Goal: Task Accomplishment & Management: Manage account settings

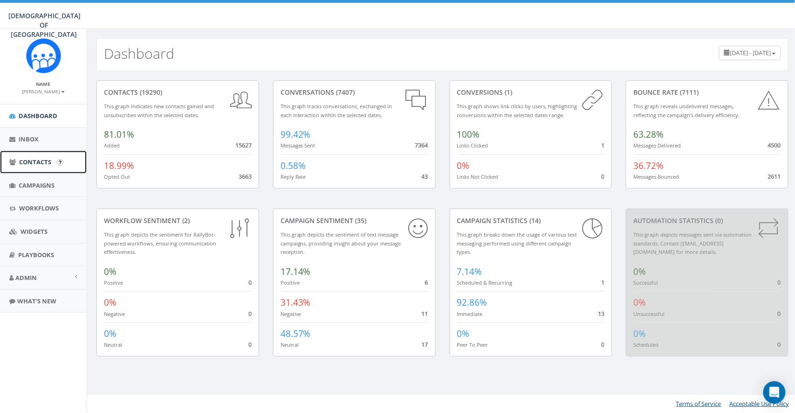
click at [30, 157] on link "Contacts" at bounding box center [43, 162] width 87 height 23
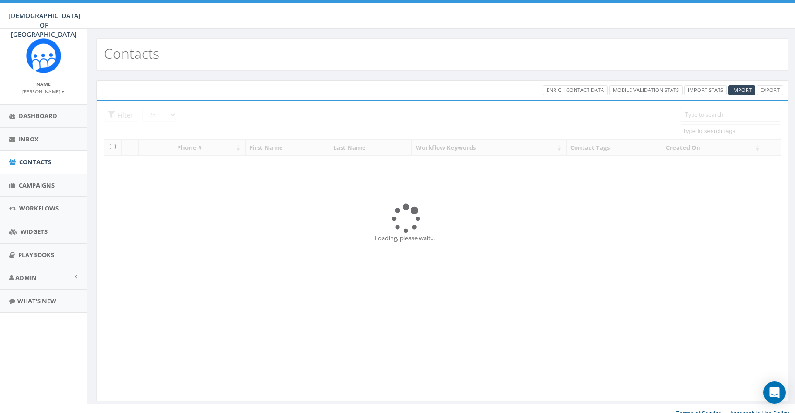
select select
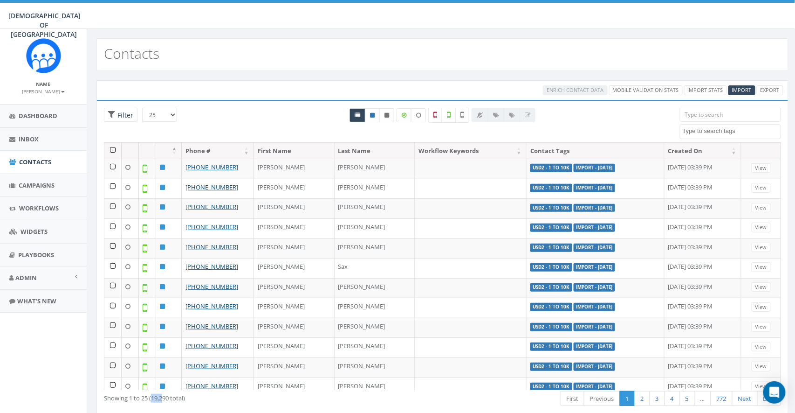
drag, startPoint x: 152, startPoint y: 399, endPoint x: 165, endPoint y: 399, distance: 12.6
click at [165, 399] on div "Showing 1 to 25 (19,290 total)" at bounding box center [241, 396] width 274 height 13
click at [195, 405] on div "Showing 1 to 25 (19,290 total) First Previous 1 2 3 4 5 … 772 Next Last" at bounding box center [442, 399] width 691 height 19
drag, startPoint x: 152, startPoint y: 399, endPoint x: 163, endPoint y: 399, distance: 10.7
click at [163, 399] on div "Showing 1 to 25 (19,290 total)" at bounding box center [241, 396] width 274 height 13
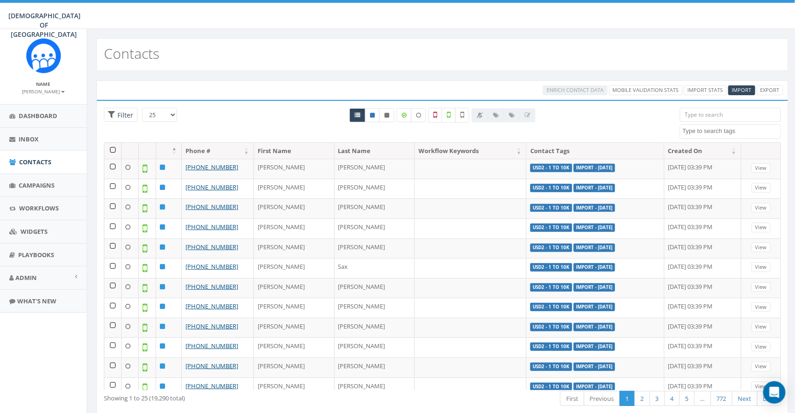
click at [220, 402] on div "Showing 1 to 25 (19,290 total) First Previous 1 2 3 4 5 … 772 Next Last" at bounding box center [442, 399] width 691 height 19
click at [698, 112] on input "search" at bounding box center [730, 115] width 101 height 14
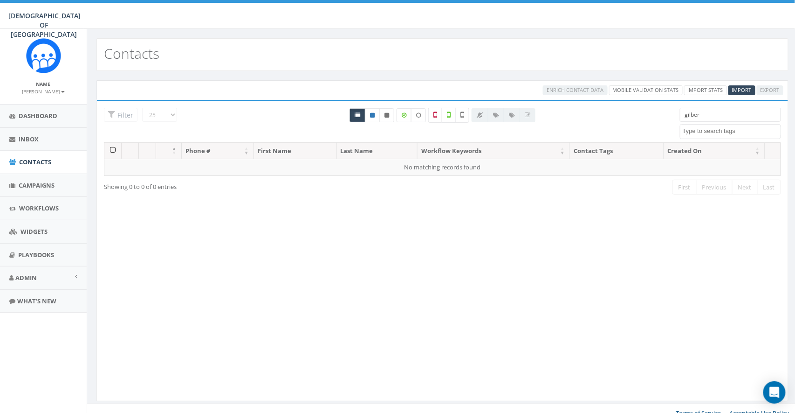
type input "gilbert"
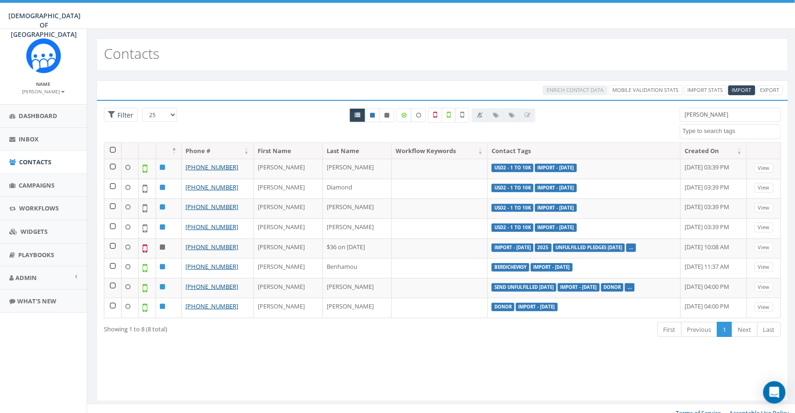
click at [693, 115] on input "gilbert" at bounding box center [730, 115] width 101 height 14
click at [724, 114] on input "gilbert" at bounding box center [730, 115] width 101 height 14
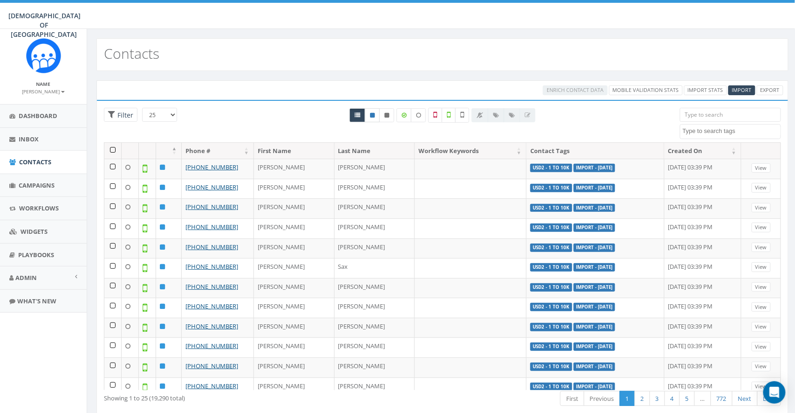
click at [374, 117] on icon at bounding box center [372, 115] width 5 height 6
radio input "true"
click at [376, 113] on link at bounding box center [372, 115] width 15 height 14
click at [391, 115] on link at bounding box center [386, 115] width 15 height 14
radio input "true"
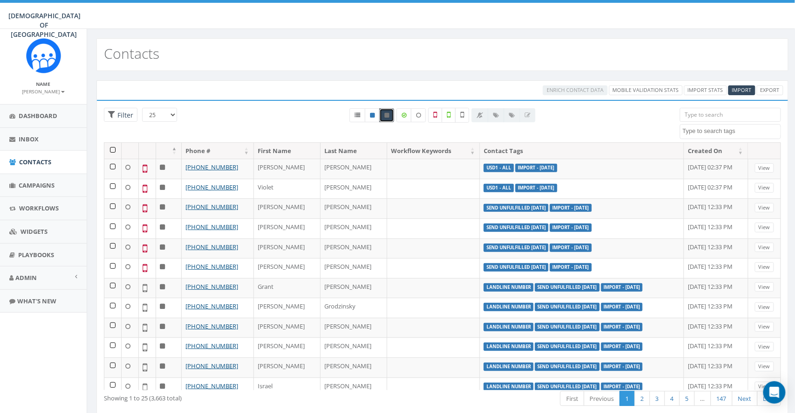
click at [387, 116] on icon at bounding box center [387, 115] width 5 height 6
click at [358, 117] on icon at bounding box center [358, 115] width 6 height 6
radio input "true"
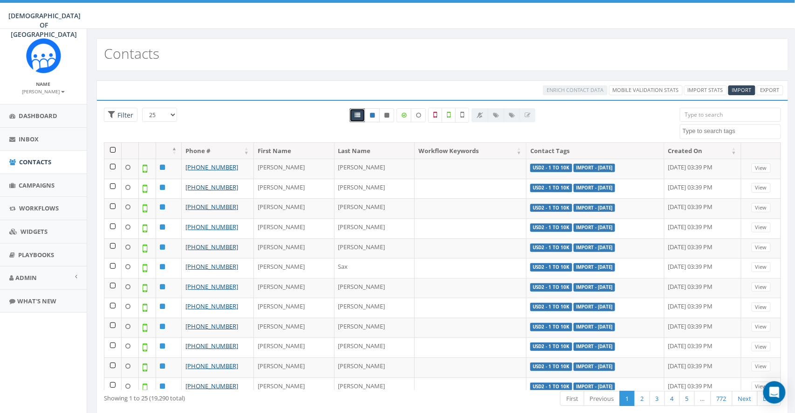
click at [372, 116] on icon at bounding box center [372, 115] width 5 height 6
radio input "true"
click at [408, 118] on label at bounding box center [404, 115] width 15 height 14
checkbox input "true"
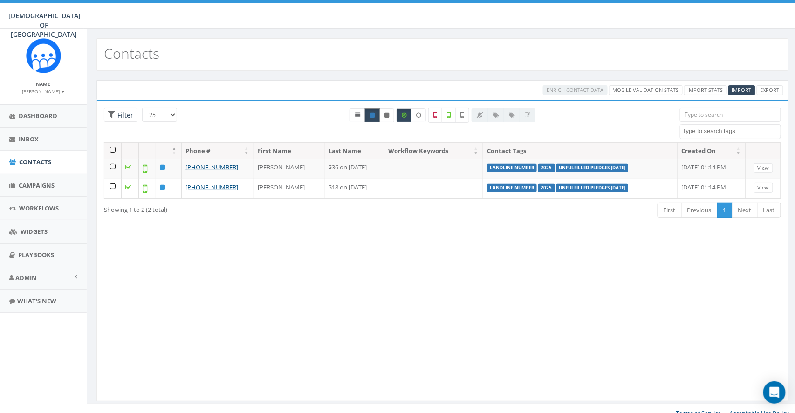
click at [373, 120] on link at bounding box center [372, 115] width 15 height 14
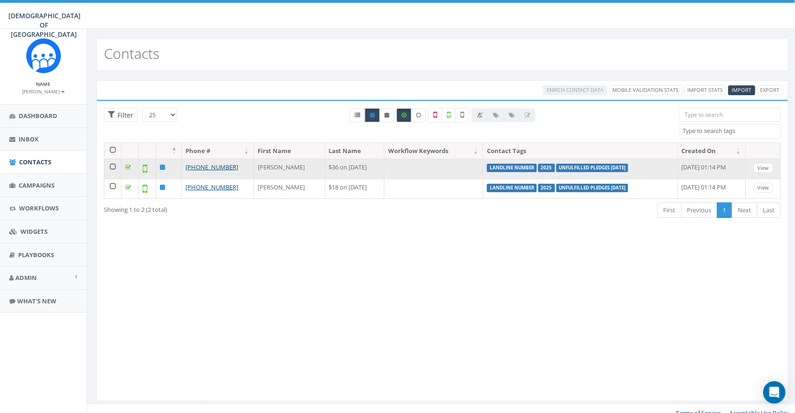
click at [114, 166] on td at bounding box center [112, 168] width 17 height 20
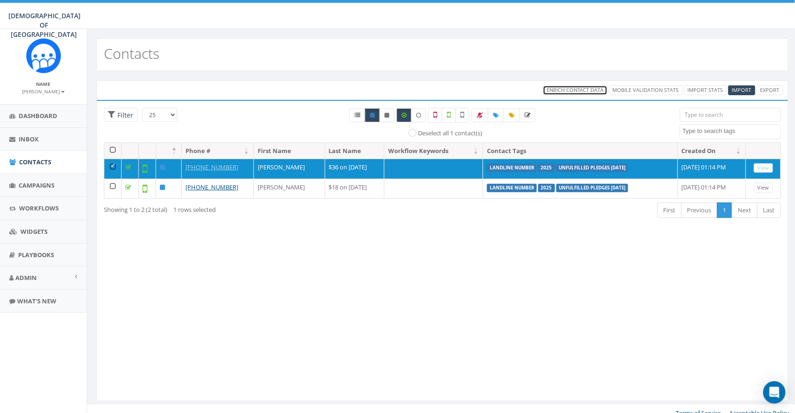
click at [577, 92] on span "Enrich Contact Data" at bounding box center [575, 89] width 57 height 7
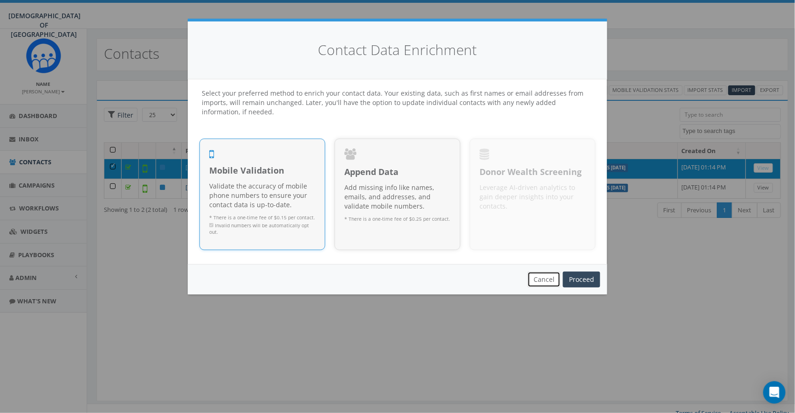
click at [537, 276] on button "Cancel" at bounding box center [544, 279] width 33 height 16
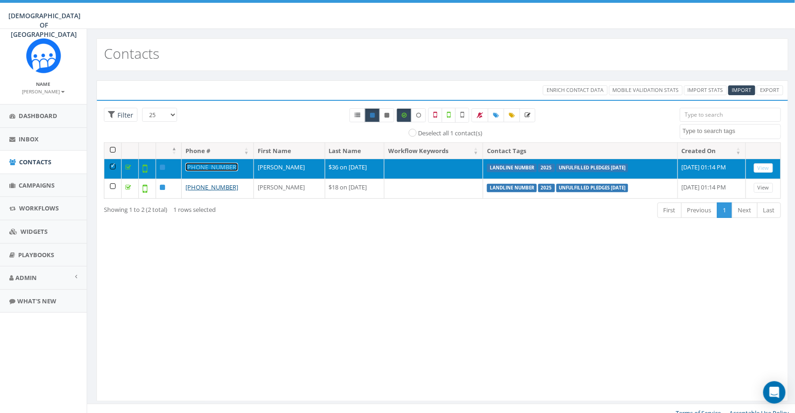
click at [207, 168] on link "+1 718-467-0181" at bounding box center [212, 167] width 53 height 8
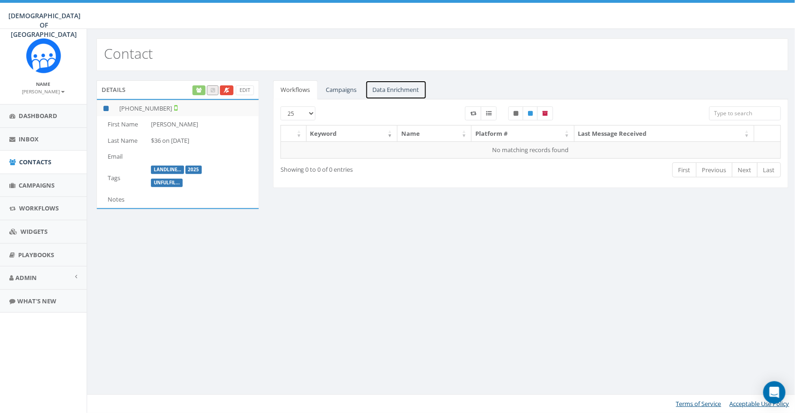
click at [394, 93] on link "Data Enrichment" at bounding box center [396, 89] width 62 height 19
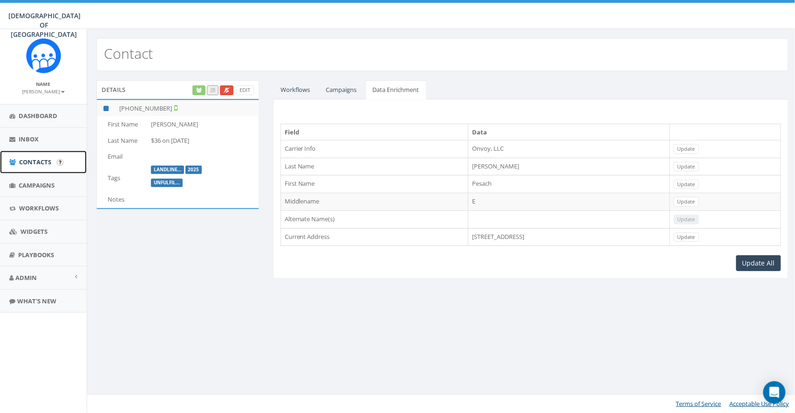
click at [35, 162] on span "Contacts" at bounding box center [35, 162] width 32 height 8
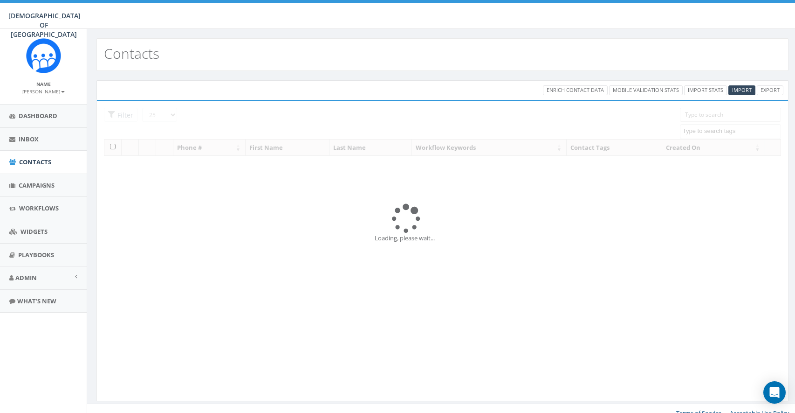
select select
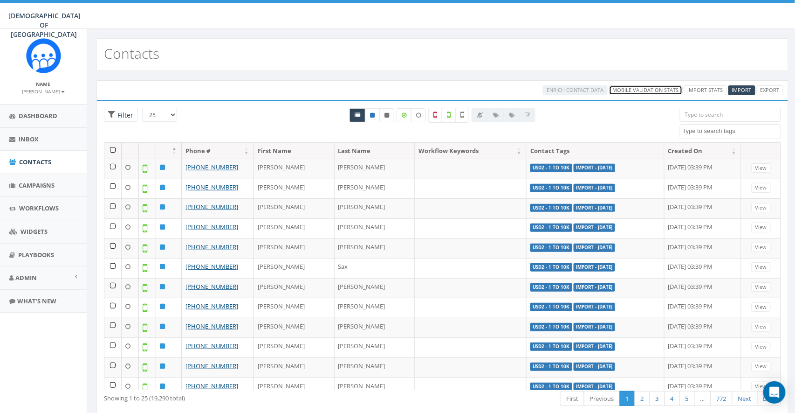
click at [631, 91] on link "Mobile Validation Stats" at bounding box center [646, 90] width 74 height 10
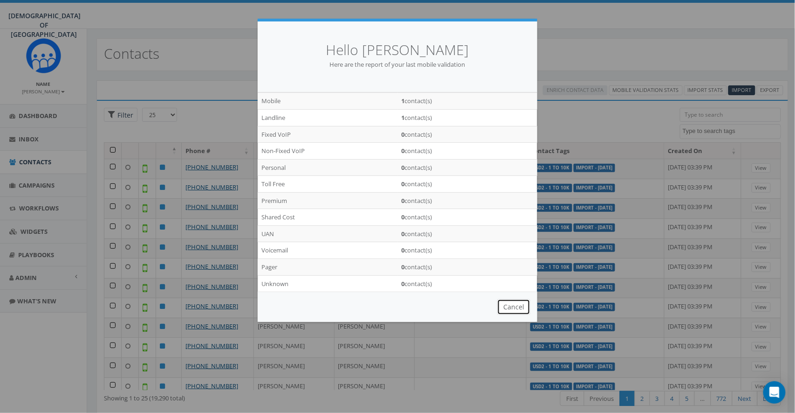
click at [520, 306] on button "Cancel" at bounding box center [513, 307] width 33 height 16
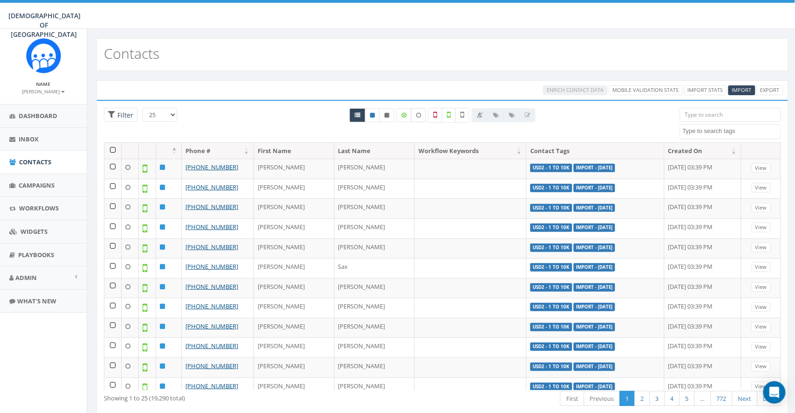
click at [421, 117] on icon at bounding box center [418, 115] width 5 height 6
checkbox input "true"
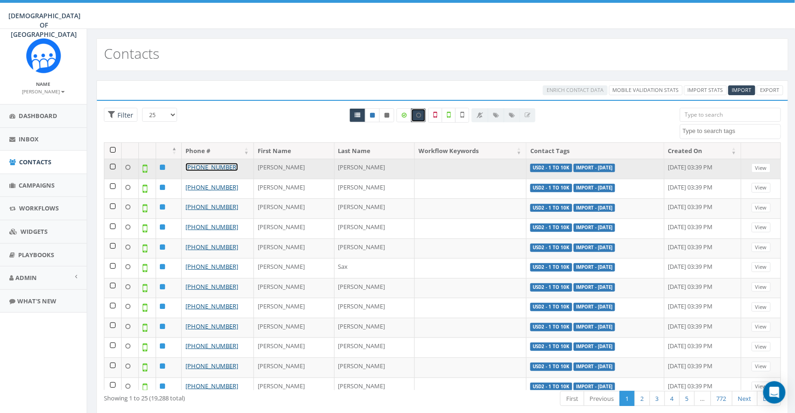
click at [202, 167] on link "[PHONE_NUMBER]" at bounding box center [212, 167] width 53 height 8
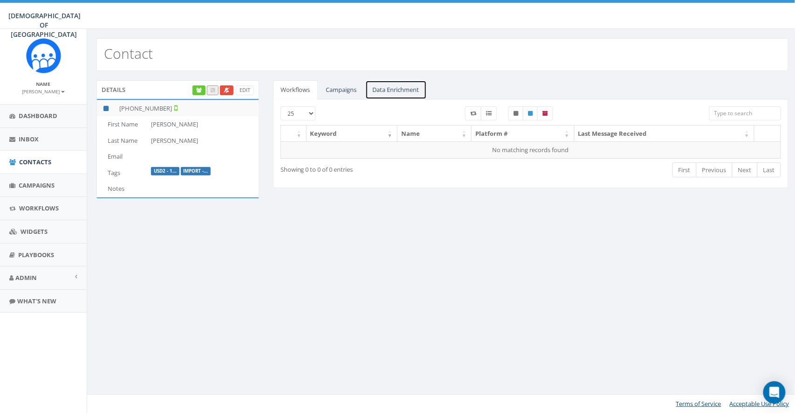
click at [390, 93] on link "Data Enrichment" at bounding box center [396, 89] width 62 height 19
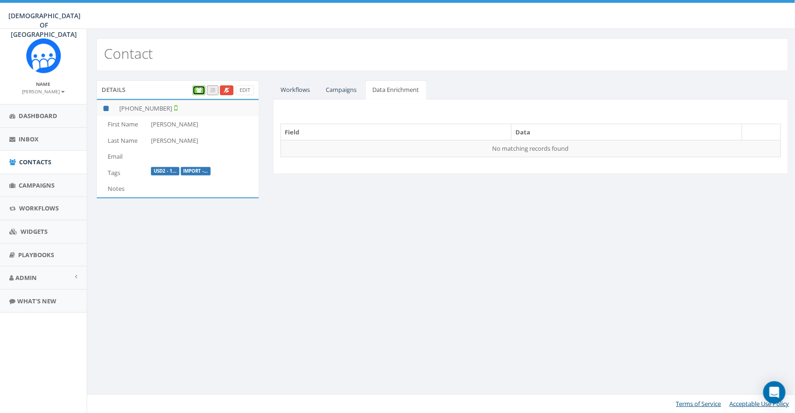
click at [197, 89] on icon at bounding box center [199, 90] width 6 height 5
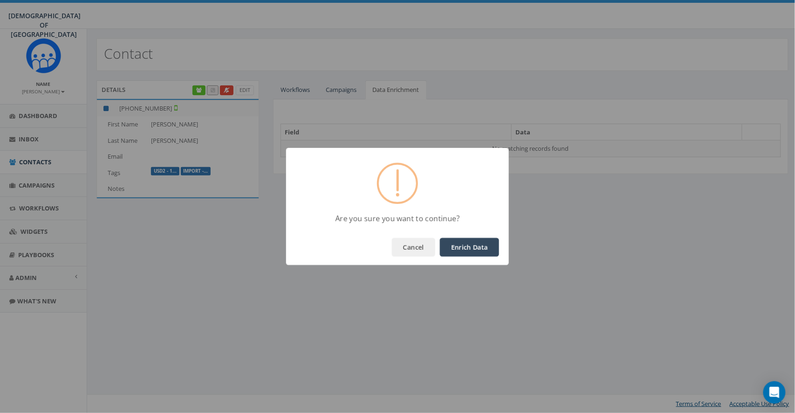
click at [464, 243] on button "Enrich Data" at bounding box center [469, 247] width 59 height 19
click at [490, 255] on button "OK" at bounding box center [484, 247] width 32 height 19
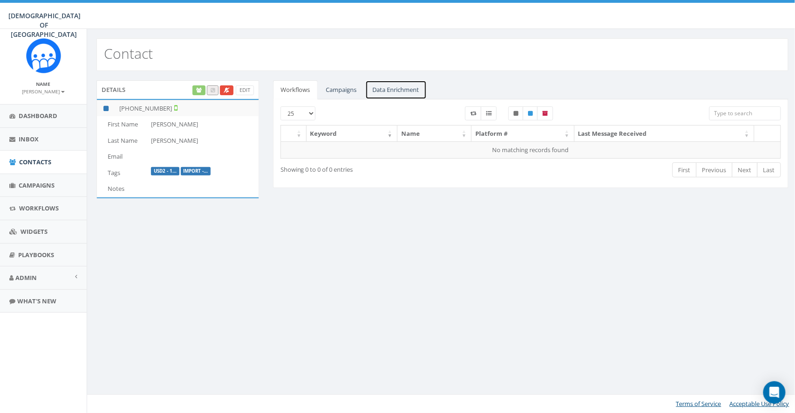
click at [401, 87] on link "Data Enrichment" at bounding box center [396, 89] width 62 height 19
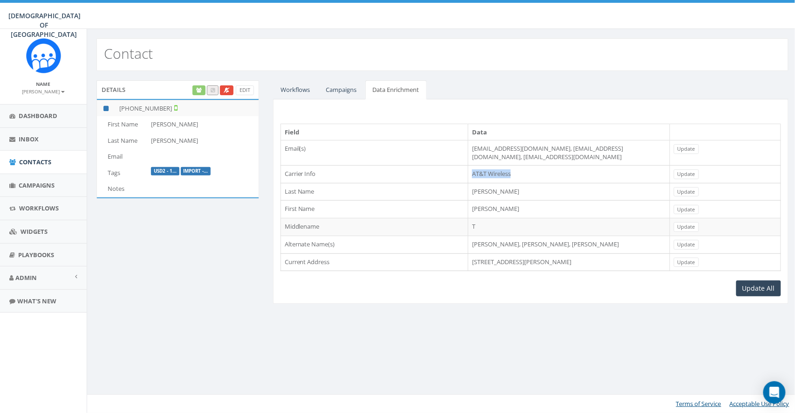
drag, startPoint x: 458, startPoint y: 166, endPoint x: 506, endPoint y: 166, distance: 48.0
click at [506, 166] on td "AT&T Wireless" at bounding box center [569, 174] width 202 height 18
drag, startPoint x: 462, startPoint y: 256, endPoint x: 597, endPoint y: 254, distance: 134.3
click at [597, 254] on td "21092 Andrew Ave, Rehoboth Beach, DE, 19971" at bounding box center [569, 262] width 202 height 18
click at [564, 305] on div "Workflows Campaigns Data Enrichment 25 50 100 Keyword Name Platform # Last Mess…" at bounding box center [531, 197] width 530 height 235
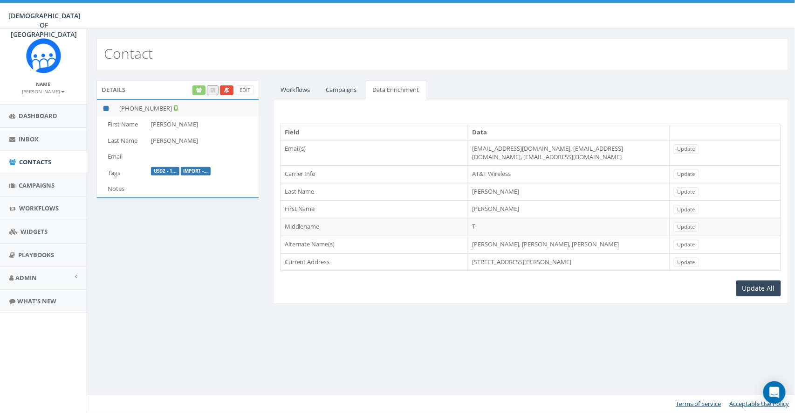
drag, startPoint x: 460, startPoint y: 254, endPoint x: 595, endPoint y: 255, distance: 135.2
click at [595, 255] on td "21092 Andrew Ave, Rehoboth Beach, DE, 19971" at bounding box center [569, 262] width 202 height 18
drag, startPoint x: 645, startPoint y: 149, endPoint x: 458, endPoint y: 152, distance: 186.9
click at [468, 152] on td "gmajoany@gmail.com, mbgilly@aol.com, mbgilly@adelphia.net" at bounding box center [569, 152] width 202 height 25
drag, startPoint x: 645, startPoint y: 148, endPoint x: 455, endPoint y: 150, distance: 189.7
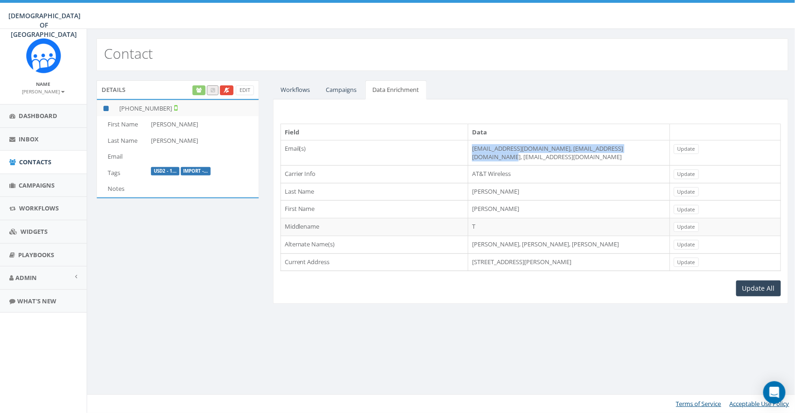
click at [455, 150] on tr "Email(s) gmajoany@gmail.com, mbgilly@aol.com, mbgilly@adelphia.net Update" at bounding box center [531, 152] width 500 height 25
click at [519, 321] on div "Contact Details Edit +1 240-463-0020 First Name Gilbert Last Name Hofheimer Ema…" at bounding box center [442, 221] width 711 height 384
drag, startPoint x: 598, startPoint y: 255, endPoint x: 450, endPoint y: 255, distance: 147.8
click at [450, 255] on tr "Current Address 21092 Andrew Ave, Rehoboth Beach, DE, 19971 Update" at bounding box center [531, 262] width 500 height 18
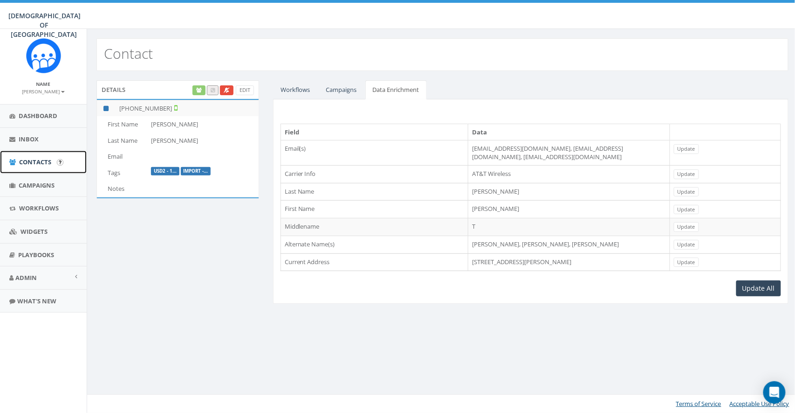
click at [28, 169] on link "Contacts" at bounding box center [43, 162] width 87 height 23
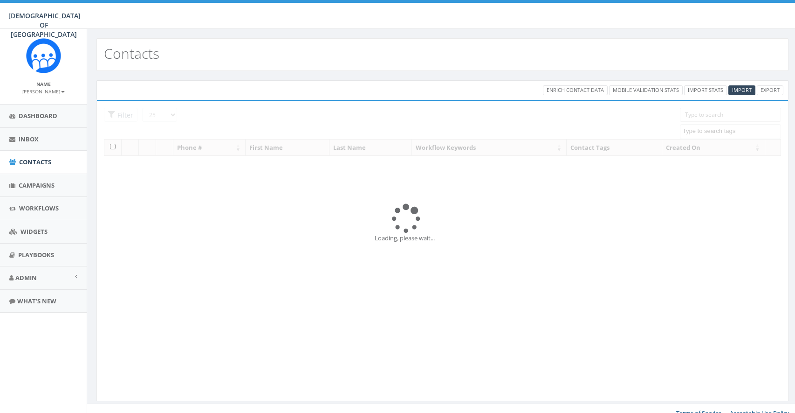
select select
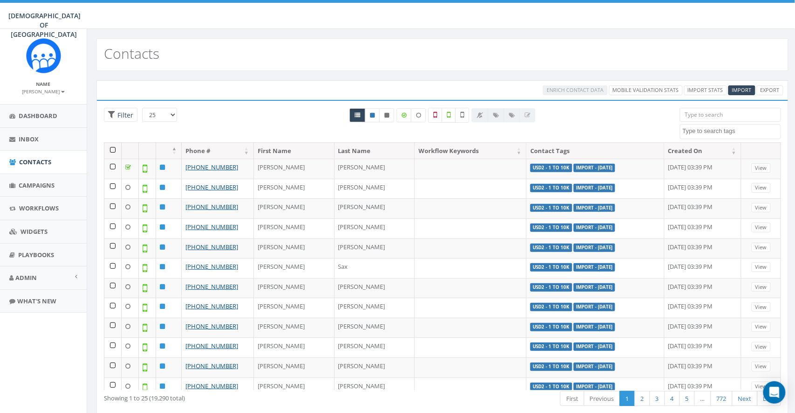
click at [705, 138] on span at bounding box center [730, 131] width 101 height 15
click at [710, 111] on input "search" at bounding box center [730, 115] width 101 height 14
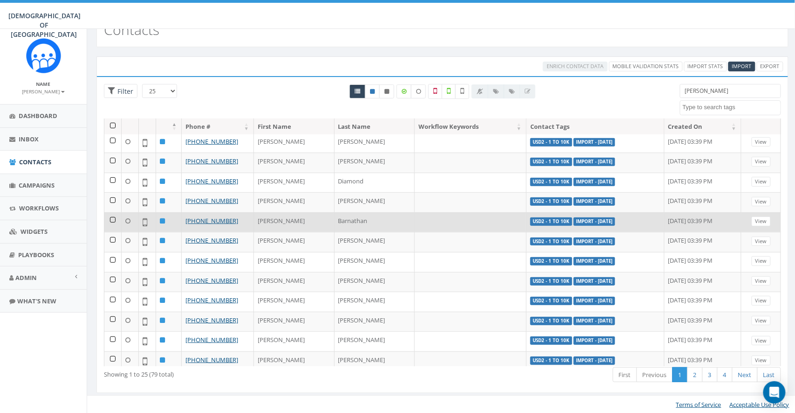
scroll to position [24, 0]
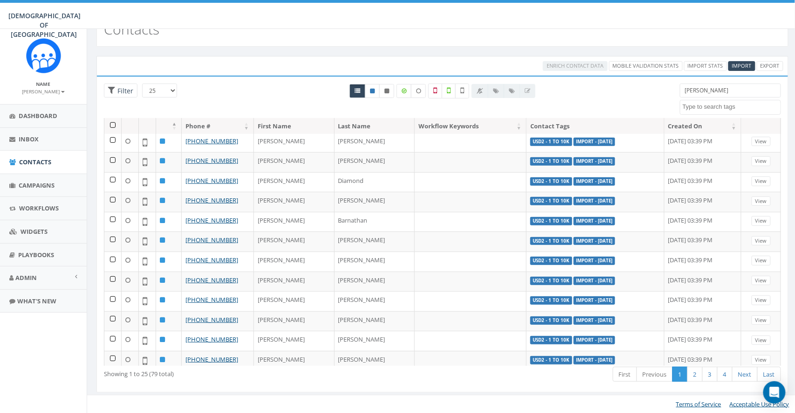
click at [721, 93] on input "martin" at bounding box center [730, 90] width 101 height 14
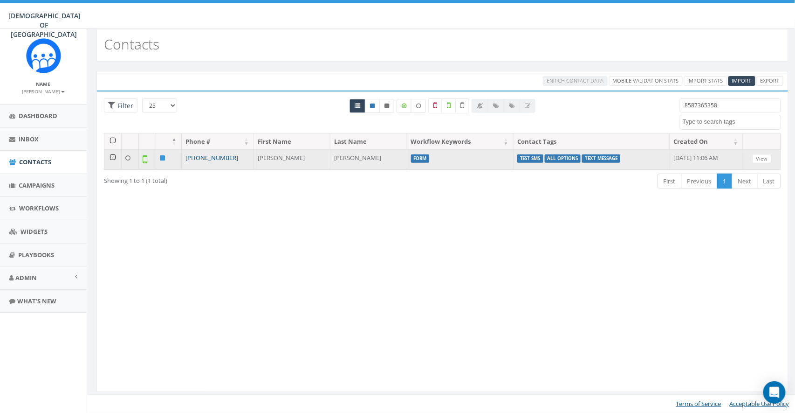
type input "8587365358"
click at [213, 157] on link "[PHONE_NUMBER]" at bounding box center [212, 157] width 53 height 8
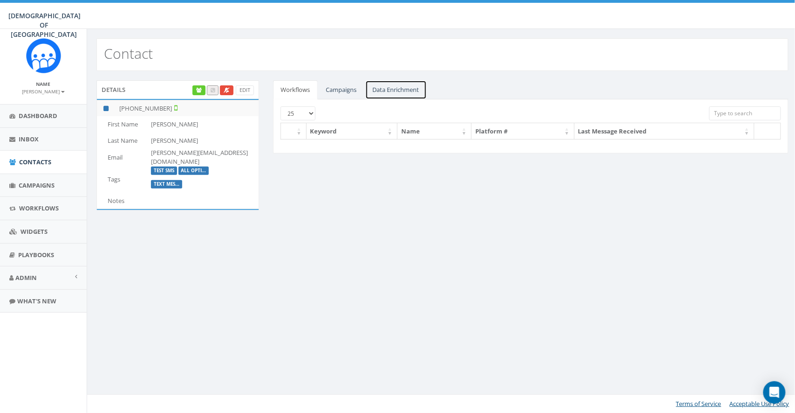
click at [385, 91] on link "Data Enrichment" at bounding box center [396, 89] width 62 height 19
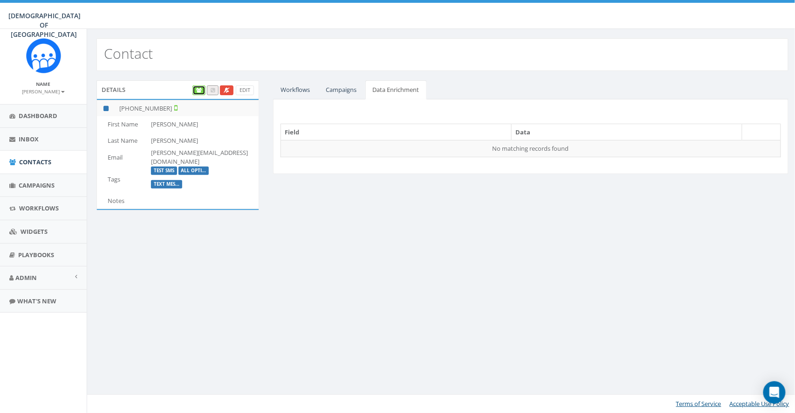
click at [197, 91] on icon at bounding box center [199, 90] width 6 height 5
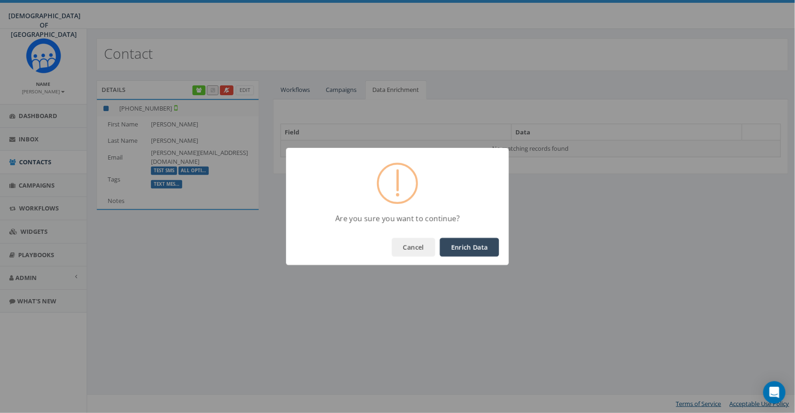
click at [475, 244] on button "Enrich Data" at bounding box center [469, 247] width 59 height 19
click at [479, 240] on button "OK" at bounding box center [484, 247] width 32 height 19
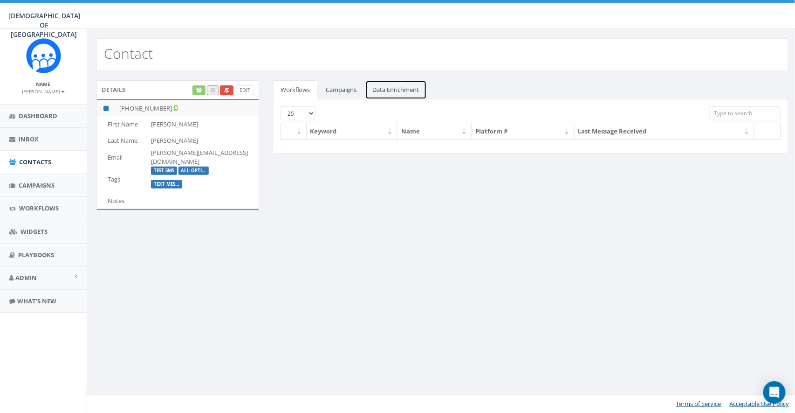
click at [404, 89] on link "Data Enrichment" at bounding box center [396, 89] width 62 height 19
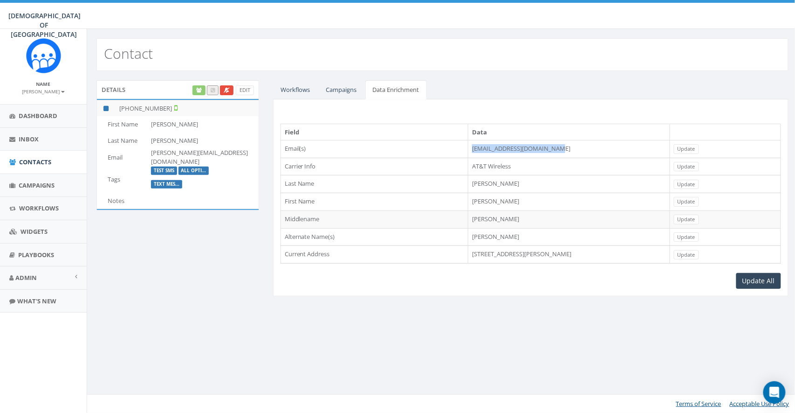
drag, startPoint x: 439, startPoint y: 149, endPoint x: 540, endPoint y: 151, distance: 101.6
click at [540, 151] on td "writejamesmartin@gmail.com" at bounding box center [569, 149] width 202 height 18
drag, startPoint x: 440, startPoint y: 253, endPoint x: 550, endPoint y: 257, distance: 110.1
click at [550, 257] on td "7526 Beal St, San Diego, CA, 92111" at bounding box center [569, 255] width 202 height 18
click at [574, 289] on div "Field Data Email(s) writejamesmartin@gmail.com Update Carrier Info AT&T Wireles…" at bounding box center [531, 197] width 516 height 197
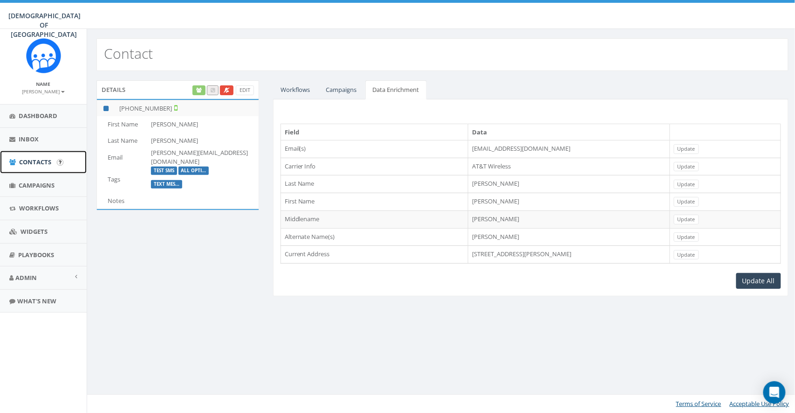
click at [38, 160] on span "Contacts" at bounding box center [35, 162] width 32 height 8
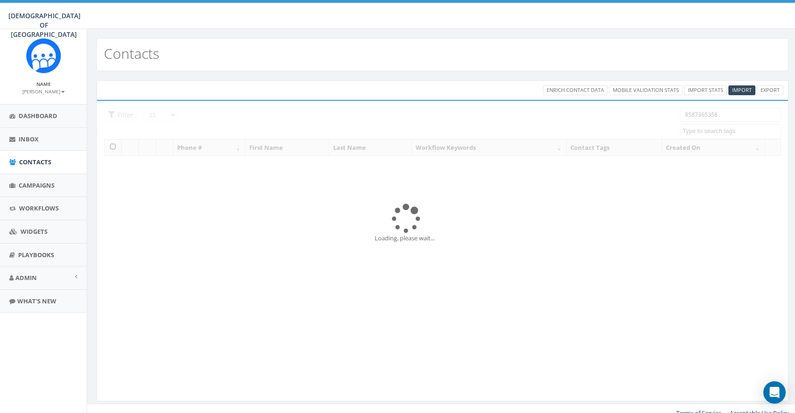
select select
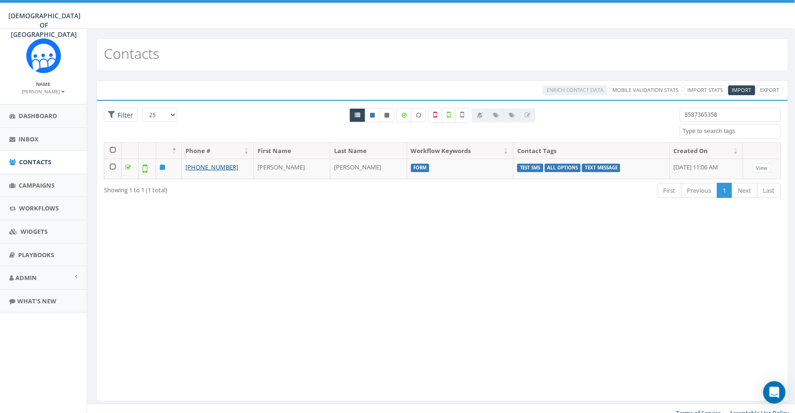
click at [726, 111] on input "8587365358" at bounding box center [730, 115] width 101 height 14
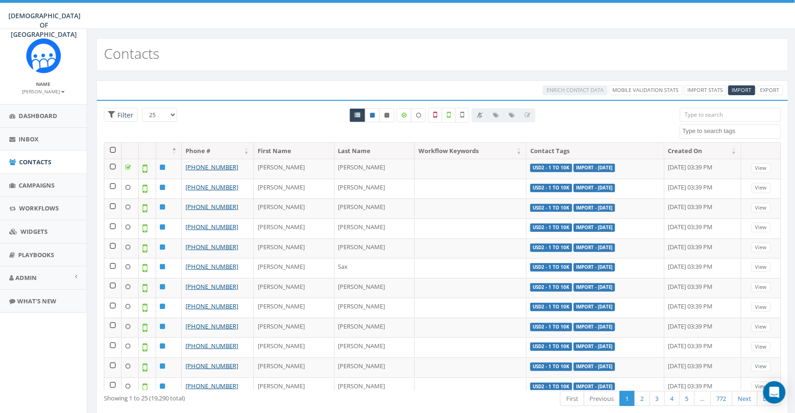
click at [726, 111] on input "search" at bounding box center [730, 115] width 101 height 14
type input "858736"
click at [647, 90] on link "Mobile Validation Stats" at bounding box center [646, 90] width 74 height 10
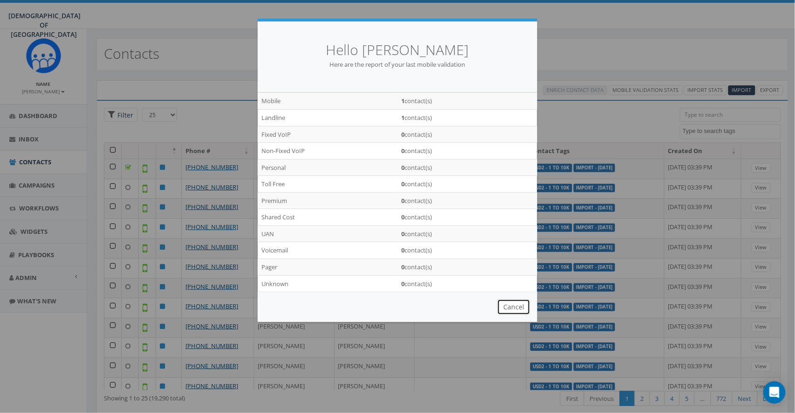
click at [520, 308] on button "Cancel" at bounding box center [513, 307] width 33 height 16
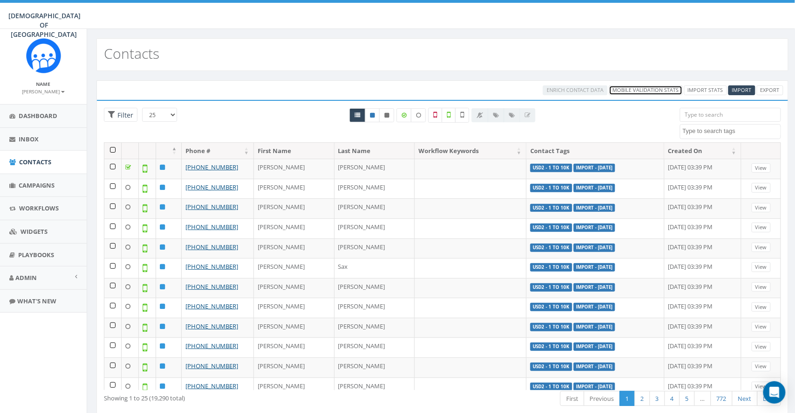
click at [652, 92] on link "Mobile Validation Stats" at bounding box center [646, 90] width 74 height 10
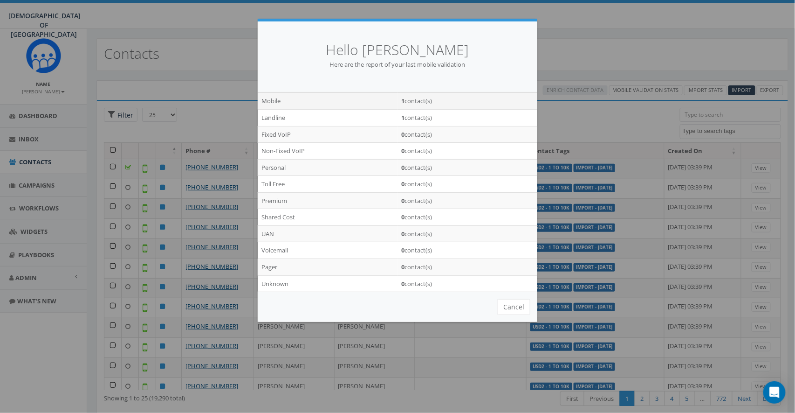
click at [269, 98] on td "Mobile" at bounding box center [328, 101] width 140 height 17
click at [273, 117] on td "Landline" at bounding box center [328, 117] width 140 height 17
click at [275, 140] on td "Fixed VoIP" at bounding box center [328, 134] width 140 height 17
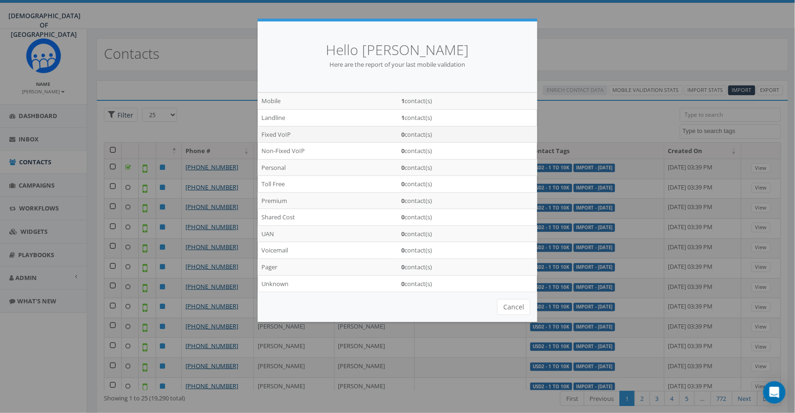
click at [275, 140] on td "Fixed VoIP" at bounding box center [328, 134] width 140 height 17
click at [273, 166] on td "Personal" at bounding box center [328, 167] width 140 height 17
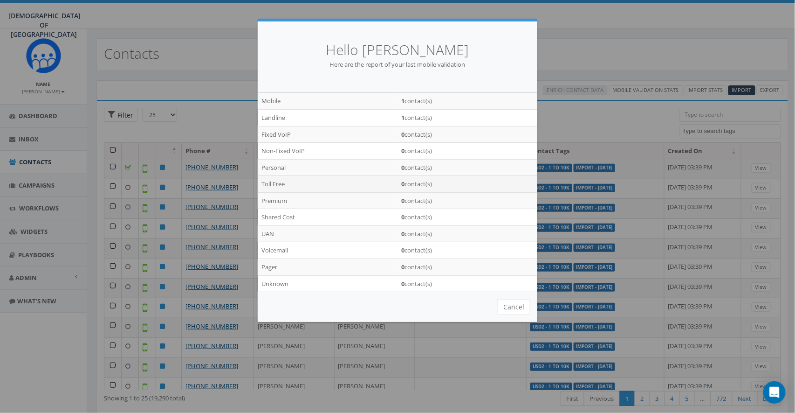
click at [276, 185] on td "Toll Free" at bounding box center [328, 184] width 140 height 17
click at [510, 303] on button "Cancel" at bounding box center [513, 307] width 33 height 16
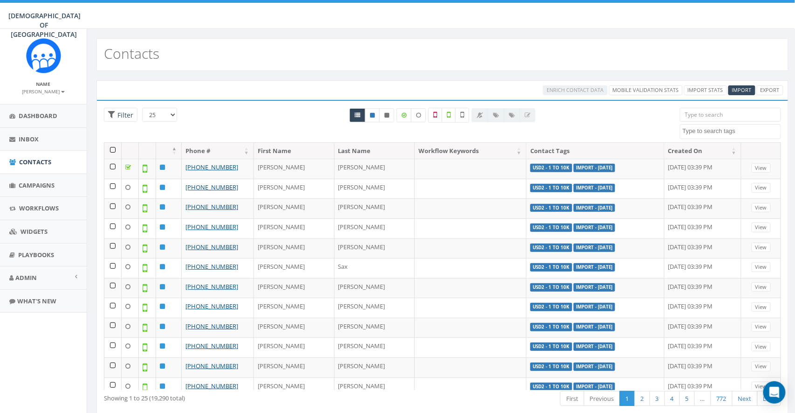
click at [517, 42] on div "Contacts" at bounding box center [442, 54] width 692 height 33
click at [722, 132] on textarea "Search" at bounding box center [732, 131] width 98 height 8
type textarea "usd"
select select "USD2 - 1 to 10k"
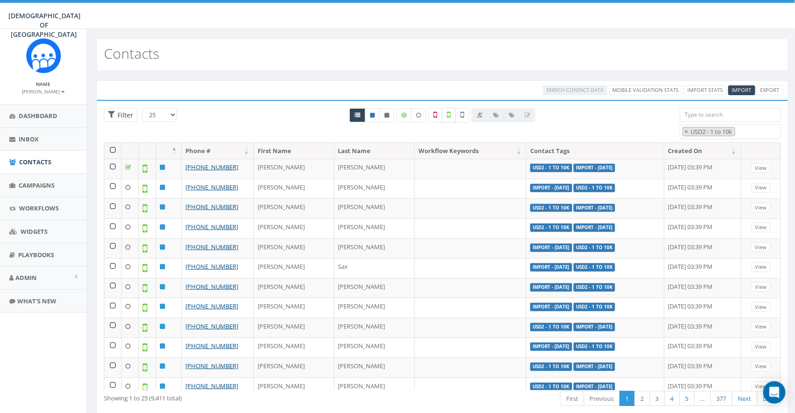
click at [447, 117] on label at bounding box center [449, 115] width 14 height 15
checkbox input "false"
click at [462, 118] on icon at bounding box center [463, 114] width 4 height 8
checkbox input "true"
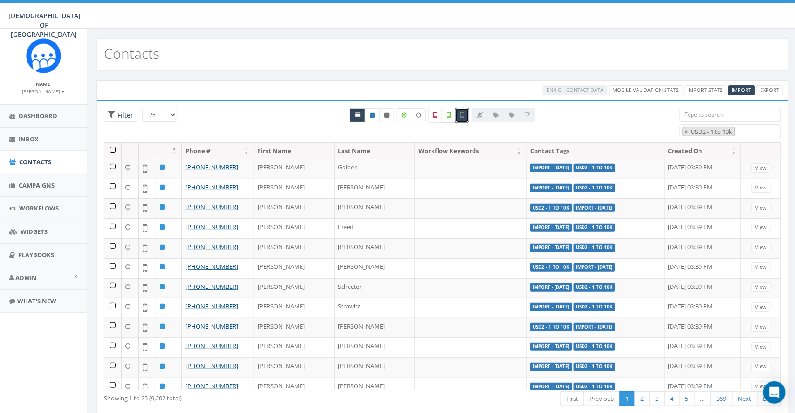
click at [448, 117] on icon at bounding box center [449, 114] width 4 height 8
checkbox input "true"
click at [461, 115] on label at bounding box center [462, 115] width 14 height 15
checkbox input "false"
click at [463, 135] on div "All 0 contact(s) on current page All 9411 contact(s) filtered" at bounding box center [443, 132] width 214 height 10
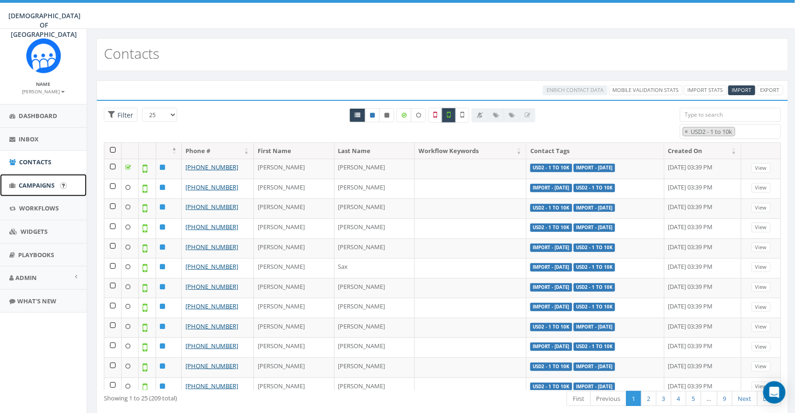
click at [35, 186] on span "Campaigns" at bounding box center [37, 185] width 36 height 8
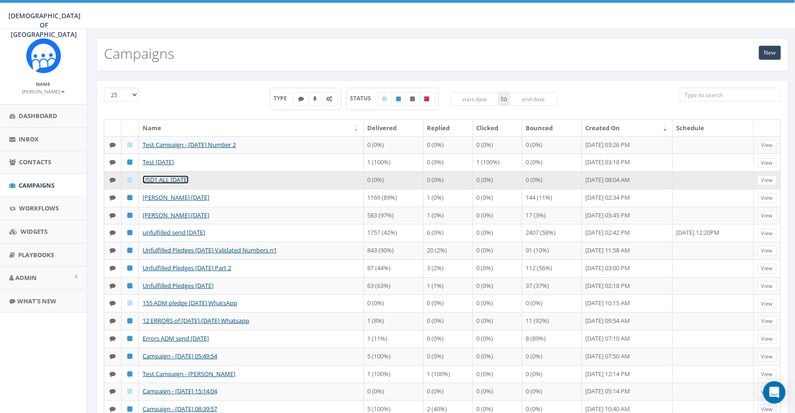
click at [152, 179] on link "USD1 ALL [DATE]" at bounding box center [166, 179] width 46 height 8
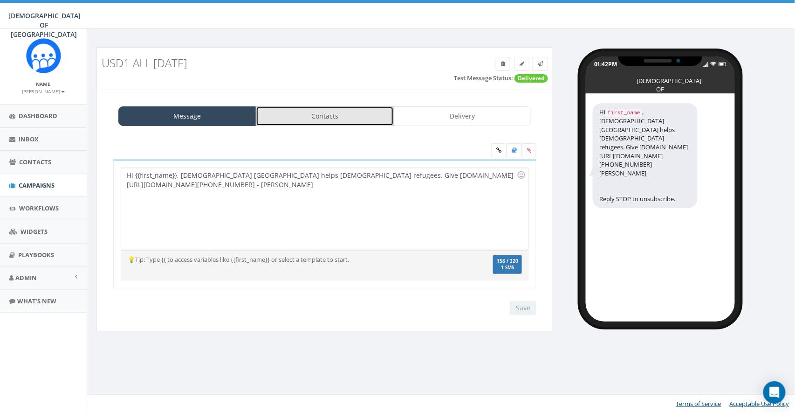
click at [328, 120] on link "Contacts" at bounding box center [325, 116] width 138 height 20
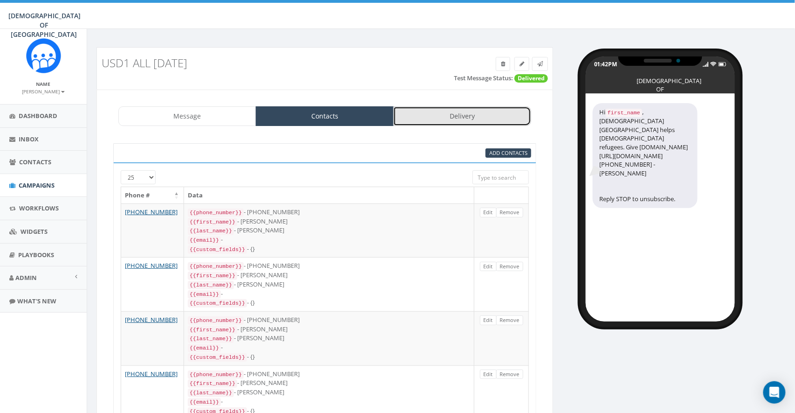
click at [477, 117] on link "Delivery" at bounding box center [462, 116] width 138 height 20
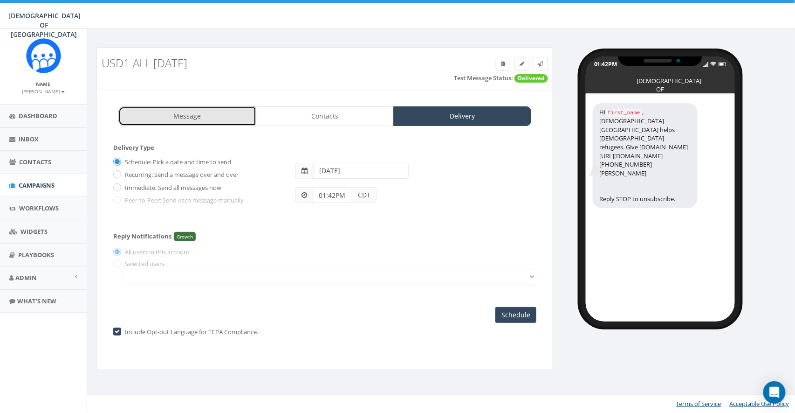
click at [195, 109] on link "Message" at bounding box center [187, 116] width 138 height 20
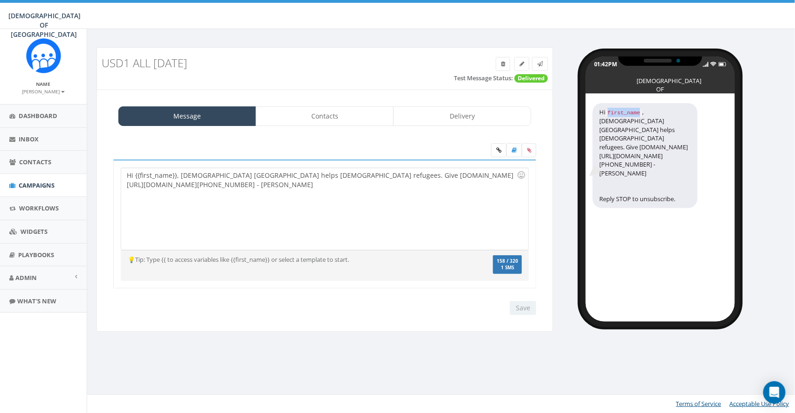
drag, startPoint x: 609, startPoint y: 110, endPoint x: 642, endPoint y: 112, distance: 33.6
click at [642, 112] on code "first_name" at bounding box center [624, 113] width 36 height 8
click at [320, 122] on link "Contacts" at bounding box center [325, 116] width 138 height 20
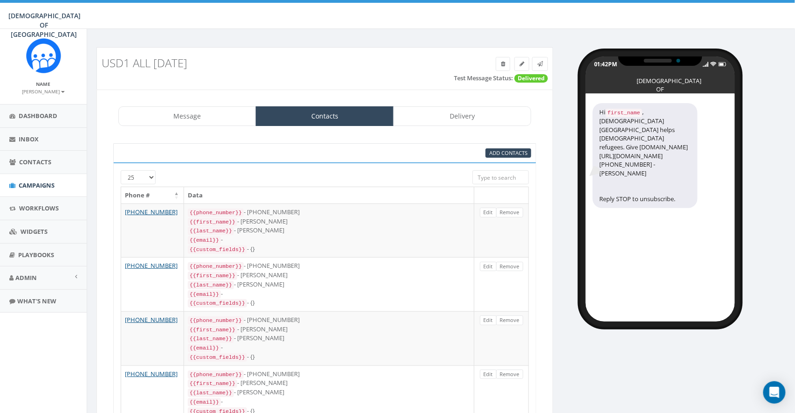
click at [688, 138] on div "Hi first_name , Chabad Poland helps Jewish refugees. Give www.saveajew.org/arti…" at bounding box center [645, 155] width 105 height 105
click at [540, 67] on span at bounding box center [540, 64] width 6 height 8
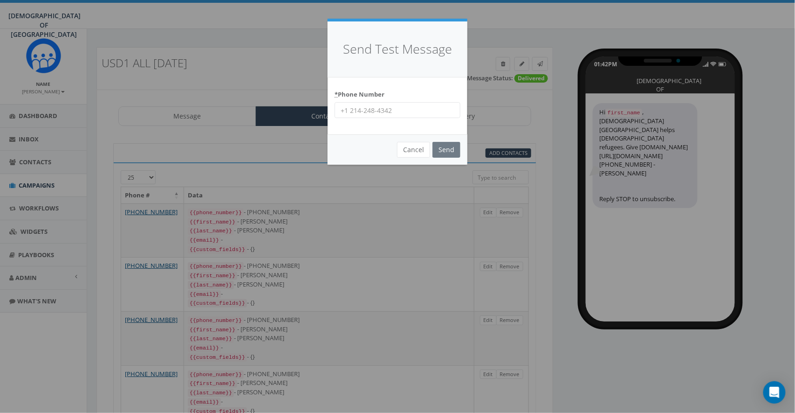
click at [375, 107] on input "* Phone Number" at bounding box center [398, 110] width 126 height 16
type input "8587365358"
click at [437, 145] on input "Send" at bounding box center [447, 150] width 28 height 16
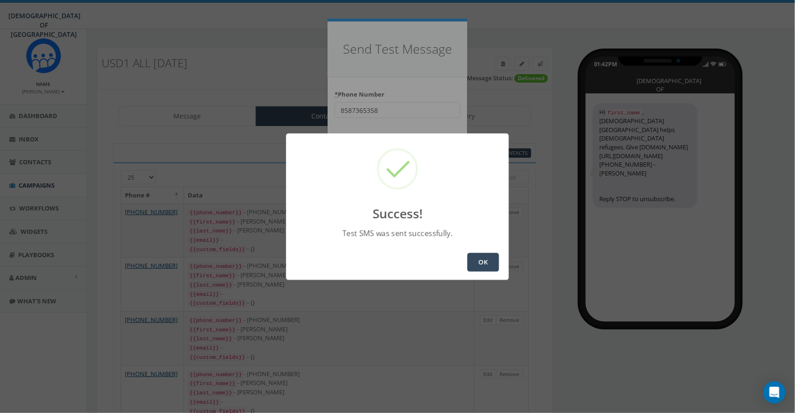
click at [487, 255] on button "OK" at bounding box center [484, 262] width 32 height 19
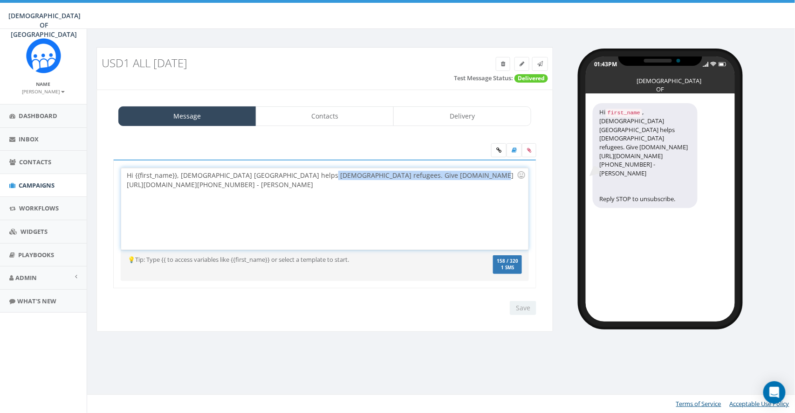
drag, startPoint x: 313, startPoint y: 176, endPoint x: 470, endPoint y: 174, distance: 156.6
click at [470, 174] on div "Hi {{first_name}}, [DEMOGRAPHIC_DATA] [GEOGRAPHIC_DATA] helps [DEMOGRAPHIC_DATA…" at bounding box center [324, 209] width 407 height 82
click at [499, 151] on icon at bounding box center [498, 150] width 5 height 6
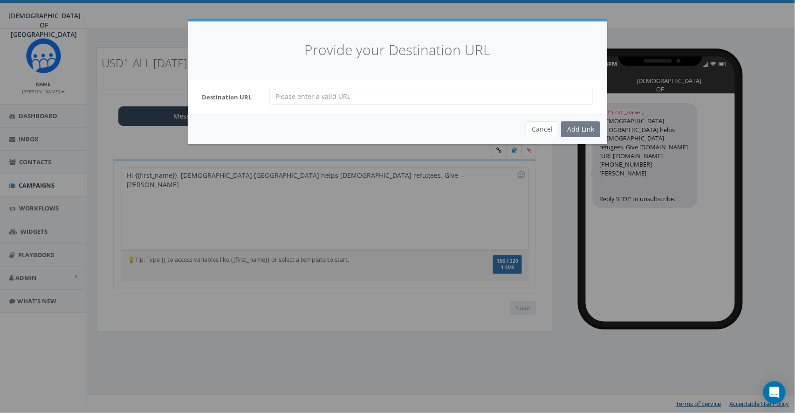
click at [315, 96] on input "url" at bounding box center [431, 97] width 324 height 16
paste input "[DOMAIN_NAME][URL][DOMAIN_NAME][PHONE_NUMBER]"
type input "[DOMAIN_NAME][URL][DOMAIN_NAME][PHONE_NUMBER]"
click at [579, 127] on div "Add Link" at bounding box center [580, 129] width 39 height 16
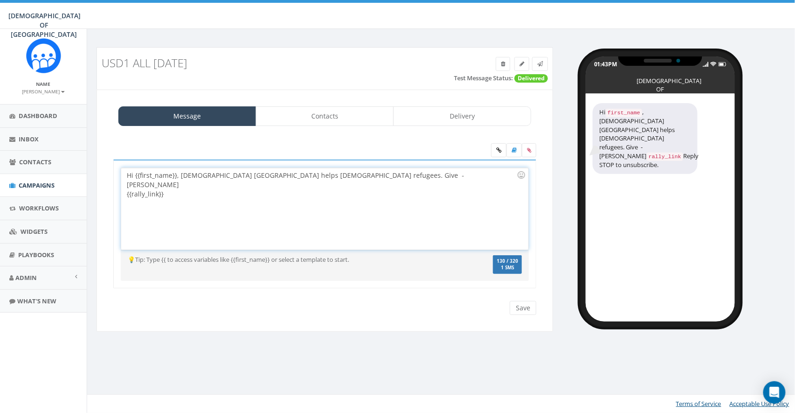
drag, startPoint x: 169, startPoint y: 186, endPoint x: 129, endPoint y: 188, distance: 39.7
click at [129, 188] on div "Hi {{first_name}}, Chabad Poland helps Jewish refugees. Give - Rabbi Stambler {…" at bounding box center [324, 209] width 407 height 82
click at [314, 175] on div "Hi {{first_name}}, Chabad Poland helps Jewish refugees. Give - Rabbi Stambler" at bounding box center [324, 209] width 407 height 82
drag, startPoint x: 351, startPoint y: 174, endPoint x: 315, endPoint y: 178, distance: 37.0
click at [315, 178] on div "Hi {{first_name}}, Chabad Poland helps Jewish refugees. Give {{rally_link}} - R…" at bounding box center [324, 209] width 407 height 82
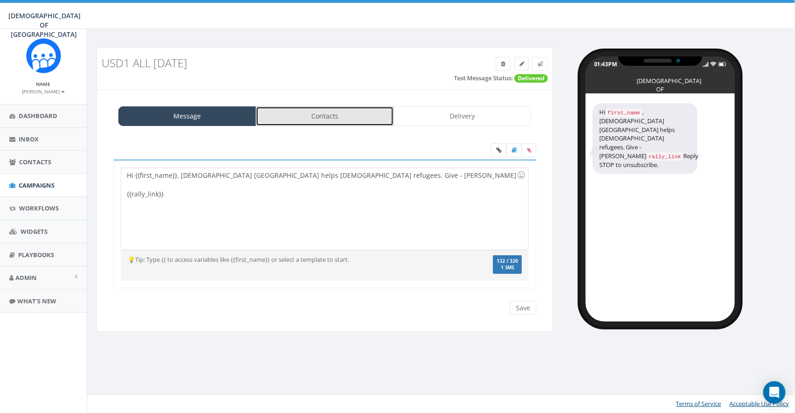
click at [304, 120] on link "Contacts" at bounding box center [325, 116] width 138 height 20
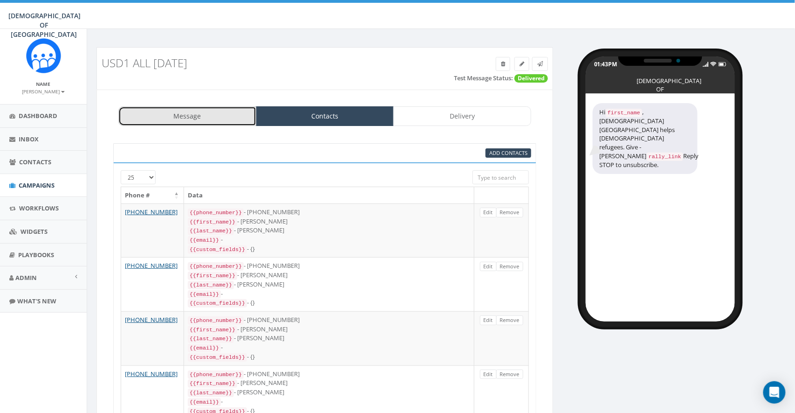
click at [174, 115] on link "Message" at bounding box center [187, 116] width 138 height 20
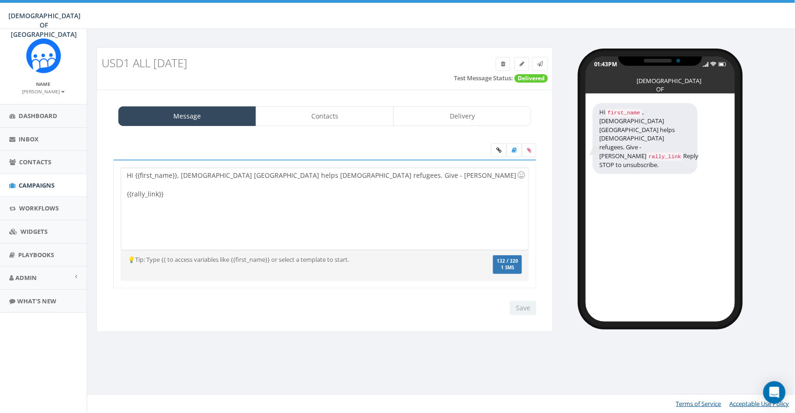
click at [311, 221] on div "Hi {{first_name}}, [DEMOGRAPHIC_DATA] [GEOGRAPHIC_DATA] helps [DEMOGRAPHIC_DATA…" at bounding box center [324, 209] width 407 height 82
click at [314, 130] on div "Message Contacts Delivery Hi {{first_name}}, Chabad Poland helps Jewish refugee…" at bounding box center [324, 210] width 457 height 242
click at [318, 120] on link "Contacts" at bounding box center [325, 116] width 138 height 20
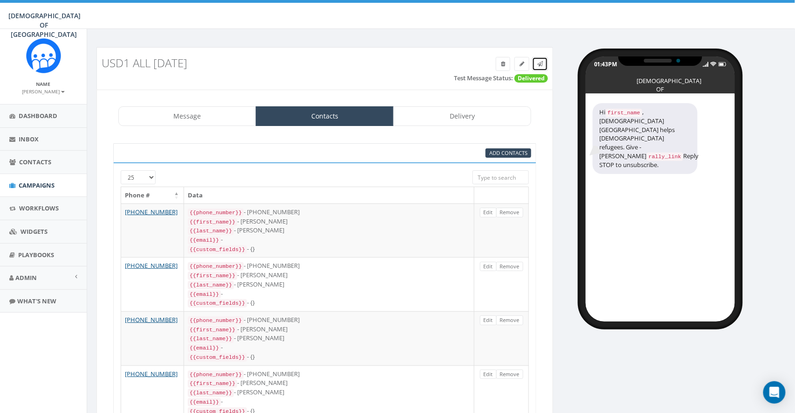
click at [541, 62] on icon at bounding box center [540, 64] width 6 height 6
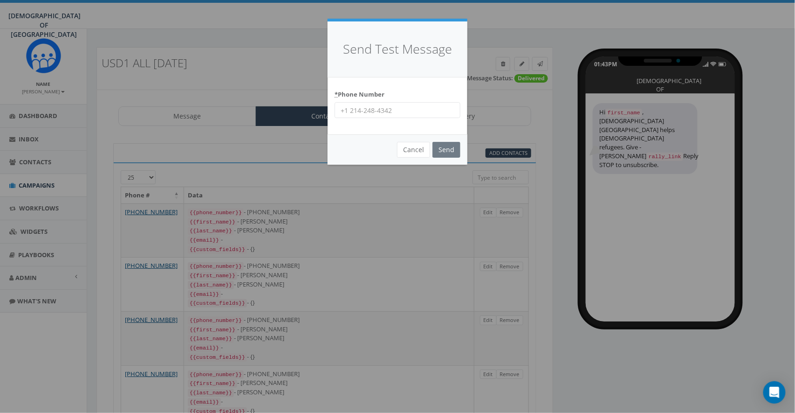
click at [371, 108] on input "* Phone Number" at bounding box center [398, 110] width 126 height 16
type input "8587365358"
click at [448, 146] on input "Send" at bounding box center [447, 150] width 28 height 16
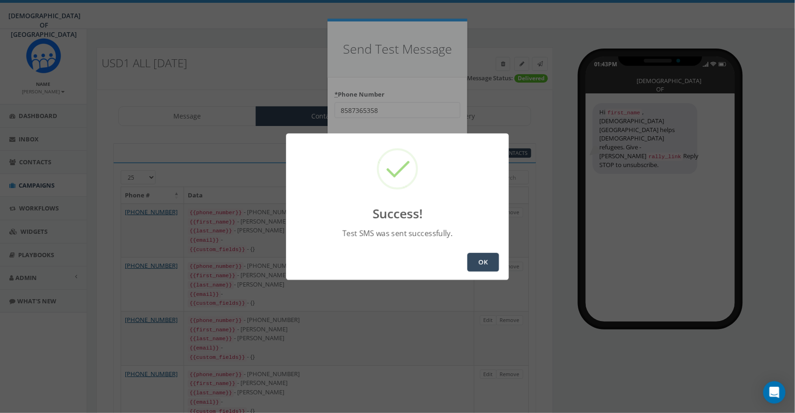
click at [481, 265] on button "OK" at bounding box center [484, 262] width 32 height 19
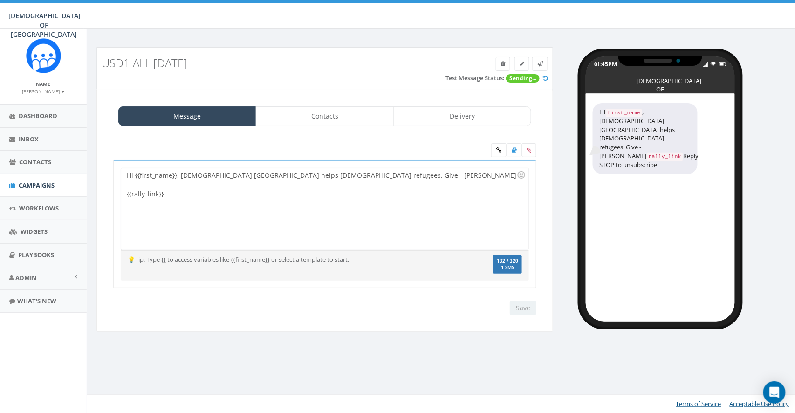
click at [353, 222] on div "Hi {{first_name}}, [DEMOGRAPHIC_DATA] [GEOGRAPHIC_DATA] helps [DEMOGRAPHIC_DATA…" at bounding box center [324, 209] width 407 height 82
click at [325, 117] on link "Contacts" at bounding box center [325, 116] width 138 height 20
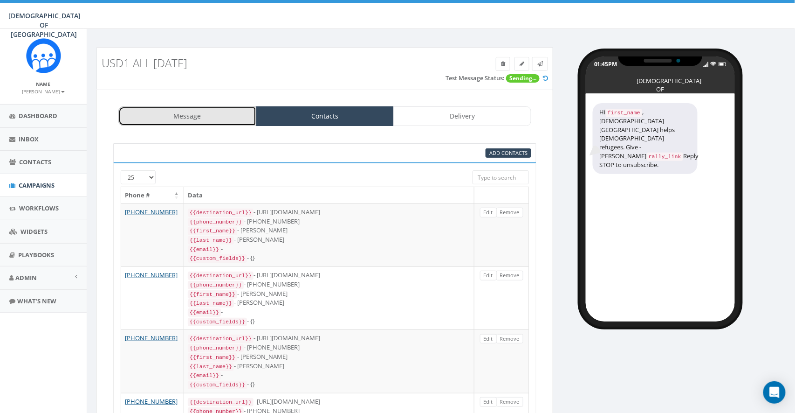
click at [236, 119] on link "Message" at bounding box center [187, 116] width 138 height 20
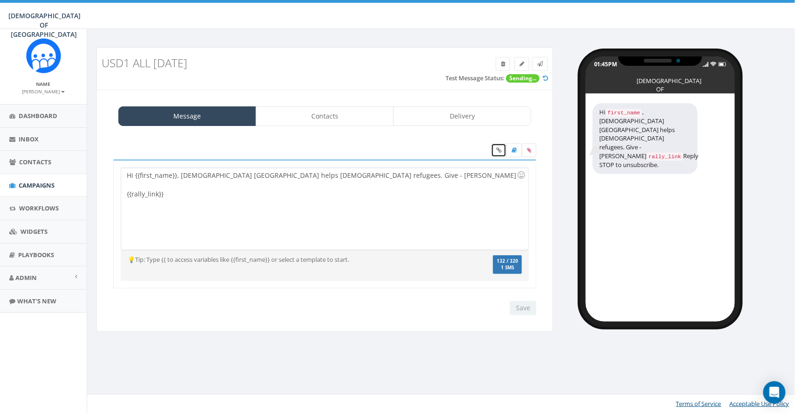
click at [500, 152] on icon at bounding box center [498, 150] width 5 height 6
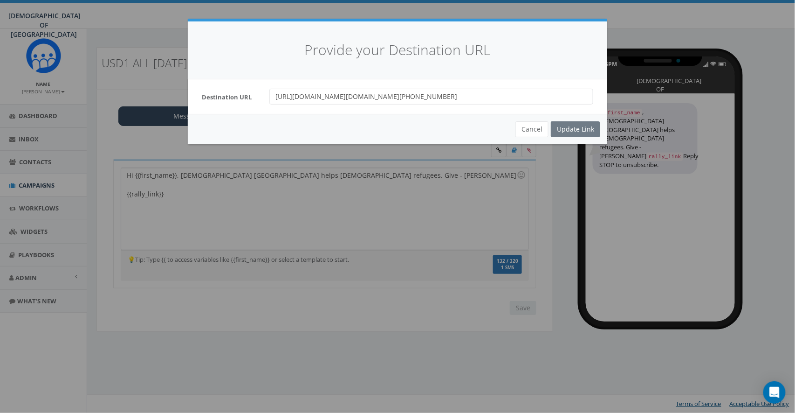
click at [342, 97] on input "[URL][DOMAIN_NAME][DOMAIN_NAME][PHONE_NUMBER]" at bounding box center [431, 97] width 324 height 16
click at [534, 127] on button "Cancel" at bounding box center [532, 129] width 33 height 16
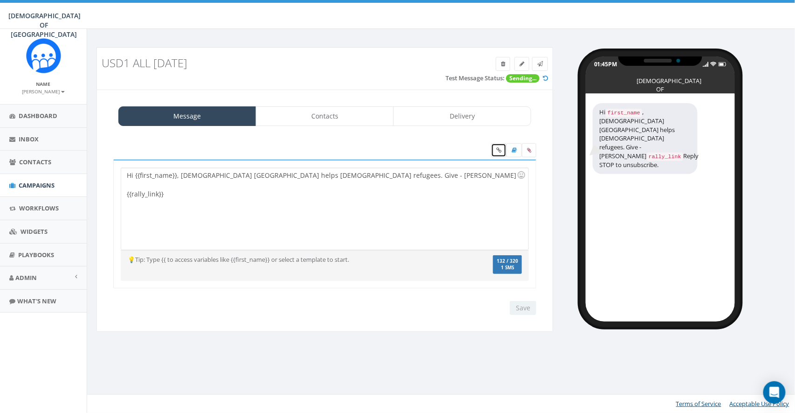
click at [502, 152] on link at bounding box center [498, 150] width 15 height 14
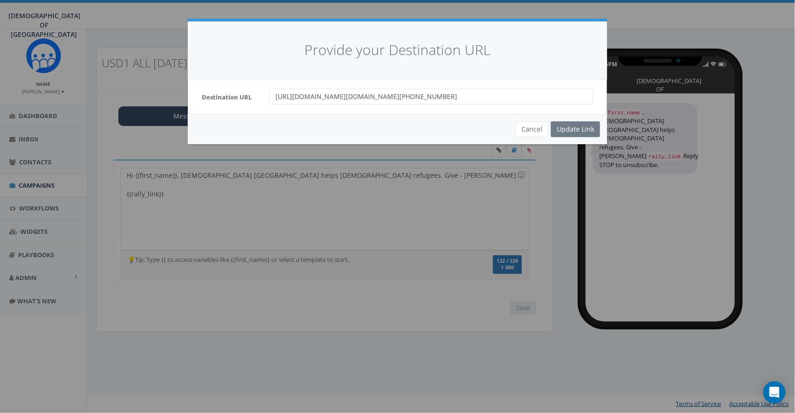
drag, startPoint x: 387, startPoint y: 97, endPoint x: 481, endPoint y: 96, distance: 93.2
click at [481, 96] on input "[URL][DOMAIN_NAME][DOMAIN_NAME][PHONE_NUMBER]" at bounding box center [431, 97] width 324 height 16
click at [535, 125] on button "Cancel" at bounding box center [532, 129] width 33 height 16
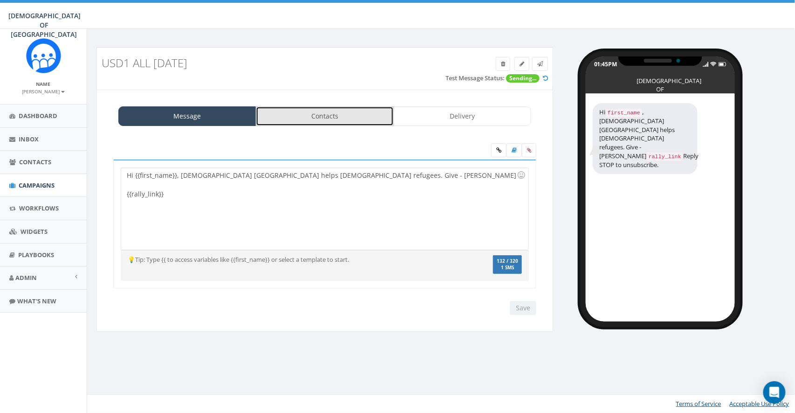
click at [341, 118] on link "Contacts" at bounding box center [325, 116] width 138 height 20
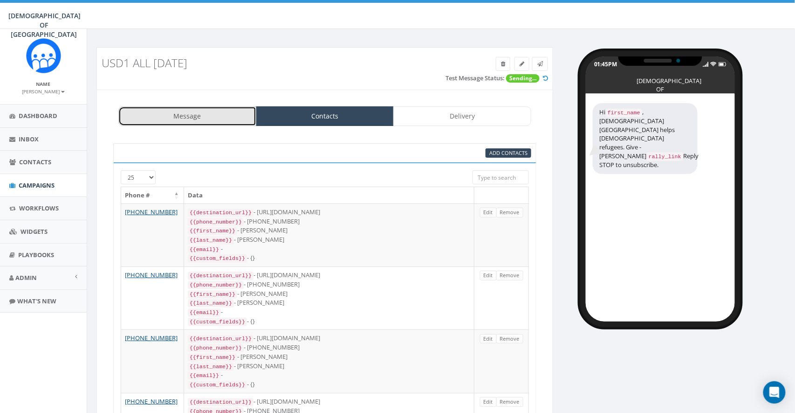
click at [201, 118] on link "Message" at bounding box center [187, 116] width 138 height 20
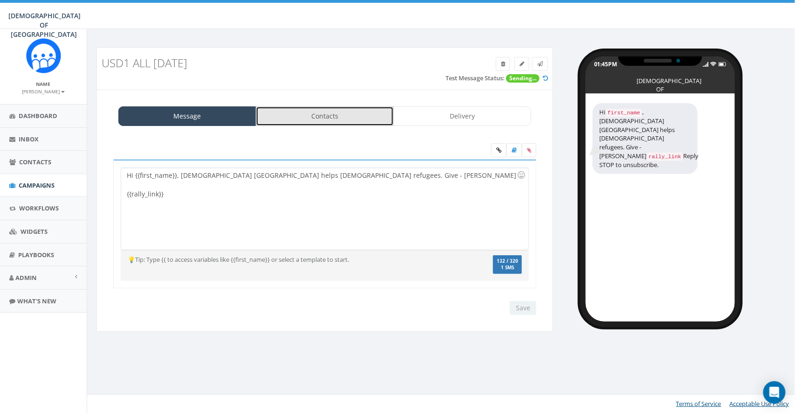
click at [297, 117] on link "Contacts" at bounding box center [325, 116] width 138 height 20
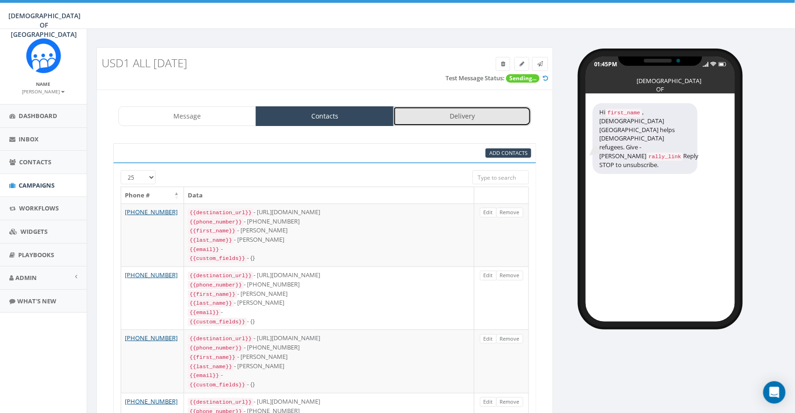
click at [464, 111] on link "Delivery" at bounding box center [462, 116] width 138 height 20
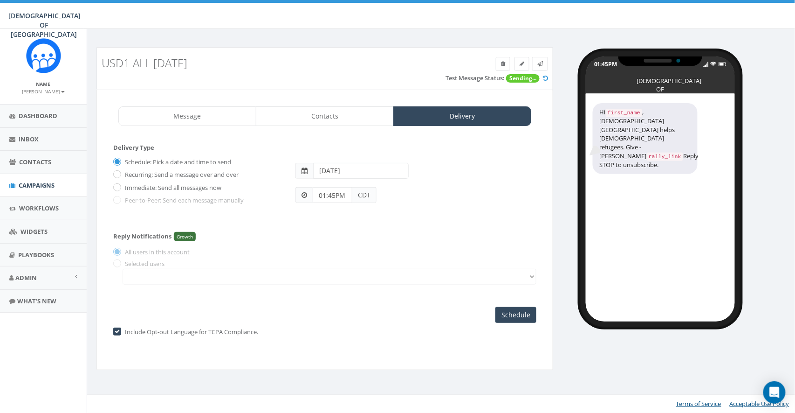
click at [136, 186] on label "Immediate: Send all messages now" at bounding box center [172, 187] width 99 height 9
click at [119, 186] on input "Immediate: Send all messages now" at bounding box center [116, 188] width 6 height 6
radio input "true"
click at [508, 319] on input "Send Now" at bounding box center [515, 315] width 44 height 16
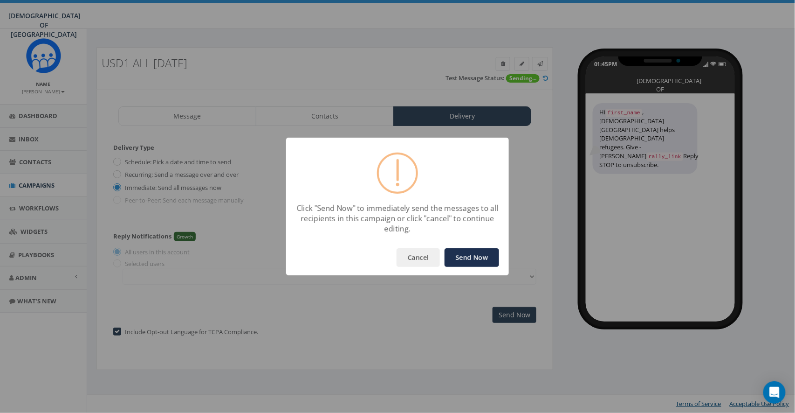
click at [475, 258] on button "Send Now" at bounding box center [472, 257] width 55 height 19
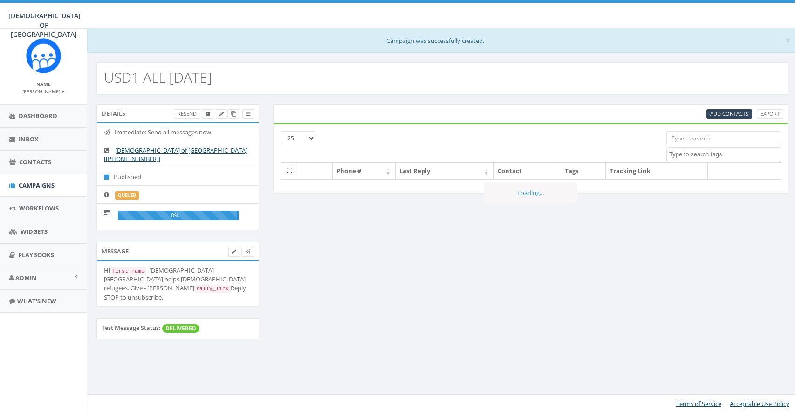
select select
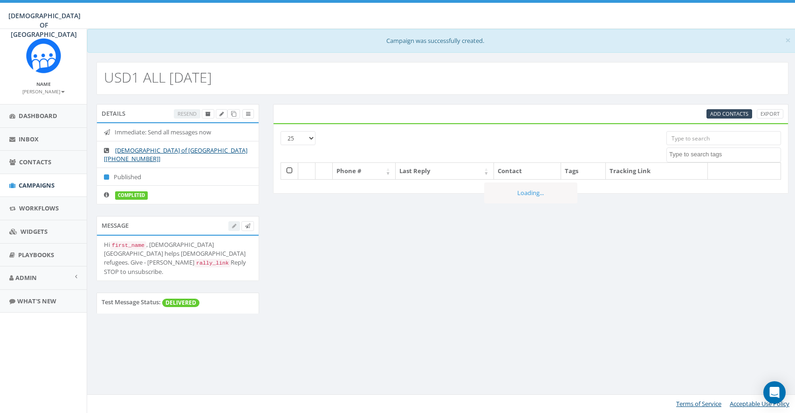
select select
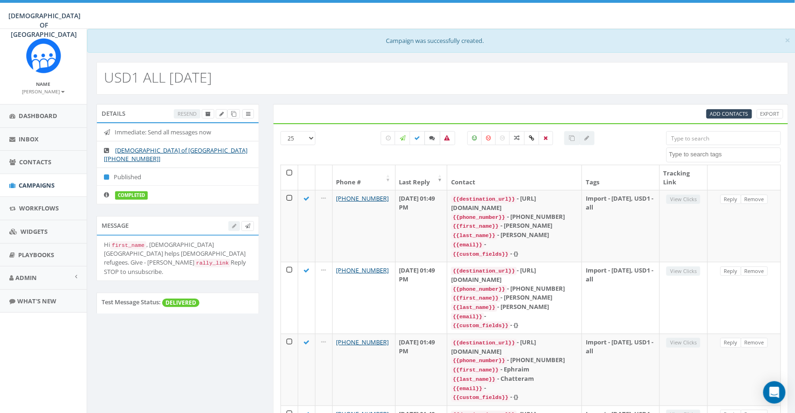
click at [433, 141] on icon at bounding box center [433, 138] width 6 height 6
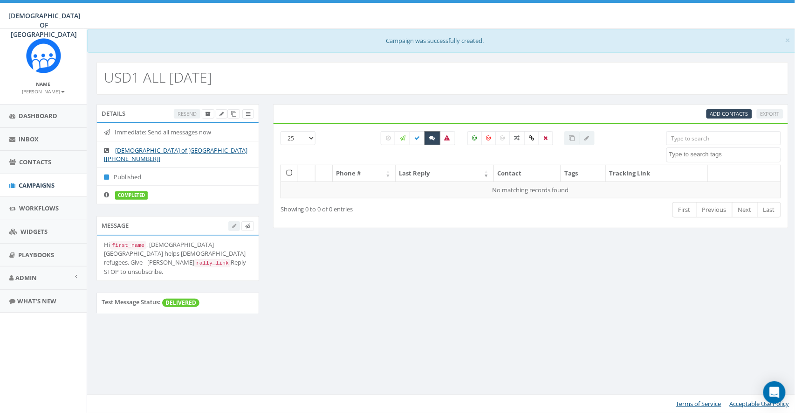
click at [433, 136] on icon at bounding box center [433, 138] width 6 height 6
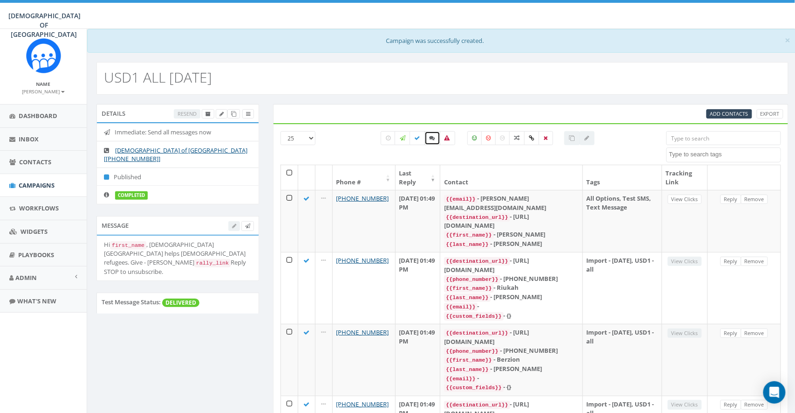
click at [434, 140] on icon at bounding box center [433, 138] width 6 height 6
checkbox input "true"
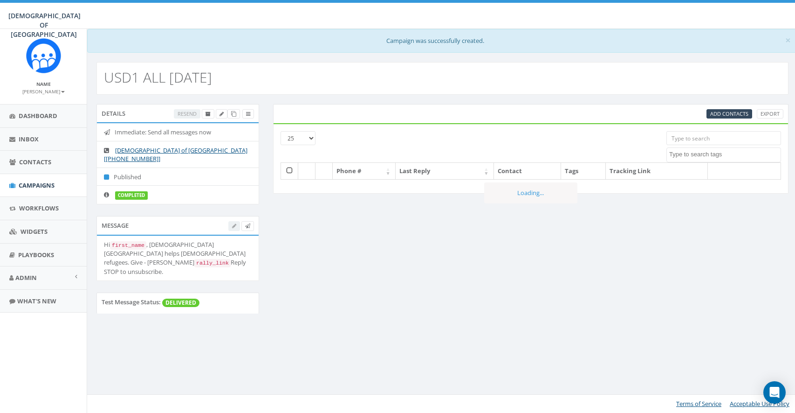
select select
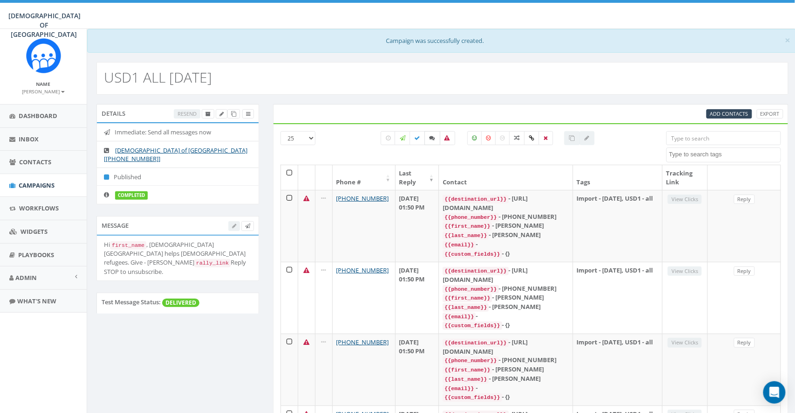
click at [431, 139] on icon at bounding box center [433, 138] width 6 height 6
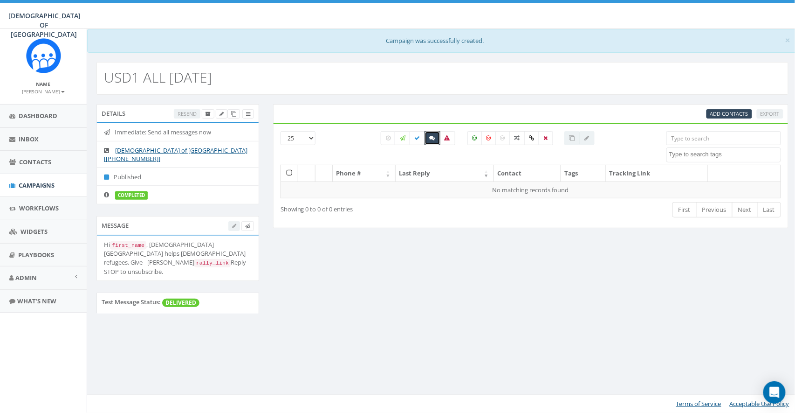
click at [431, 139] on icon at bounding box center [433, 138] width 6 height 6
checkbox input "false"
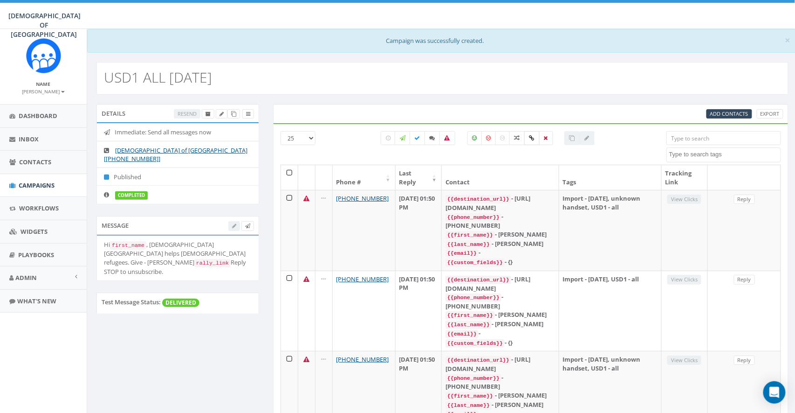
click at [534, 141] on label at bounding box center [531, 138] width 15 height 14
checkbox input "true"
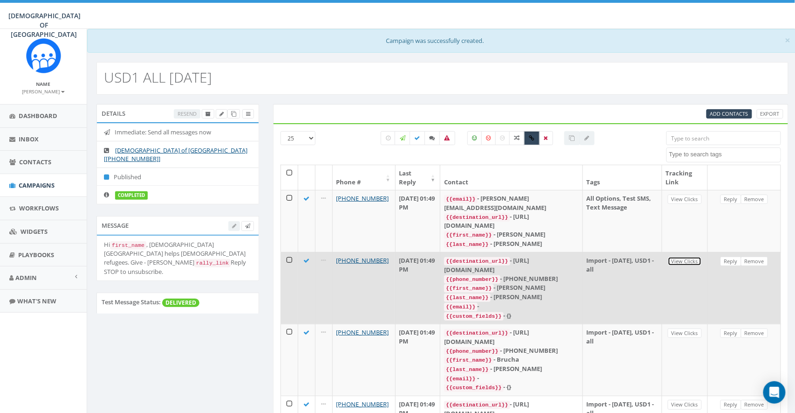
click at [682, 256] on link "View Clicks" at bounding box center [685, 261] width 34 height 10
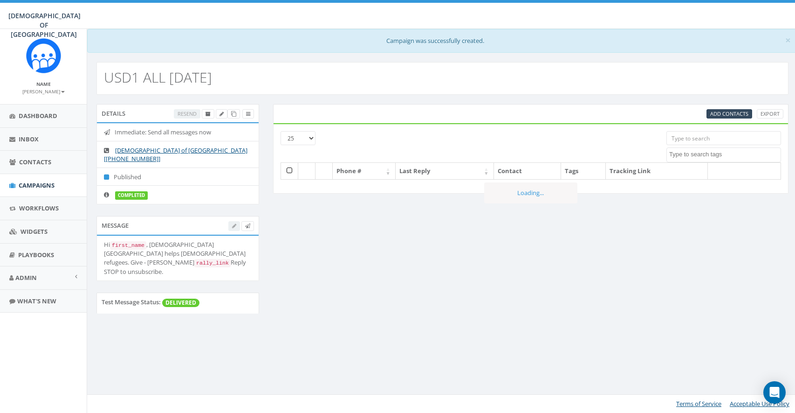
select select
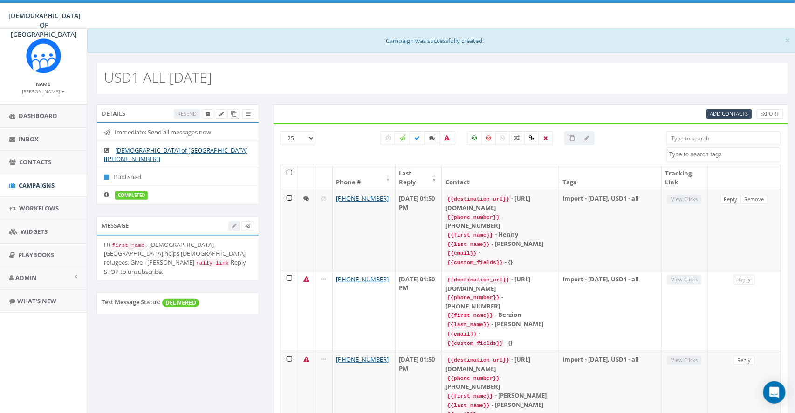
click at [434, 136] on icon at bounding box center [433, 138] width 6 height 6
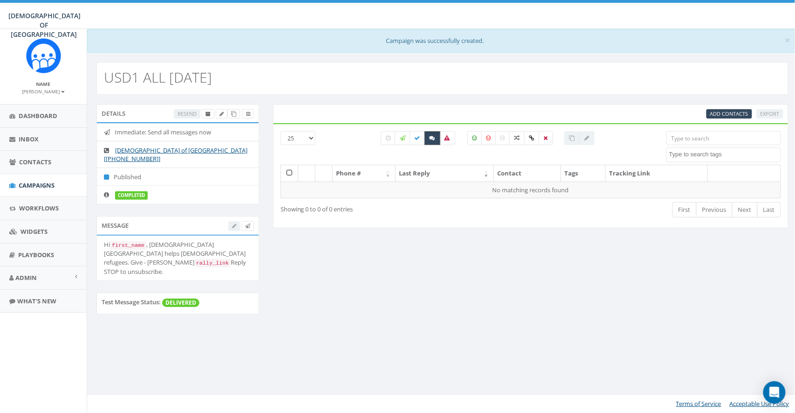
click at [433, 138] on icon at bounding box center [433, 138] width 6 height 6
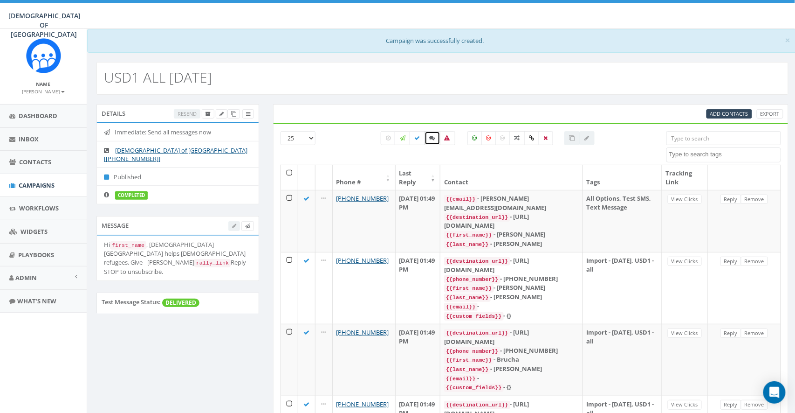
click at [432, 140] on icon at bounding box center [433, 138] width 6 height 6
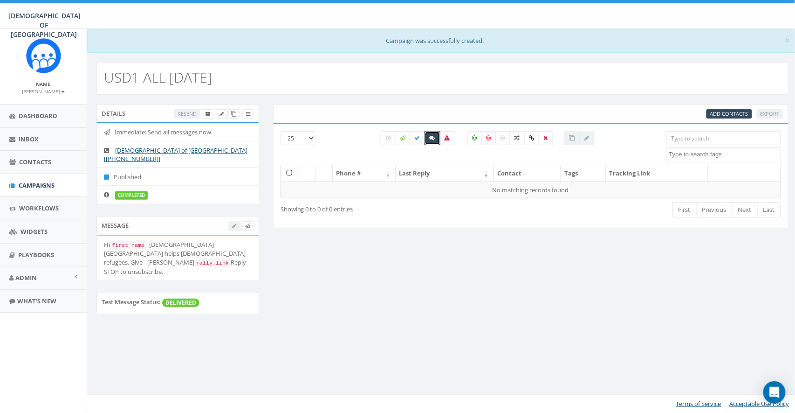
click at [432, 140] on icon at bounding box center [433, 138] width 6 height 6
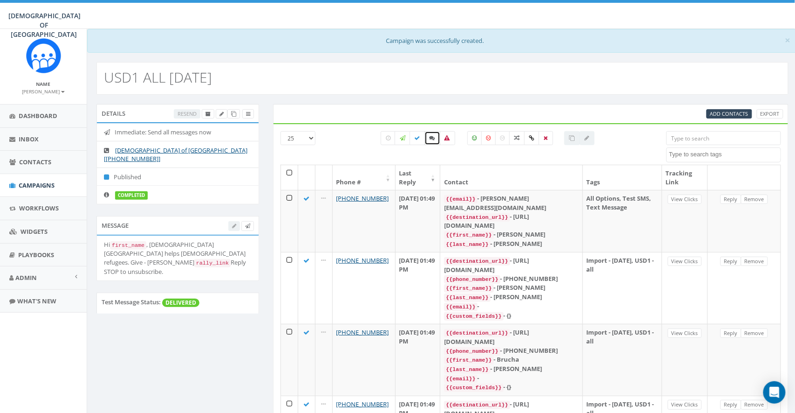
click at [434, 138] on icon at bounding box center [433, 138] width 6 height 6
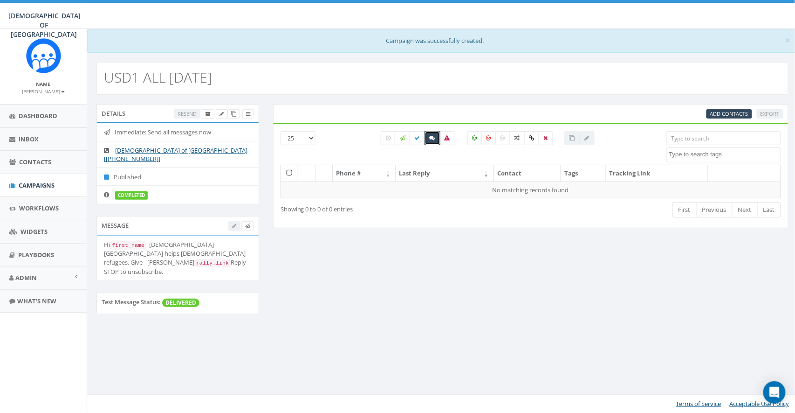
click at [434, 138] on icon at bounding box center [433, 138] width 6 height 6
checkbox input "false"
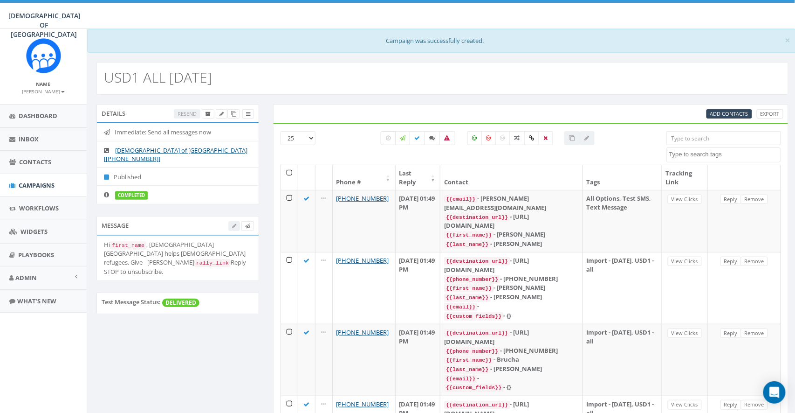
click at [384, 140] on label at bounding box center [388, 138] width 15 height 14
checkbox input "true"
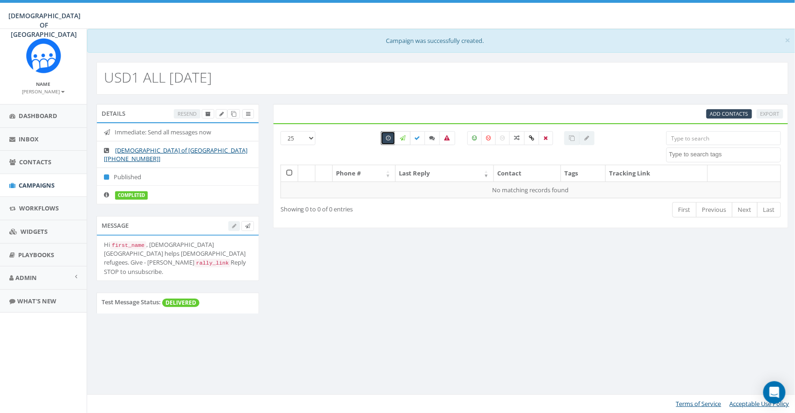
click at [397, 140] on label at bounding box center [403, 138] width 16 height 14
checkbox input "true"
click at [386, 140] on icon at bounding box center [388, 138] width 5 height 6
checkbox input "false"
click at [399, 138] on label at bounding box center [403, 138] width 16 height 14
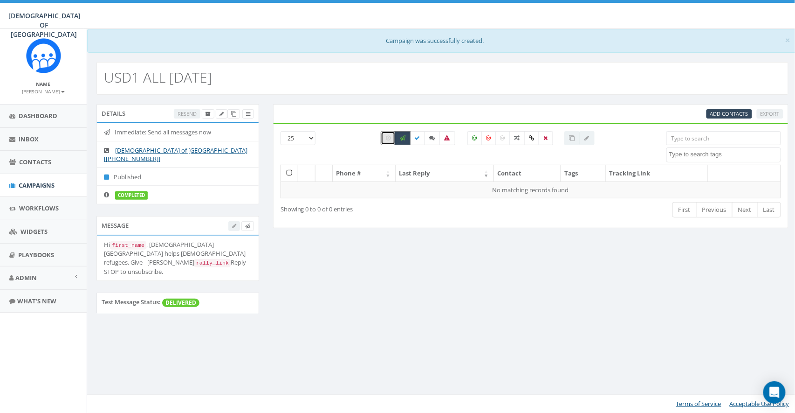
checkbox input "false"
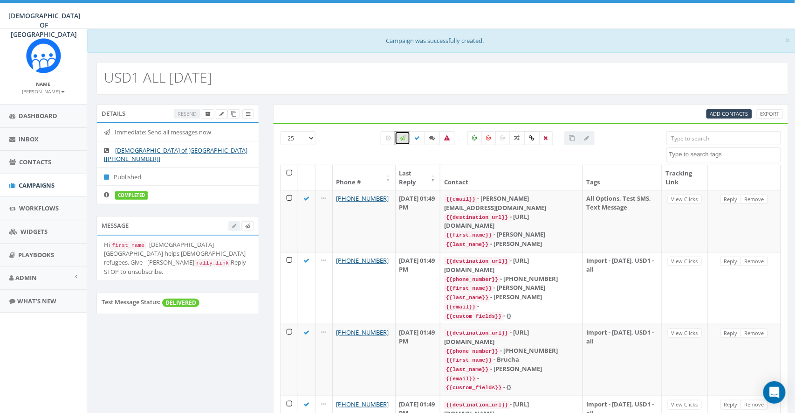
click at [534, 139] on icon at bounding box center [532, 138] width 5 height 6
click at [533, 142] on label at bounding box center [531, 138] width 15 height 14
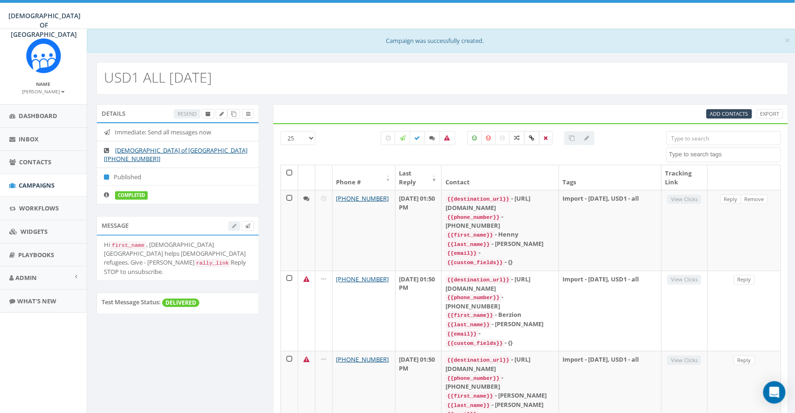
click at [533, 140] on icon at bounding box center [532, 138] width 5 height 6
checkbox input "true"
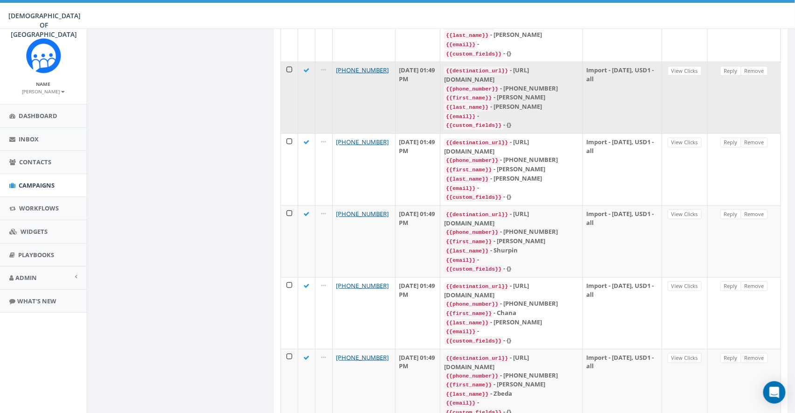
scroll to position [1533, 0]
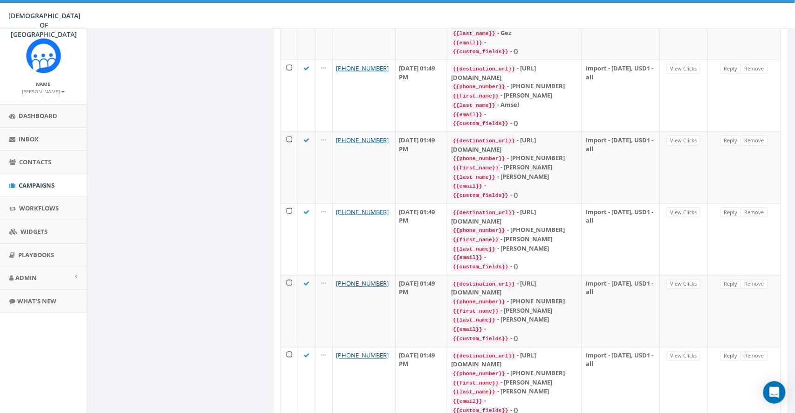
scroll to position [930, 0]
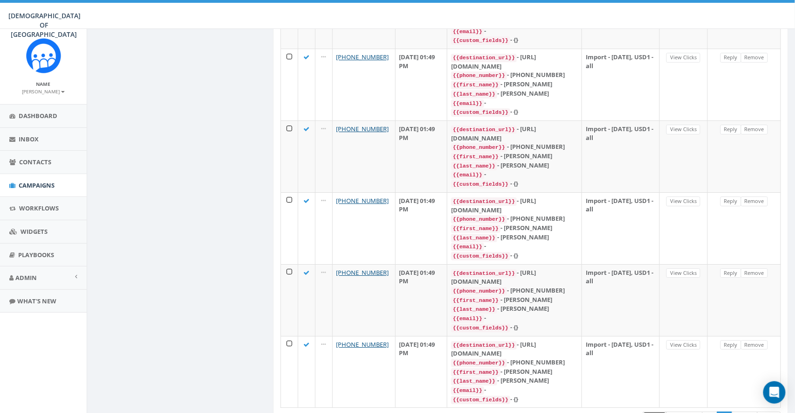
click at [650, 411] on link "First" at bounding box center [655, 418] width 24 height 15
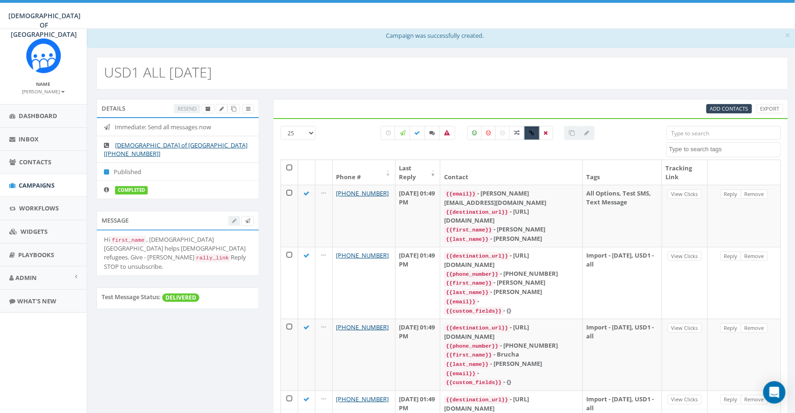
scroll to position [0, 0]
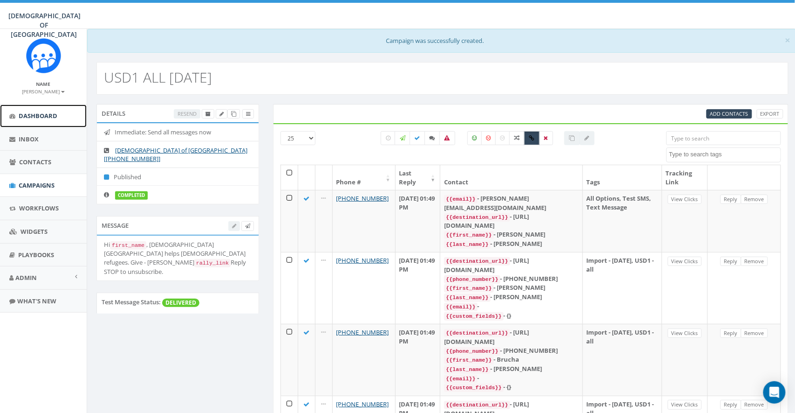
click at [34, 119] on span "Dashboard" at bounding box center [38, 115] width 39 height 8
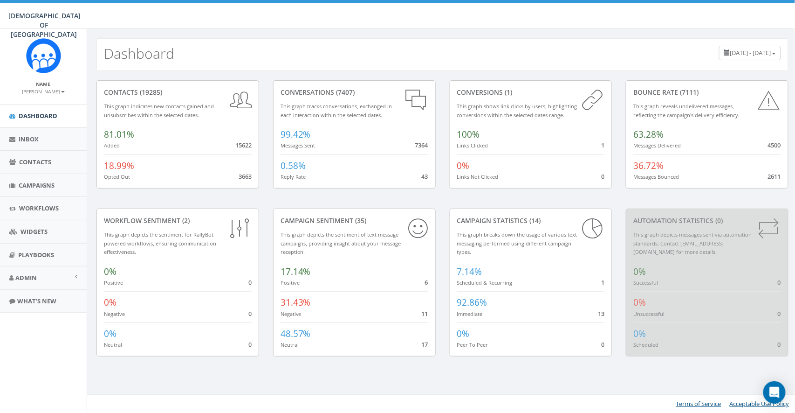
click at [730, 52] on span "[DATE] - [DATE]" at bounding box center [750, 52] width 41 height 8
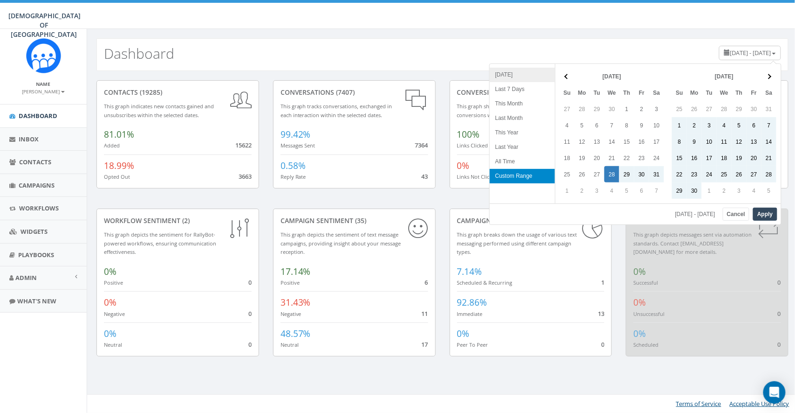
click at [506, 73] on li "[DATE]" at bounding box center [522, 75] width 65 height 14
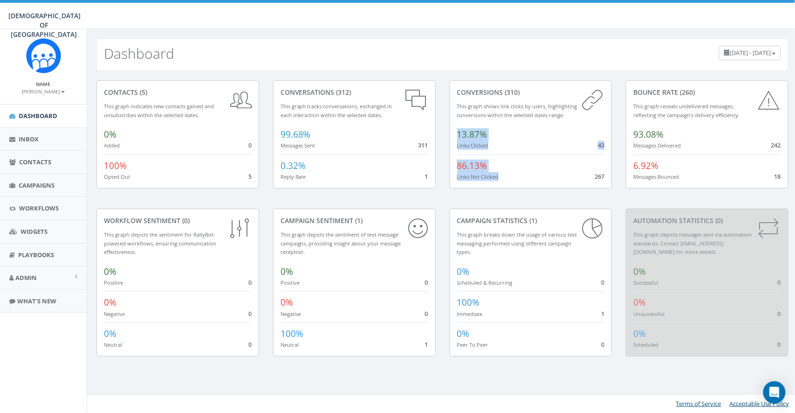
drag, startPoint x: 591, startPoint y: 175, endPoint x: 606, endPoint y: 177, distance: 15.0
click at [606, 177] on div "conversions (310) This graph shows link clicks by users, highlighting conversio…" at bounding box center [531, 134] width 163 height 108
click at [613, 181] on div "conversions (310) This graph shows link clicks by users, highlighting conversio…" at bounding box center [531, 144] width 177 height 128
drag, startPoint x: 456, startPoint y: 133, endPoint x: 497, endPoint y: 134, distance: 41.5
click at [497, 134] on div "conversions (310) This graph shows link clicks by users, highlighting conversio…" at bounding box center [531, 134] width 163 height 108
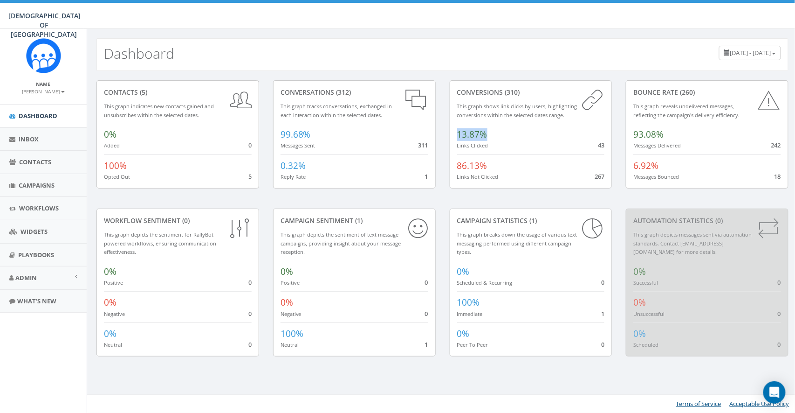
click at [497, 134] on div "13.87% Links Clicked 43" at bounding box center [531, 137] width 148 height 26
drag, startPoint x: 634, startPoint y: 164, endPoint x: 670, endPoint y: 163, distance: 35.4
click at [670, 163] on div "6.92% Messages Bounced 18" at bounding box center [707, 167] width 148 height 27
drag, startPoint x: 775, startPoint y: 175, endPoint x: 785, endPoint y: 175, distance: 10.7
click at [785, 175] on div "Bounce Rate (260) This graph reveals undelivered messages, reflecting the campa…" at bounding box center [707, 134] width 163 height 108
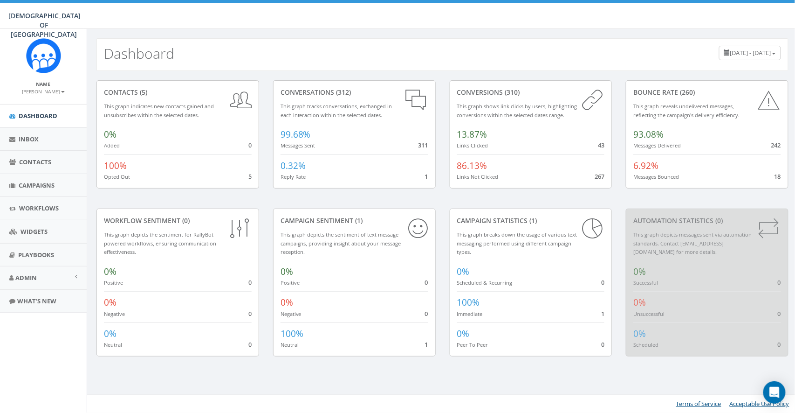
click at [779, 177] on span "18" at bounding box center [778, 176] width 7 height 8
click at [28, 181] on span "Campaigns" at bounding box center [37, 185] width 36 height 8
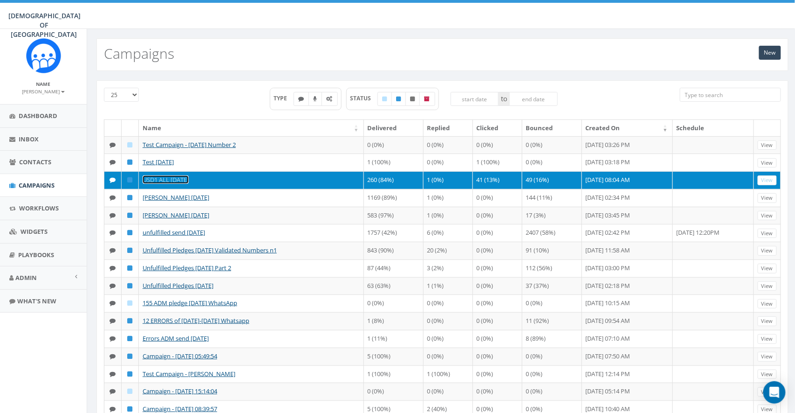
click at [172, 180] on link "USD1 ALL [DATE]" at bounding box center [166, 179] width 46 height 8
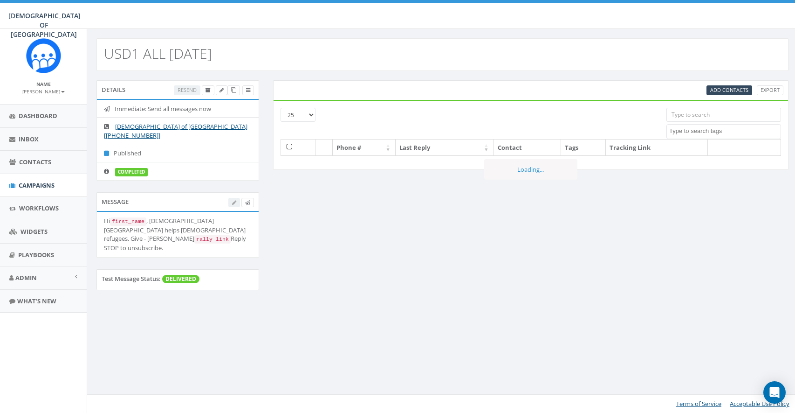
select select
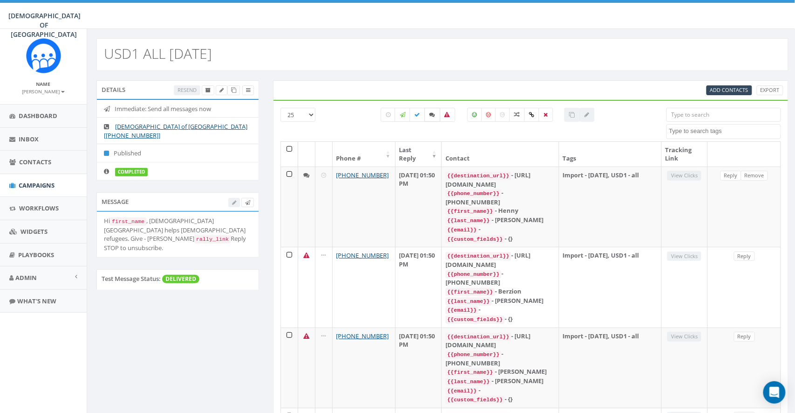
click at [433, 114] on icon at bounding box center [433, 115] width 6 height 6
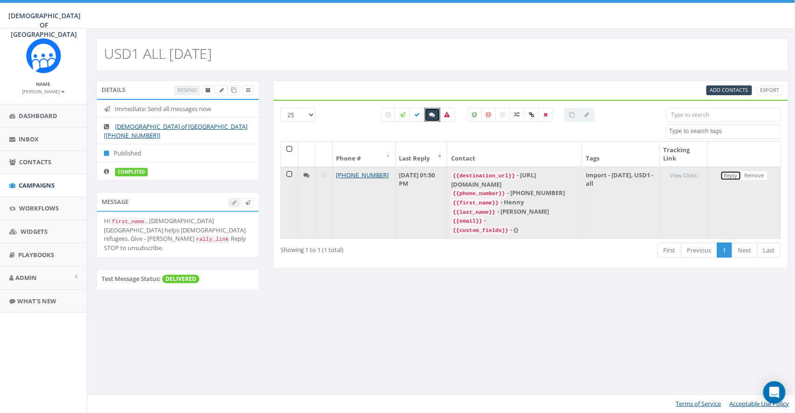
click at [731, 176] on link "Reply" at bounding box center [731, 176] width 21 height 10
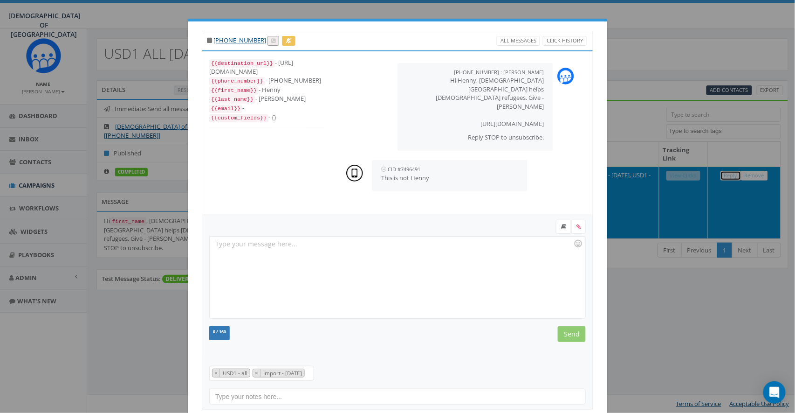
scroll to position [9, 0]
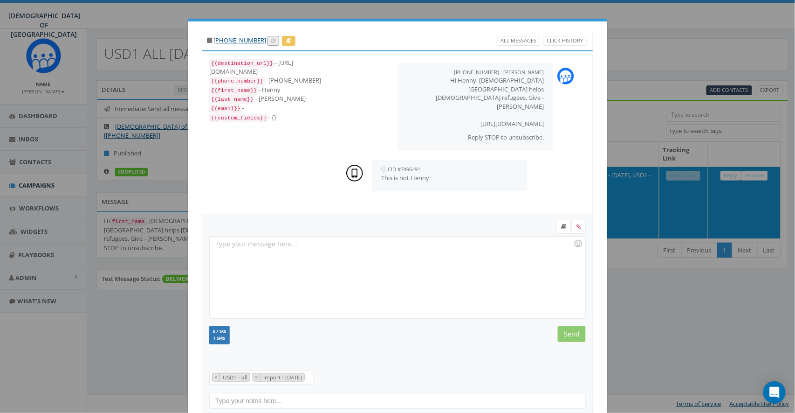
click at [283, 267] on div at bounding box center [397, 277] width 375 height 82
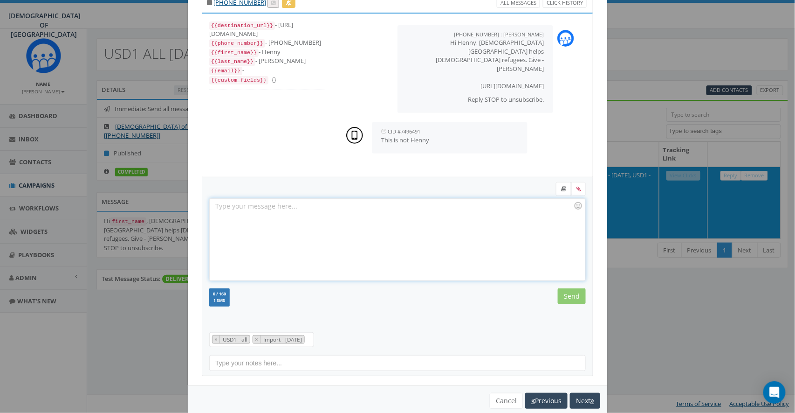
scroll to position [54, 0]
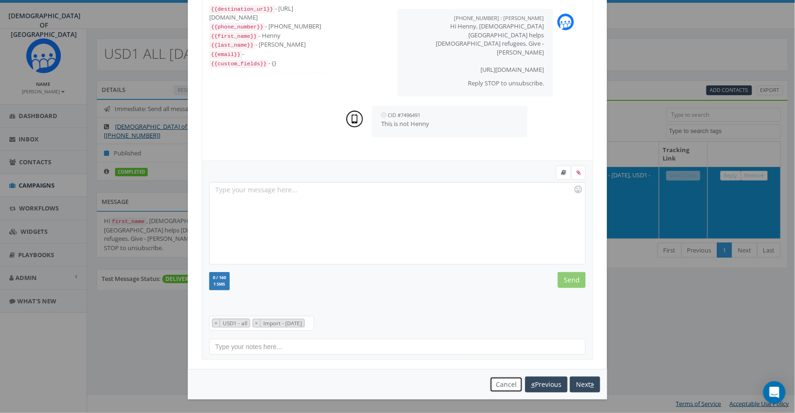
click at [504, 381] on button "Cancel" at bounding box center [506, 384] width 33 height 16
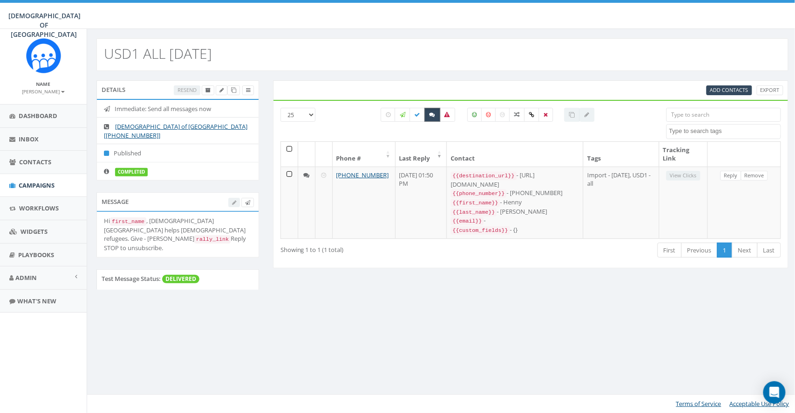
click at [432, 115] on icon at bounding box center [433, 115] width 6 height 6
checkbox input "false"
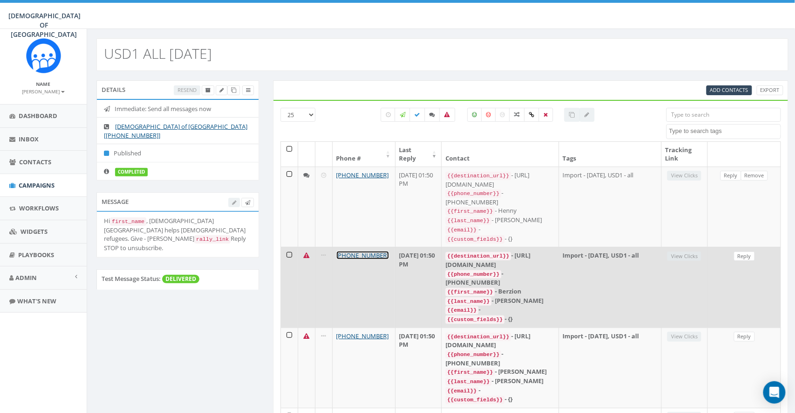
click at [367, 251] on link "[PHONE_NUMBER]" at bounding box center [363, 255] width 53 height 8
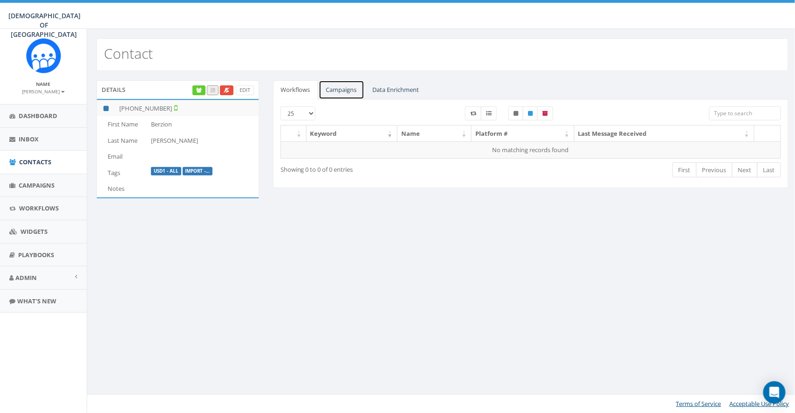
click at [353, 93] on link "Campaigns" at bounding box center [342, 89] width 46 height 19
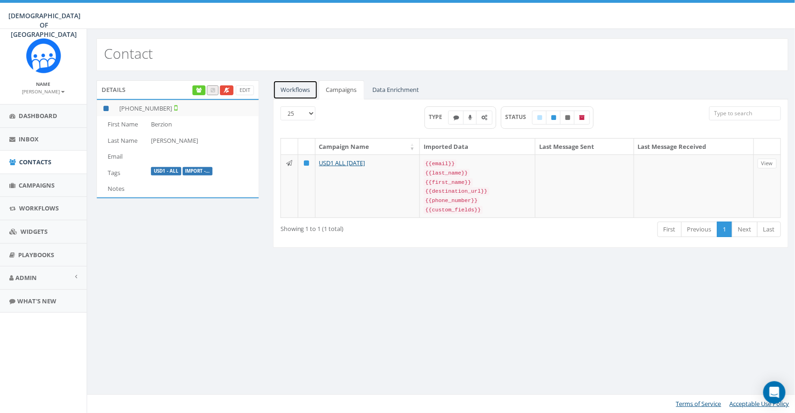
click at [296, 90] on link "Workflows" at bounding box center [295, 89] width 45 height 19
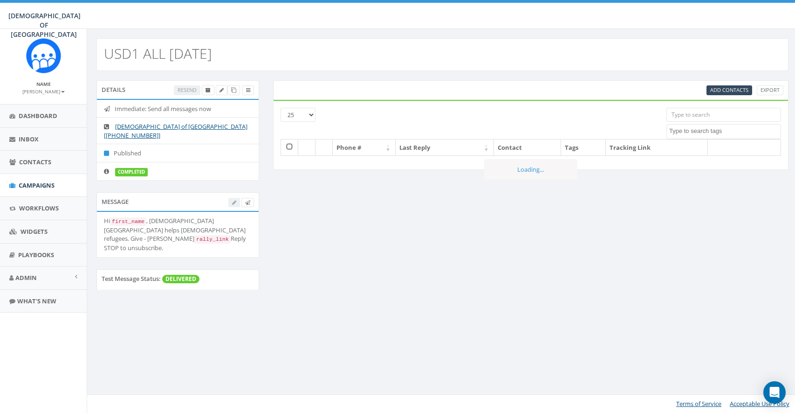
select select
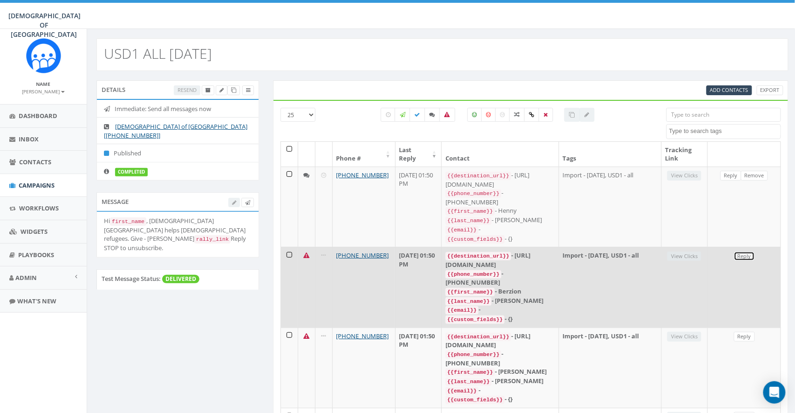
click at [742, 251] on link "Reply" at bounding box center [744, 256] width 21 height 10
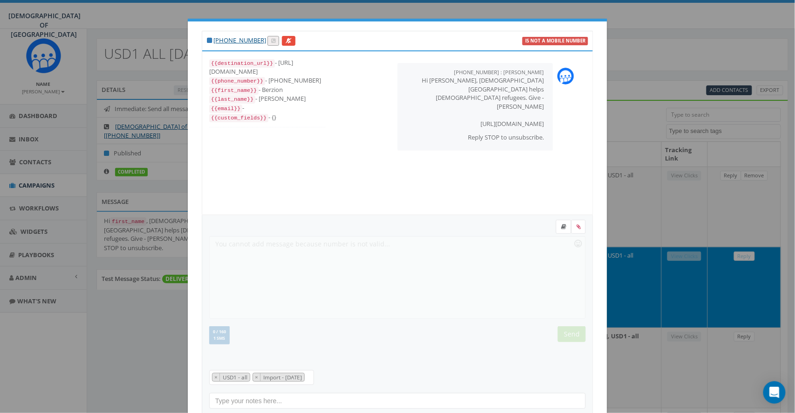
click at [275, 270] on form "Recent Smileys & People Animals & Nature Food & Drink Activity Travel & Places …" at bounding box center [397, 291] width 377 height 143
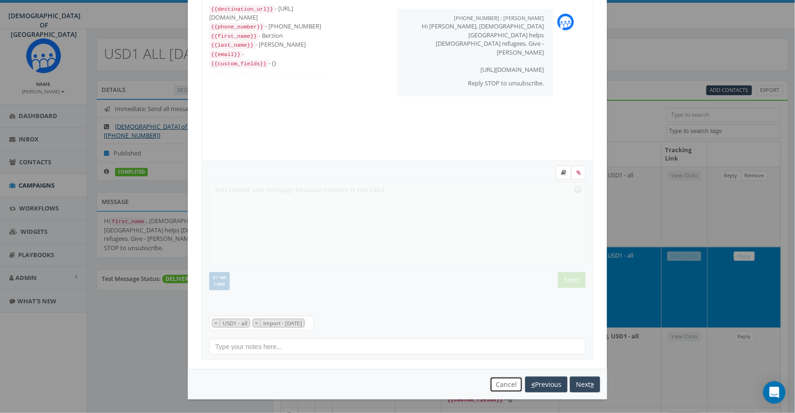
click at [509, 381] on button "Cancel" at bounding box center [506, 384] width 33 height 16
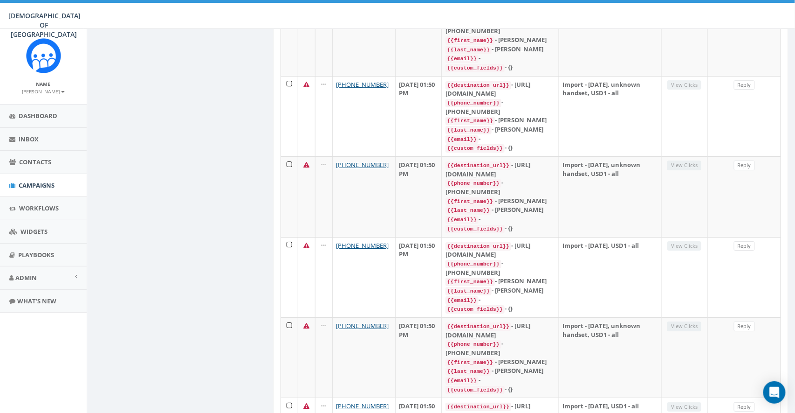
scroll to position [0, 0]
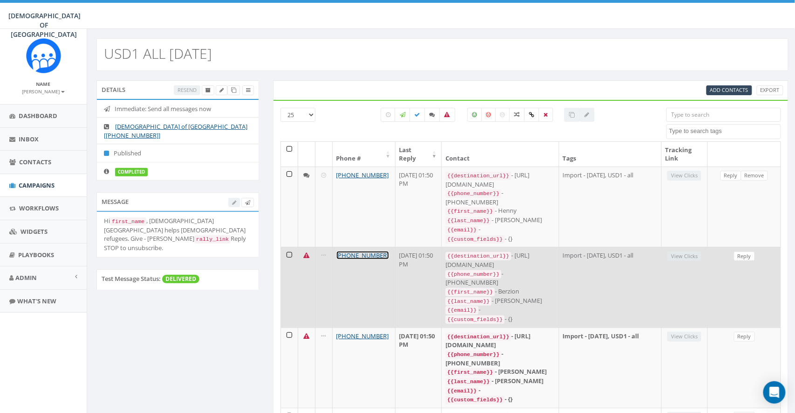
click at [360, 251] on link "+1 718-436-6332" at bounding box center [363, 255] width 53 height 8
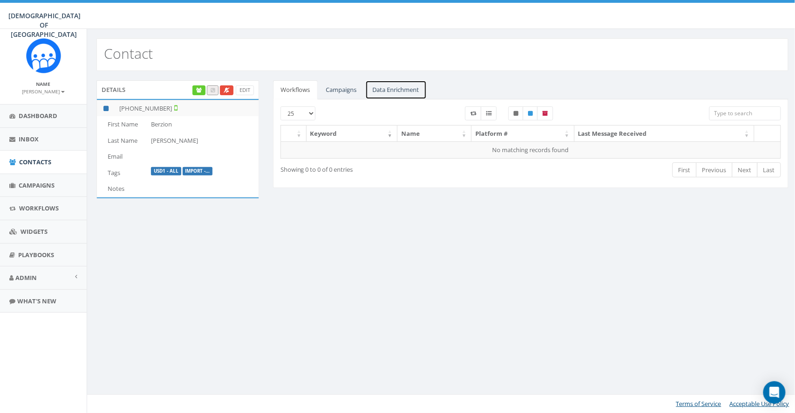
click at [378, 87] on link "Data Enrichment" at bounding box center [396, 89] width 62 height 19
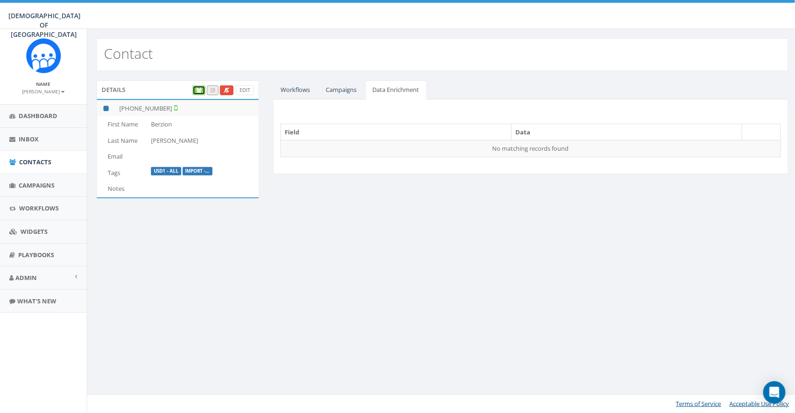
click at [193, 89] on link at bounding box center [199, 90] width 13 height 10
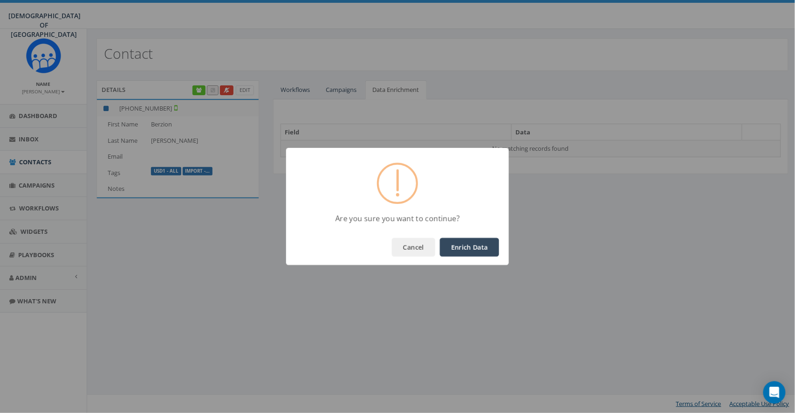
click at [472, 246] on button "Enrich Data" at bounding box center [469, 247] width 59 height 19
click at [480, 245] on button "OK" at bounding box center [484, 247] width 32 height 19
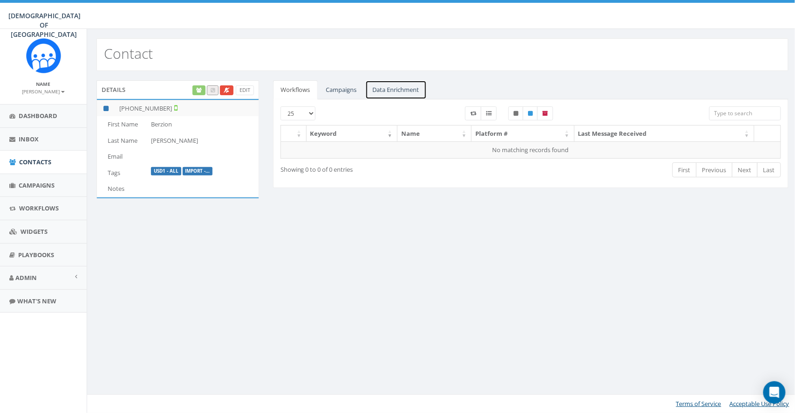
click at [389, 92] on link "Data Enrichment" at bounding box center [396, 89] width 62 height 19
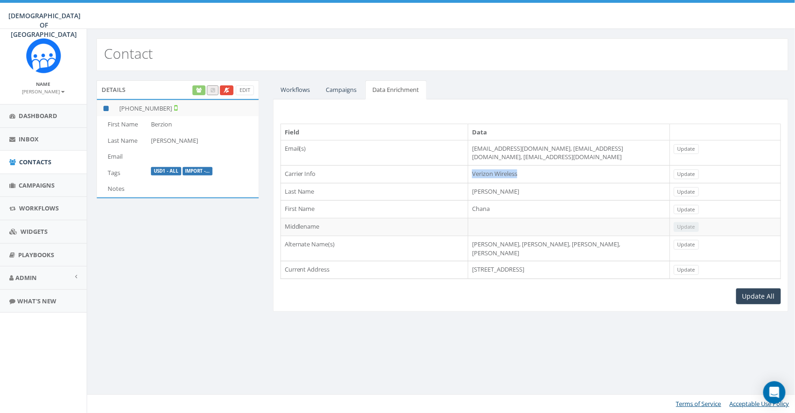
drag, startPoint x: 509, startPoint y: 164, endPoint x: 446, endPoint y: 170, distance: 63.3
click at [468, 170] on td "Verizon Wireless" at bounding box center [569, 174] width 202 height 18
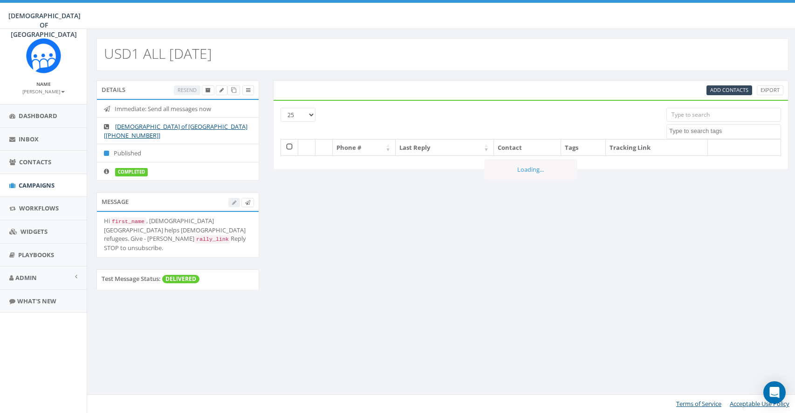
select select
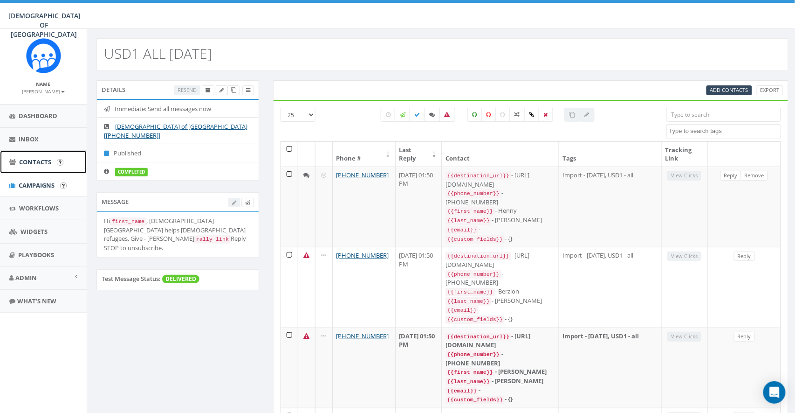
click at [29, 167] on link "Contacts" at bounding box center [43, 162] width 87 height 23
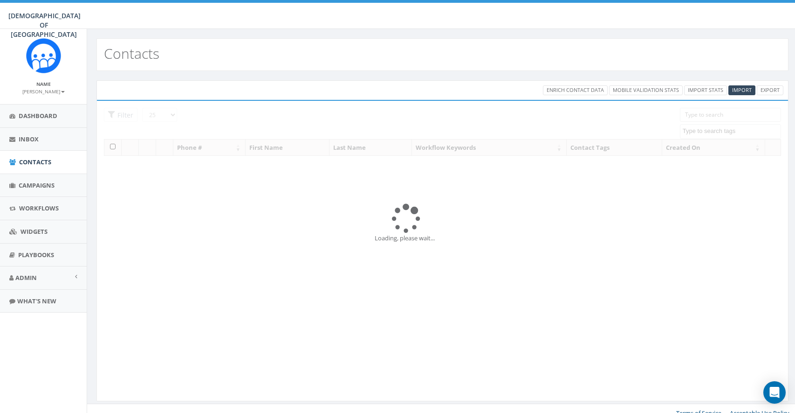
select select
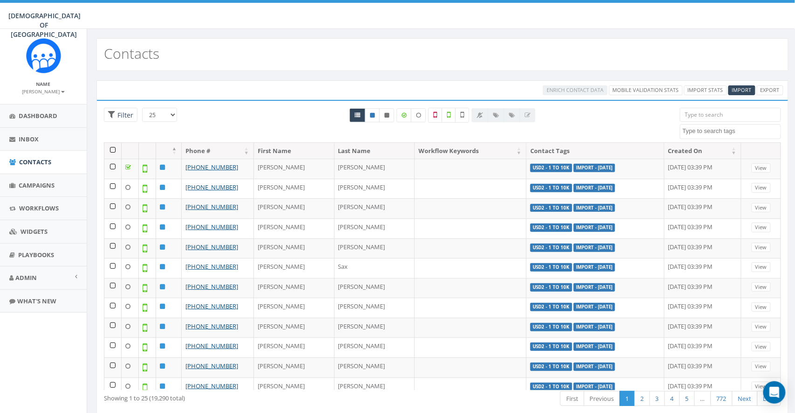
click at [700, 130] on textarea "Search" at bounding box center [732, 131] width 98 height 8
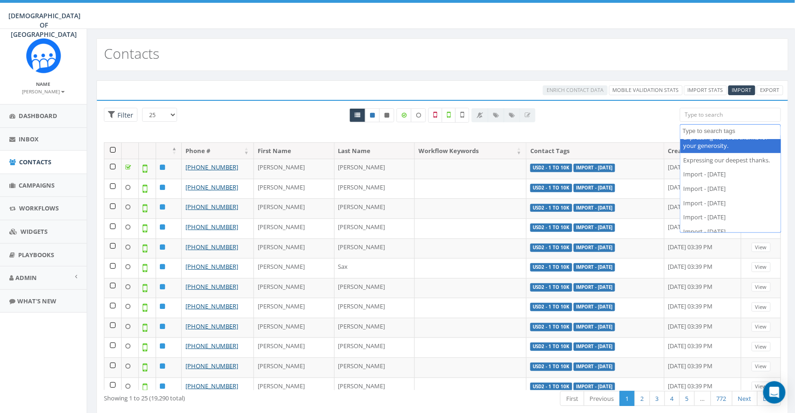
click at [495, 74] on div "Enrich Contact Data Mobile Validation Stats Import Stats Import Export Loading …" at bounding box center [442, 254] width 711 height 366
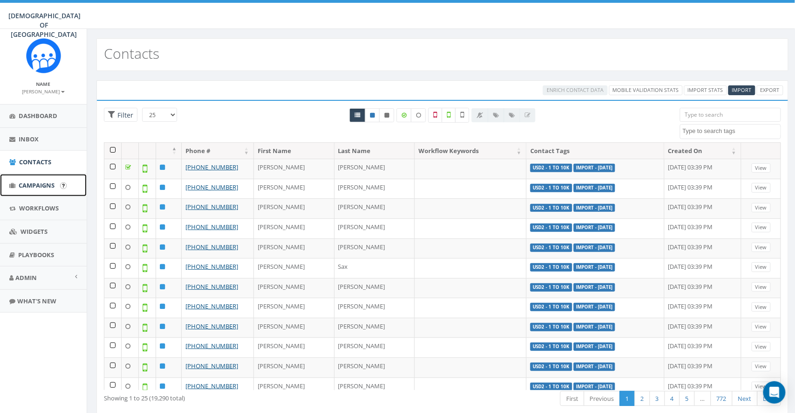
click at [30, 186] on span "Campaigns" at bounding box center [37, 185] width 36 height 8
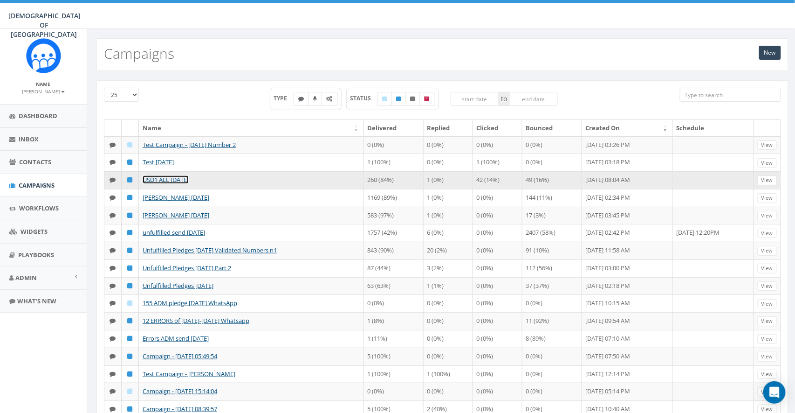
click at [163, 180] on link "USD1 ALL [DATE]" at bounding box center [166, 179] width 46 height 8
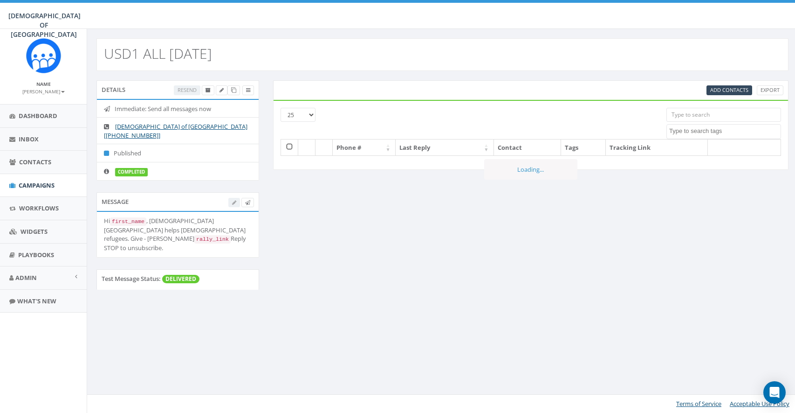
select select
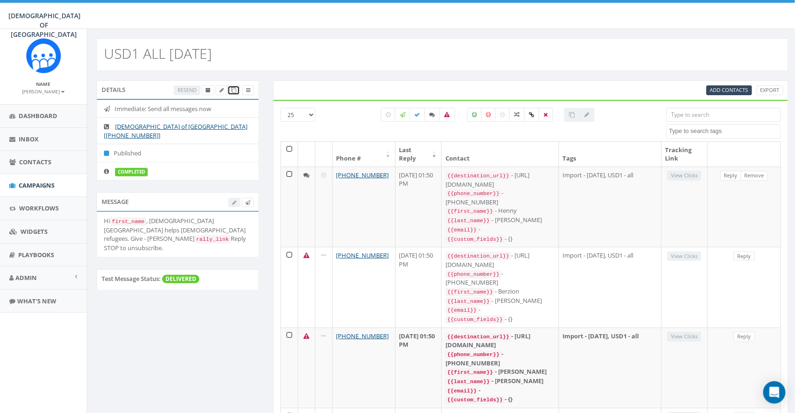
click at [235, 92] on icon at bounding box center [233, 90] width 5 height 5
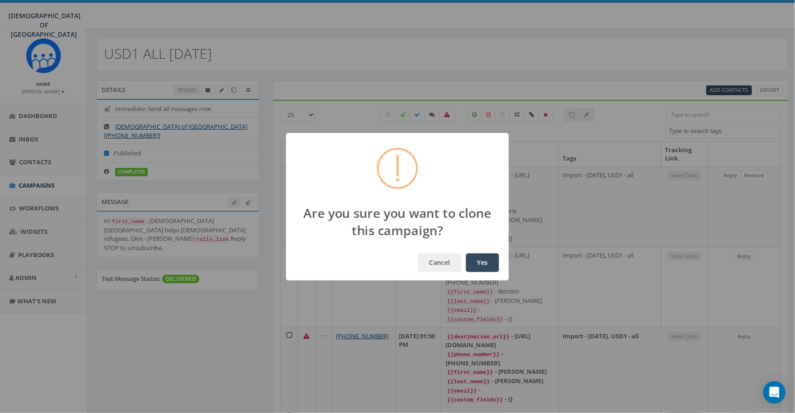
click at [489, 264] on button "Yes" at bounding box center [482, 262] width 33 height 19
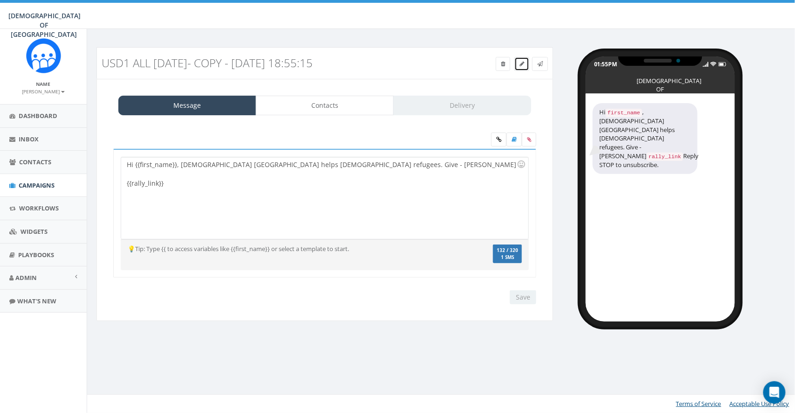
click at [525, 66] on link at bounding box center [522, 64] width 15 height 14
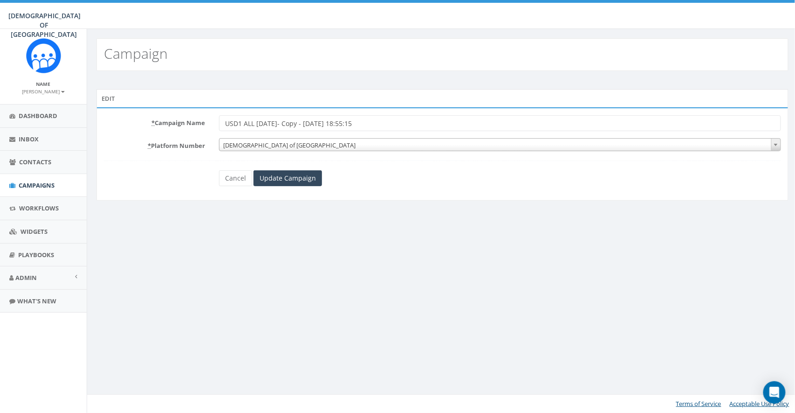
click at [241, 122] on input "USD1 ALL [DATE]- Copy - [DATE] 18:55:15" at bounding box center [500, 123] width 562 height 16
type input "USD2 ALL 26/8/25"
click at [274, 175] on input "Update Campaign" at bounding box center [288, 178] width 69 height 16
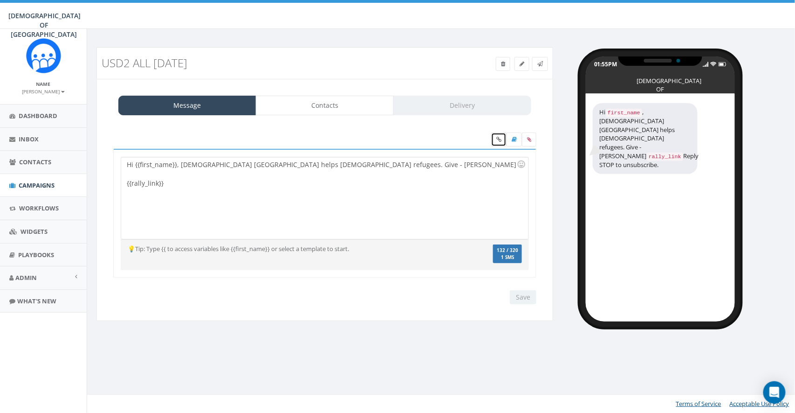
click at [498, 138] on icon at bounding box center [498, 140] width 5 height 6
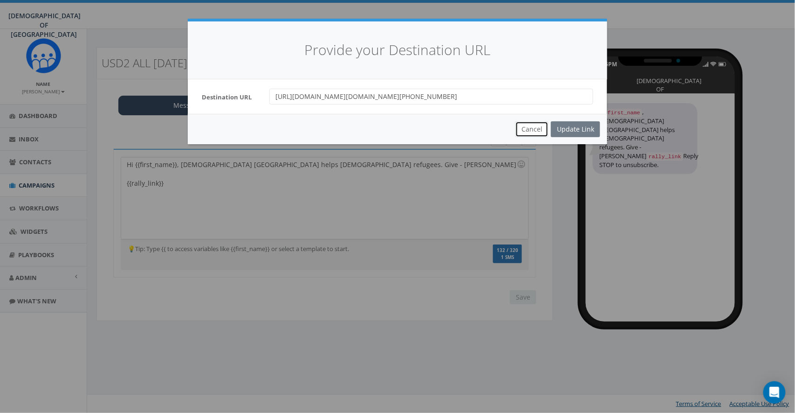
click at [538, 130] on button "Cancel" at bounding box center [532, 129] width 33 height 16
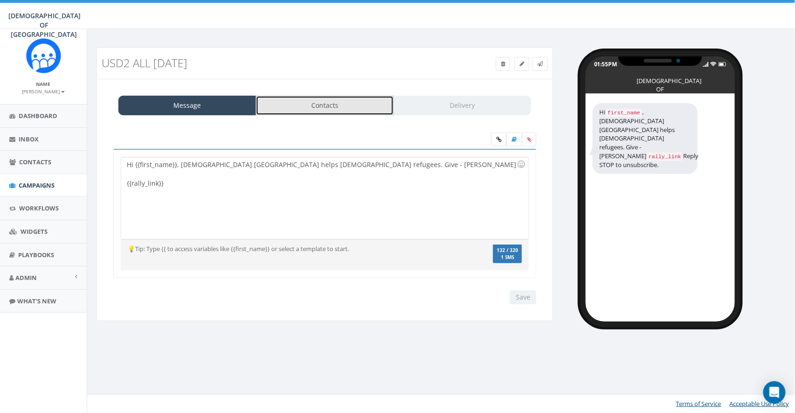
click at [305, 107] on link "Contacts" at bounding box center [325, 106] width 138 height 20
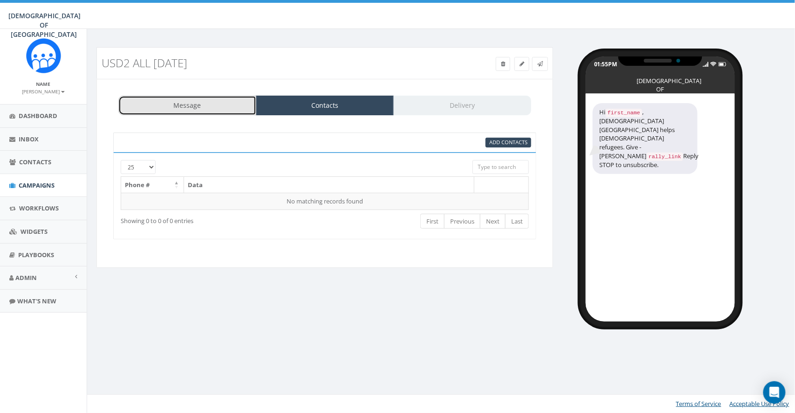
click at [211, 107] on link "Message" at bounding box center [187, 106] width 138 height 20
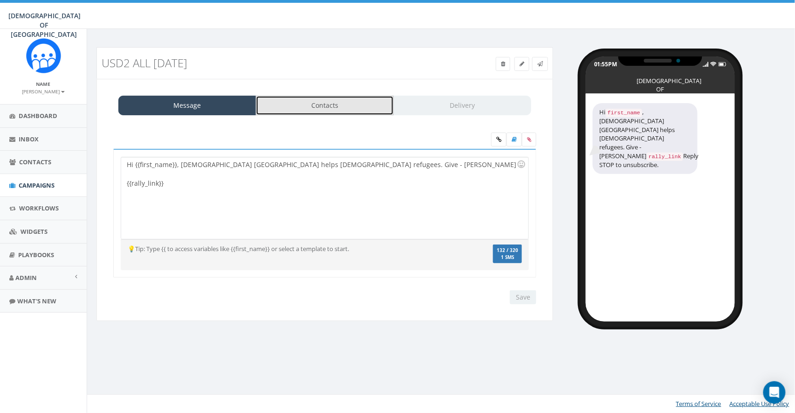
click at [293, 105] on link "Contacts" at bounding box center [325, 106] width 138 height 20
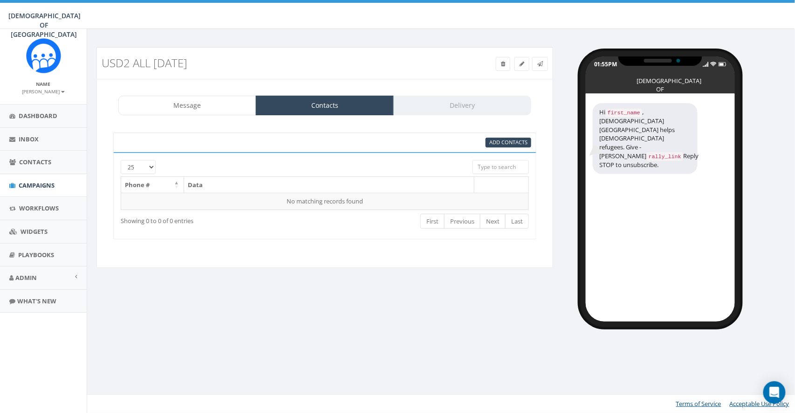
drag, startPoint x: 97, startPoint y: 62, endPoint x: 214, endPoint y: 67, distance: 117.1
click at [214, 67] on div "USD2 ALL 26/8/25" at bounding box center [267, 62] width 345 height 21
click at [210, 105] on link "Message" at bounding box center [187, 106] width 138 height 20
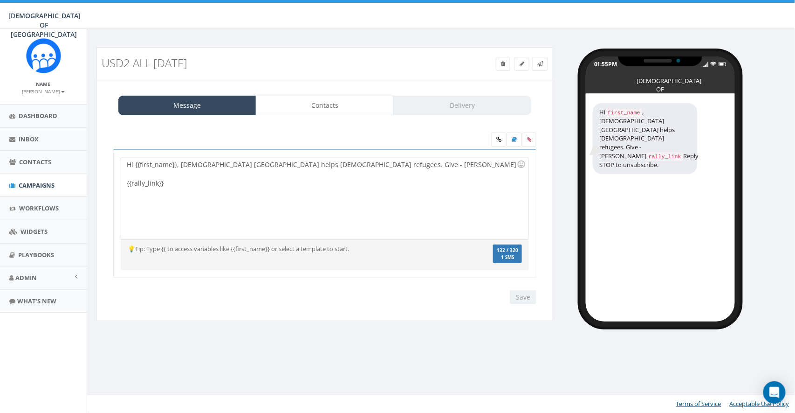
click at [312, 116] on div "Message Contacts Delivery Hi {{first_name}}, Chabad Poland helps Jewish refugee…" at bounding box center [324, 200] width 457 height 242
click at [313, 110] on link "Contacts" at bounding box center [325, 106] width 138 height 20
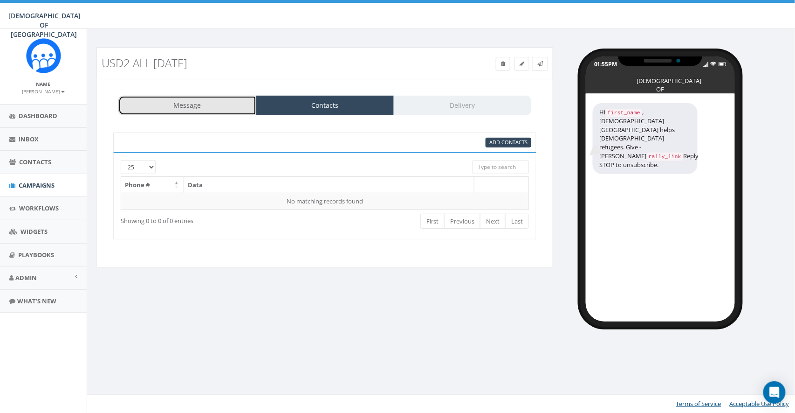
click at [200, 106] on link "Message" at bounding box center [187, 106] width 138 height 20
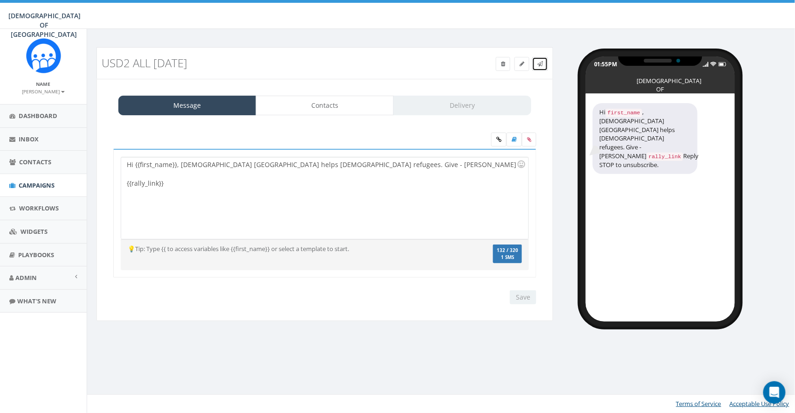
click at [543, 65] on link at bounding box center [540, 64] width 16 height 14
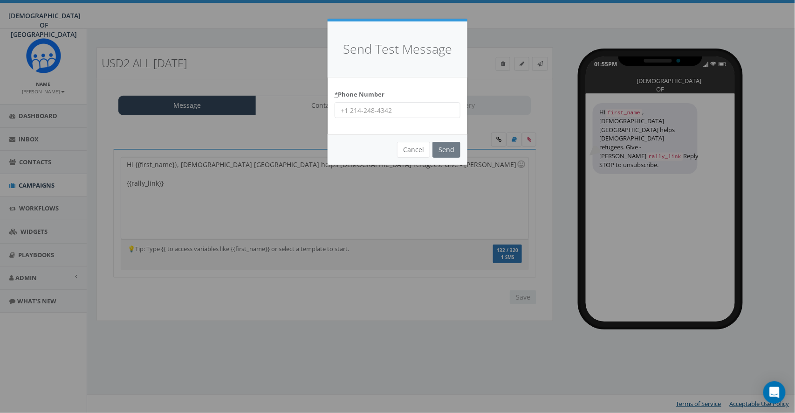
click at [372, 109] on input "* Phone Number" at bounding box center [398, 110] width 126 height 16
type input "8587365358"
click at [433, 145] on input "Send" at bounding box center [447, 150] width 28 height 16
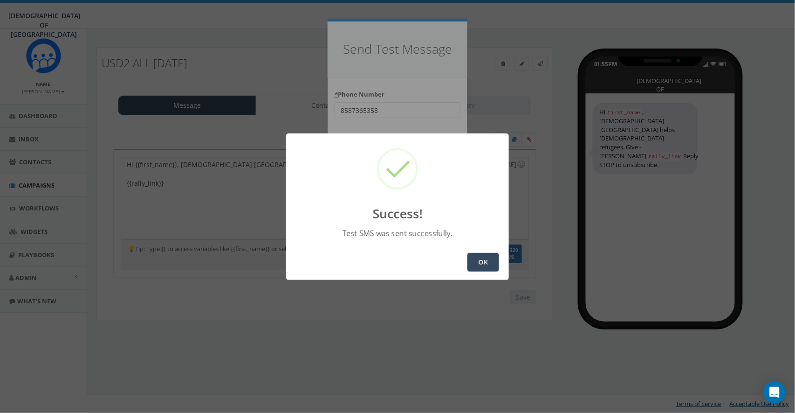
click at [477, 259] on button "OK" at bounding box center [484, 262] width 32 height 19
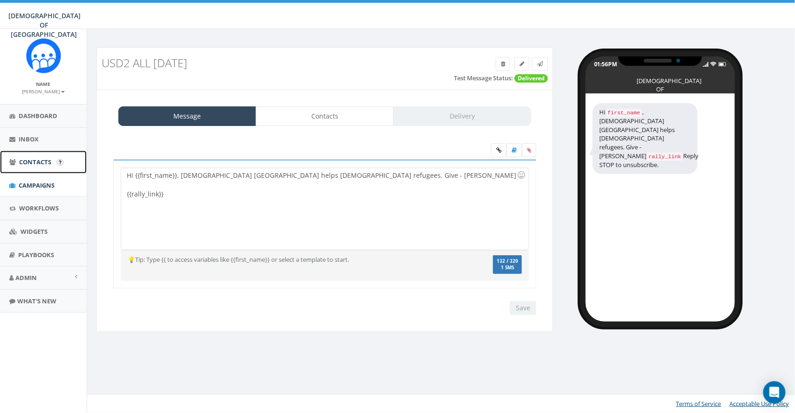
click at [27, 159] on span "Contacts" at bounding box center [35, 162] width 32 height 8
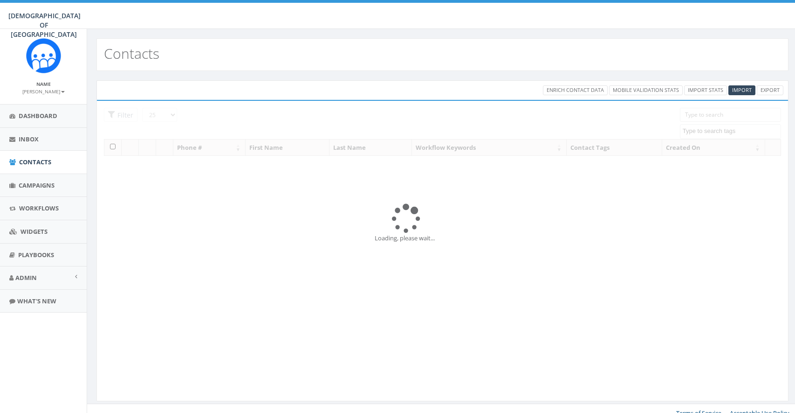
select select
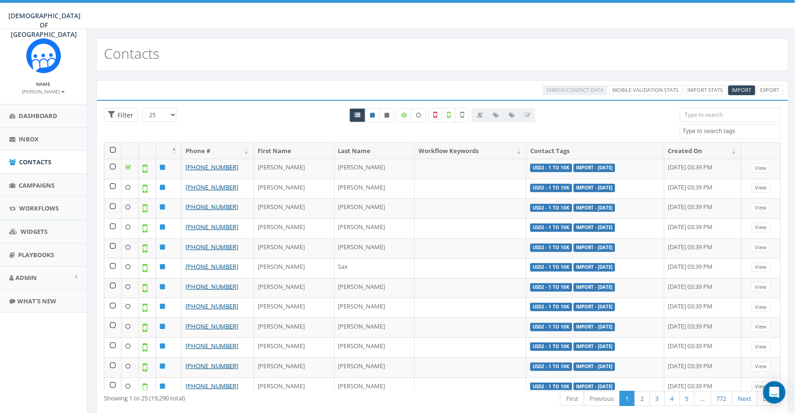
click at [698, 135] on textarea "Search" at bounding box center [732, 131] width 98 height 8
type textarea "usd"
select select "USD2 - 1 to 10k"
click at [448, 114] on icon at bounding box center [449, 114] width 4 height 8
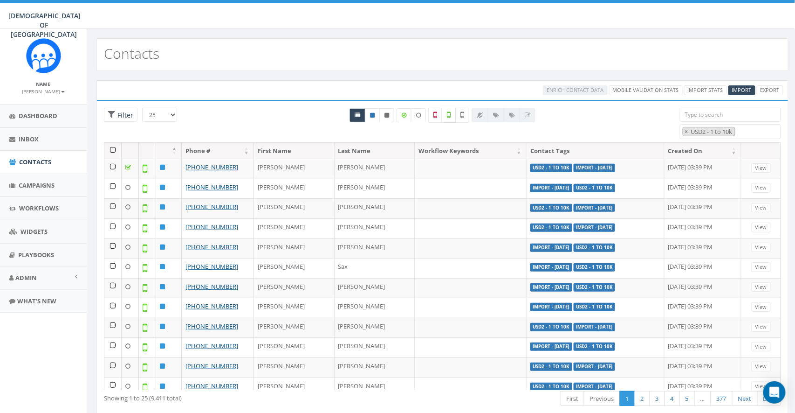
checkbox input "true"
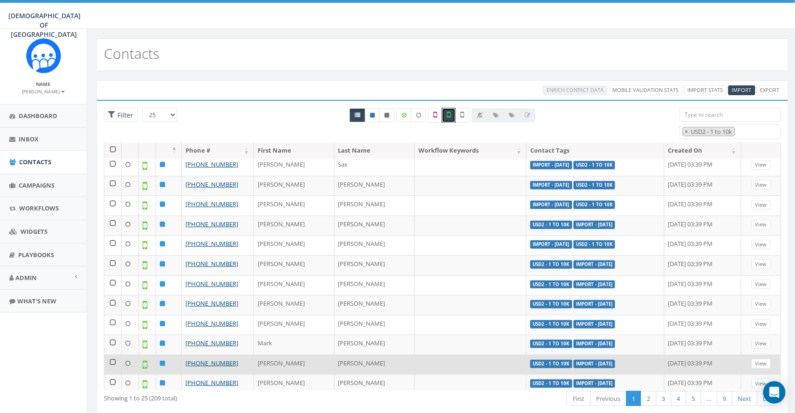
scroll to position [0, 0]
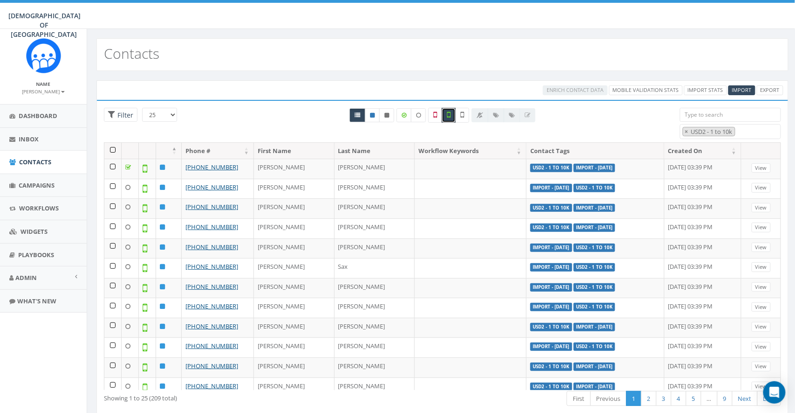
click at [113, 150] on th at bounding box center [112, 151] width 17 height 16
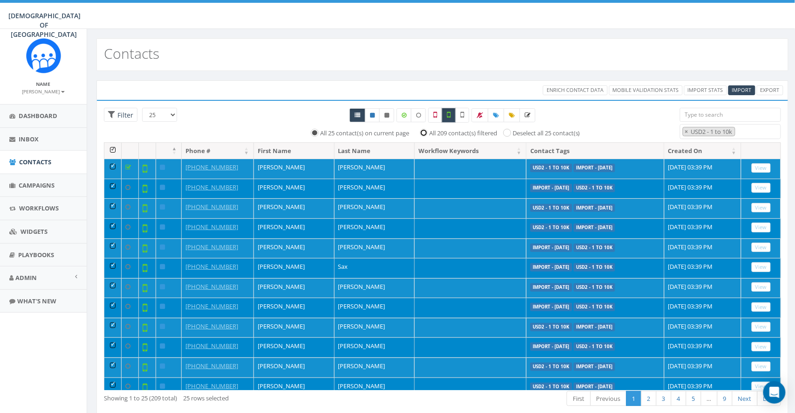
click at [424, 133] on input "All 209 contact(s) filtered" at bounding box center [426, 132] width 6 height 6
radio input "true"
click at [312, 134] on input "All 25 contact(s) on current page" at bounding box center [315, 132] width 6 height 6
radio input "true"
click at [423, 131] on input "All 209 contact(s) filtered" at bounding box center [426, 132] width 6 height 6
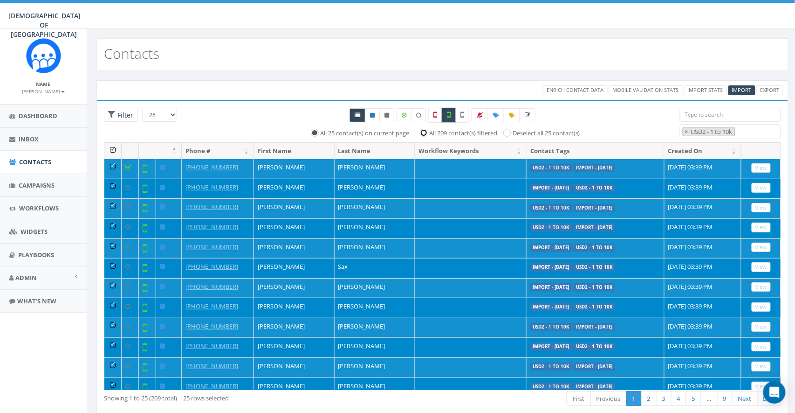
radio input "true"
click at [447, 113] on label at bounding box center [449, 115] width 14 height 15
checkbox input "false"
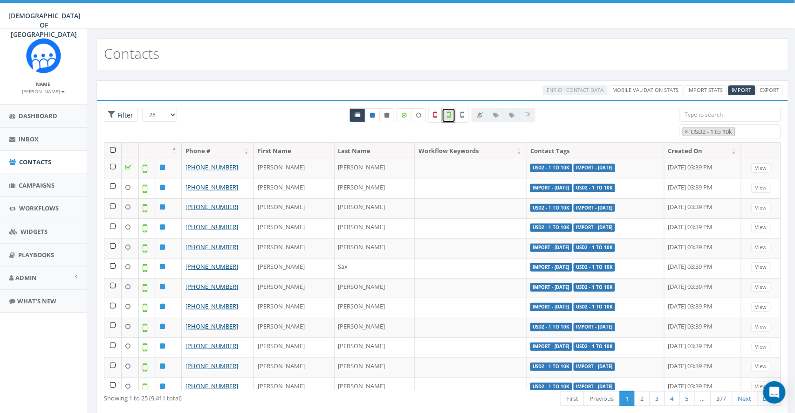
click at [101, 151] on div "Phone # First Name Last Name Workflow Keywords Contact Tags Created On +1 240-4…" at bounding box center [442, 266] width 691 height 248
click at [113, 149] on th at bounding box center [112, 151] width 17 height 16
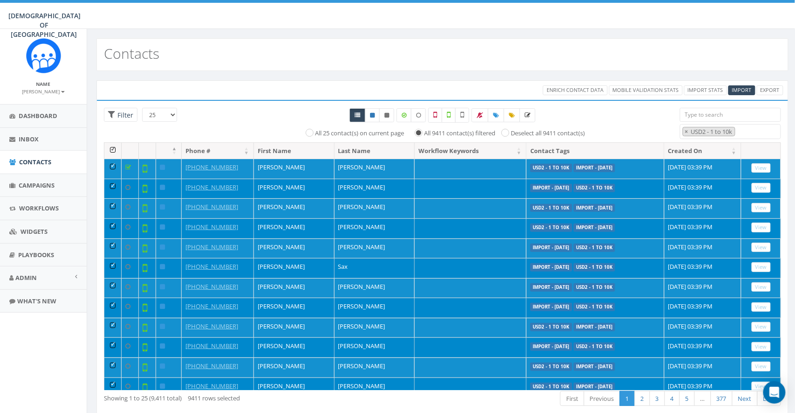
click at [115, 151] on th at bounding box center [112, 151] width 17 height 16
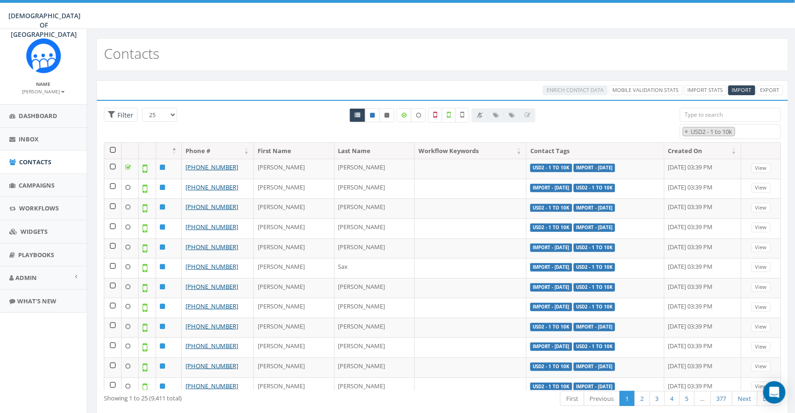
click at [563, 119] on div "All 0 contact(s) on current page All 9411 contact(s) filtered Deselect all 9411…" at bounding box center [442, 125] width 461 height 34
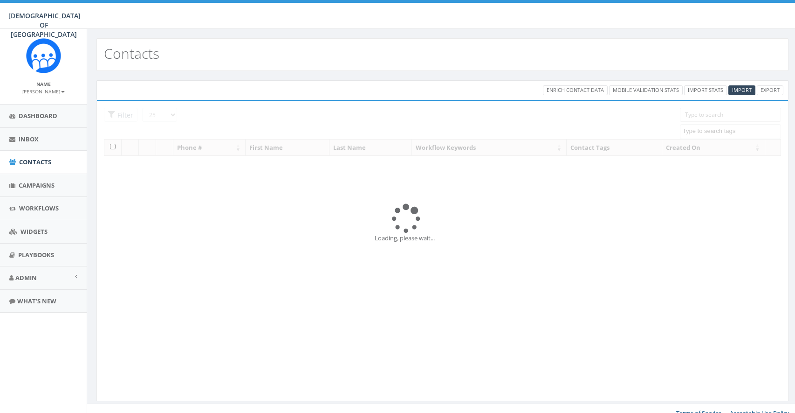
select select
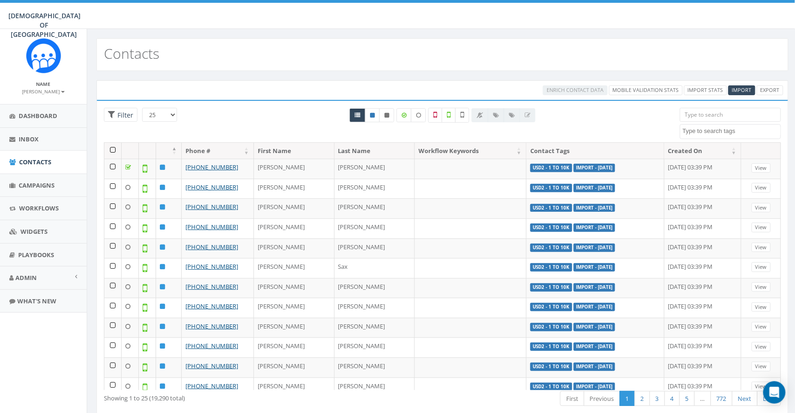
click at [713, 127] on textarea "Search" at bounding box center [732, 131] width 98 height 8
type textarea "usd"
select select "USD2 - 1 to 10k"
click at [449, 116] on icon at bounding box center [449, 114] width 4 height 8
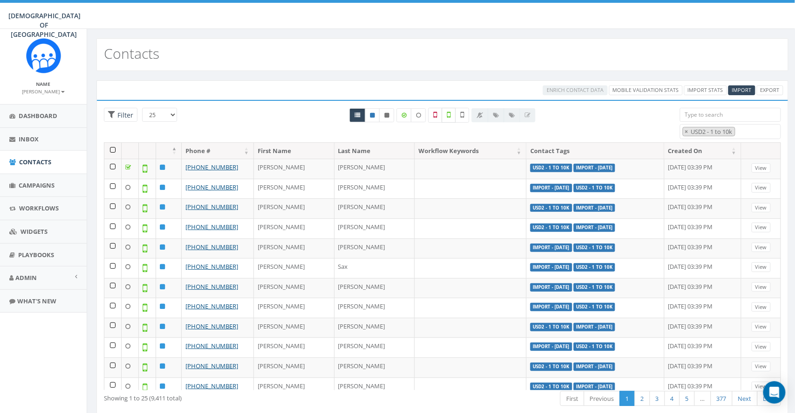
checkbox input "true"
click at [688, 131] on span "×" at bounding box center [686, 131] width 3 height 8
select select
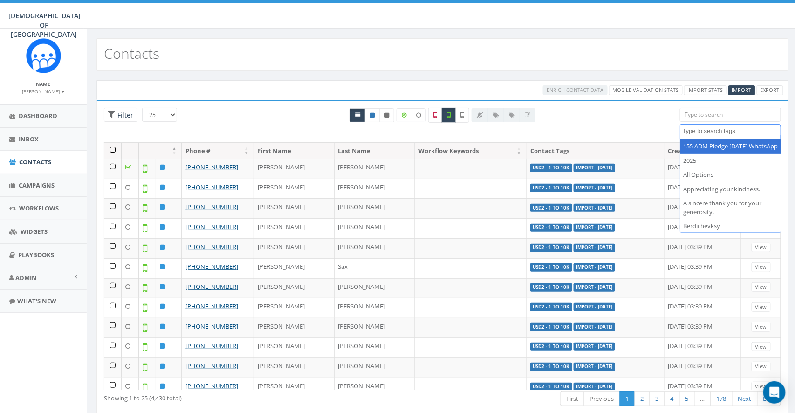
click at [593, 123] on div "All 0 contact(s) on current page All 209 contact(s) filtered" at bounding box center [442, 125] width 461 height 34
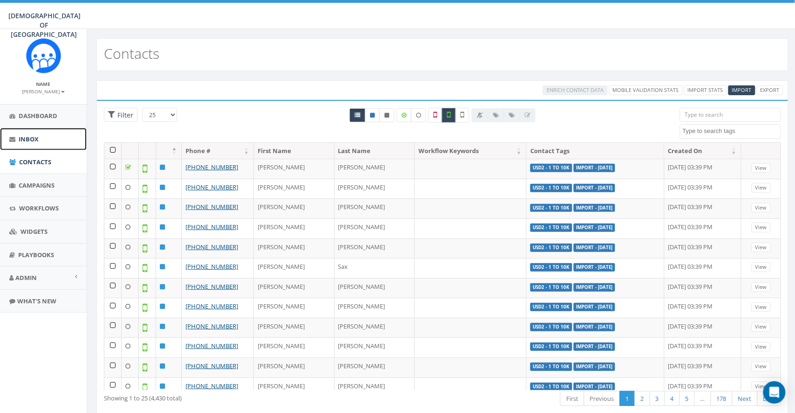
click at [22, 139] on span "Inbox" at bounding box center [29, 139] width 20 height 8
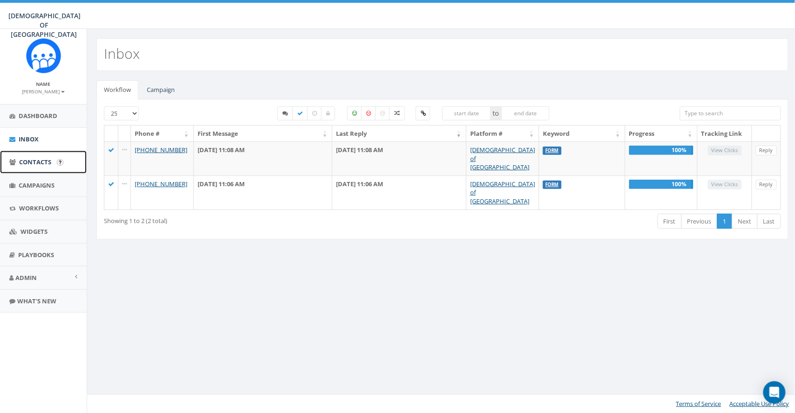
click at [31, 162] on span "Contacts" at bounding box center [35, 162] width 32 height 8
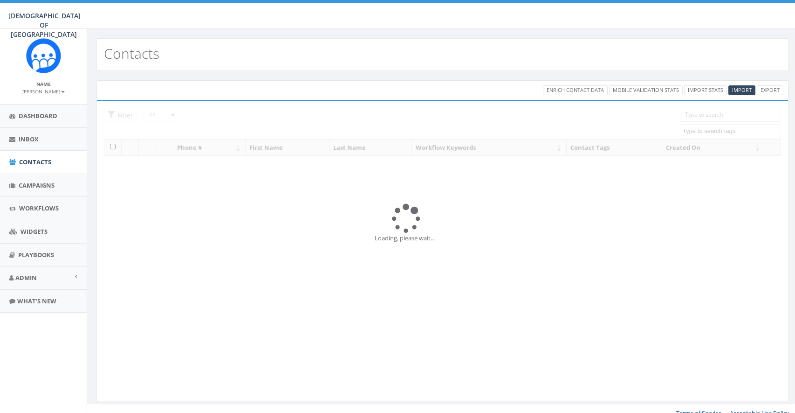
select select
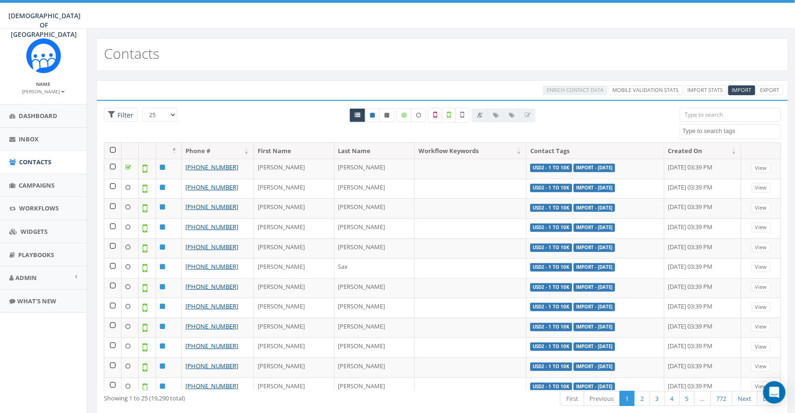
click at [725, 133] on textarea "Search" at bounding box center [732, 131] width 98 height 8
click at [705, 117] on input "search" at bounding box center [730, 115] width 101 height 14
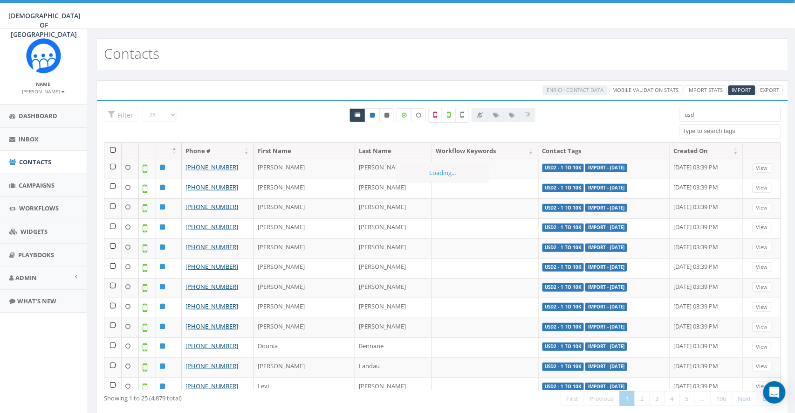
type input "usd2"
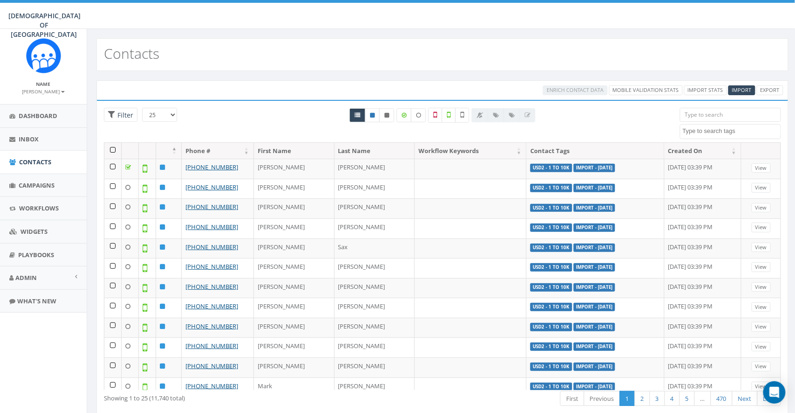
click at [709, 132] on textarea "Search" at bounding box center [732, 131] width 98 height 8
paste textarea "usd2"
type textarea "usd2"
select select "USD2 - 1 to 10k"
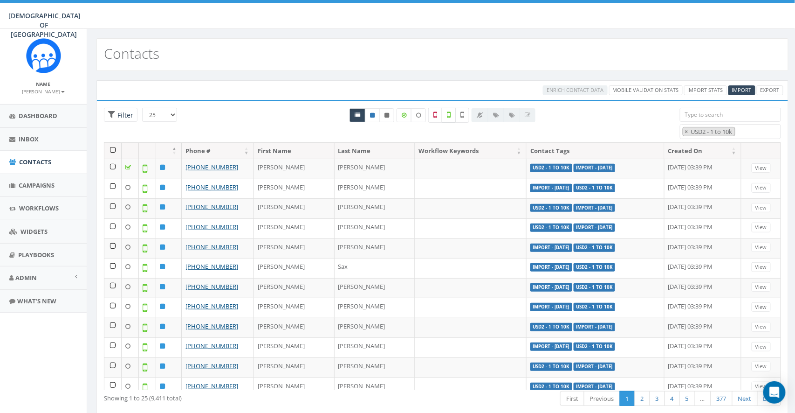
click at [447, 117] on icon at bounding box center [449, 114] width 4 height 8
checkbox input "true"
click at [112, 147] on th at bounding box center [112, 151] width 17 height 16
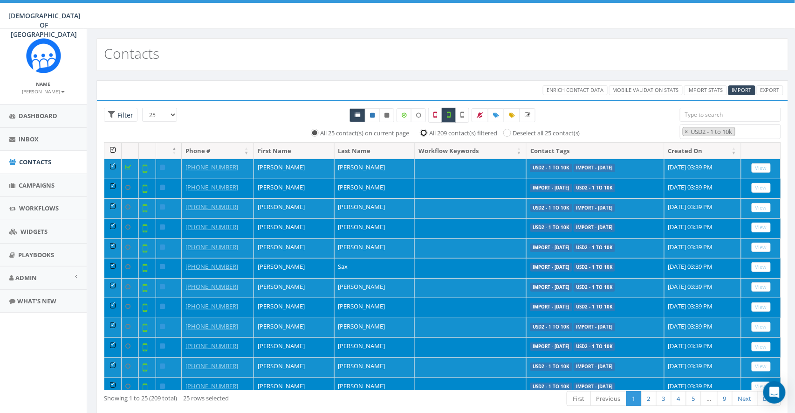
click at [423, 131] on input "All 209 contact(s) filtered" at bounding box center [426, 132] width 6 height 6
radio input "true"
click at [559, 115] on div at bounding box center [442, 115] width 461 height 15
click at [113, 149] on th at bounding box center [112, 151] width 17 height 16
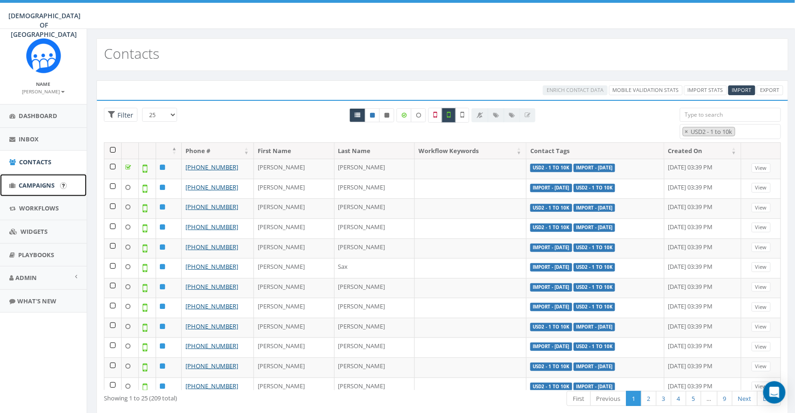
click at [32, 187] on span "Campaigns" at bounding box center [37, 185] width 36 height 8
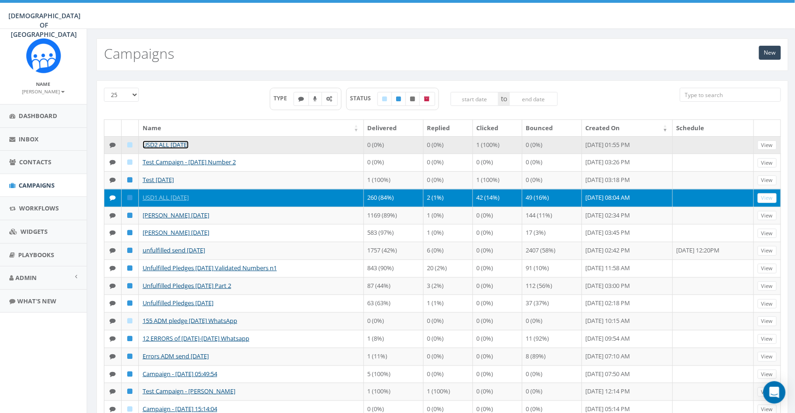
click at [164, 144] on link "USD2 ALL [DATE]" at bounding box center [166, 144] width 46 height 8
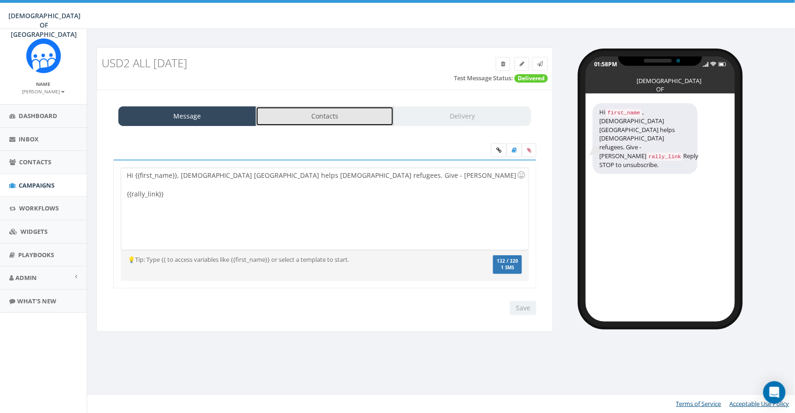
click at [351, 121] on link "Contacts" at bounding box center [325, 116] width 138 height 20
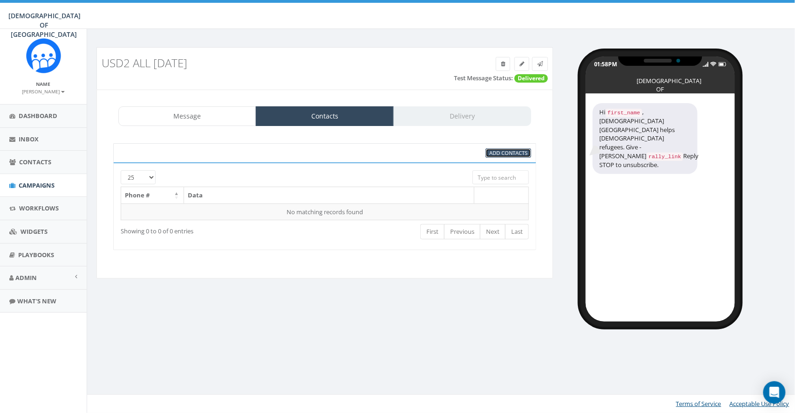
click at [505, 153] on span "Add Contacts" at bounding box center [508, 152] width 38 height 7
select select
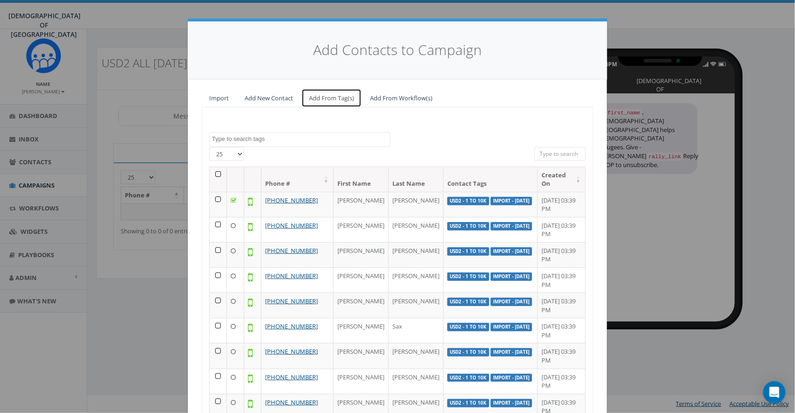
click at [326, 98] on link "Add From Tag(s)" at bounding box center [332, 98] width 60 height 19
click at [260, 142] on textarea "Search" at bounding box center [301, 139] width 178 height 8
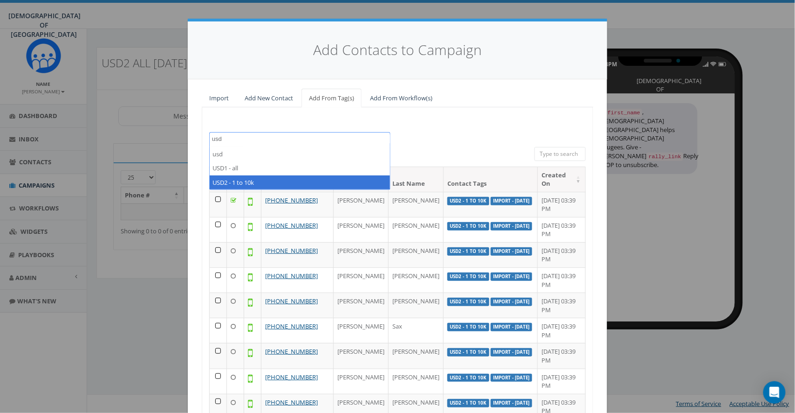
type textarea "usd"
select select "USD2 - 1 to 10k"
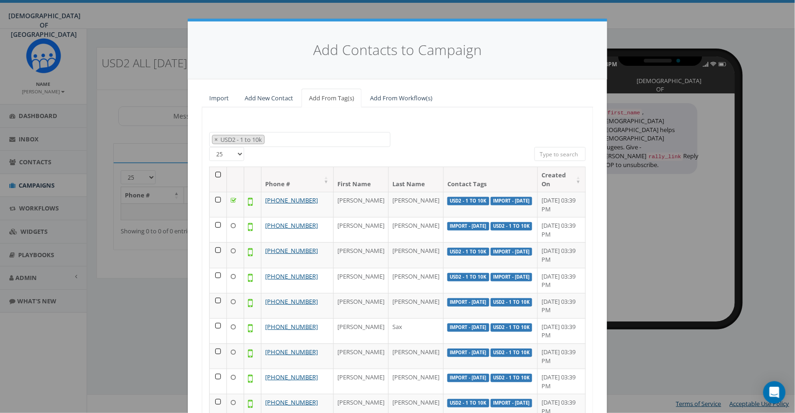
scroll to position [94, 0]
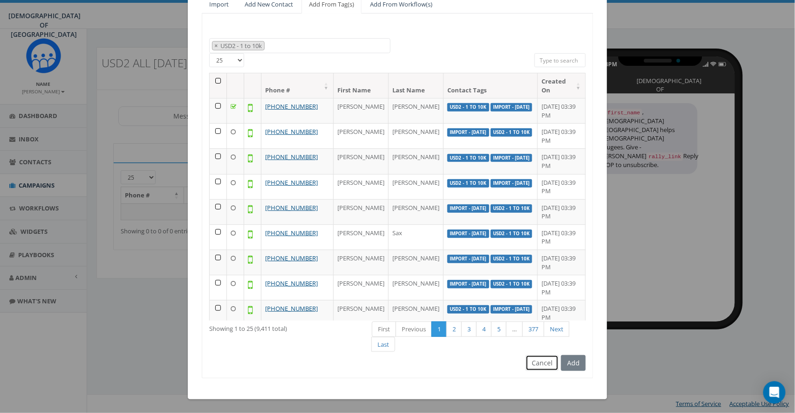
click at [530, 364] on button "Cancel" at bounding box center [542, 363] width 33 height 16
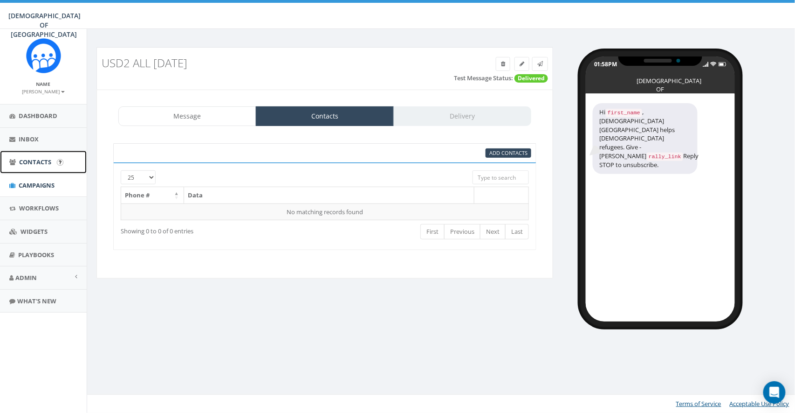
click at [40, 167] on link "Contacts" at bounding box center [43, 162] width 87 height 23
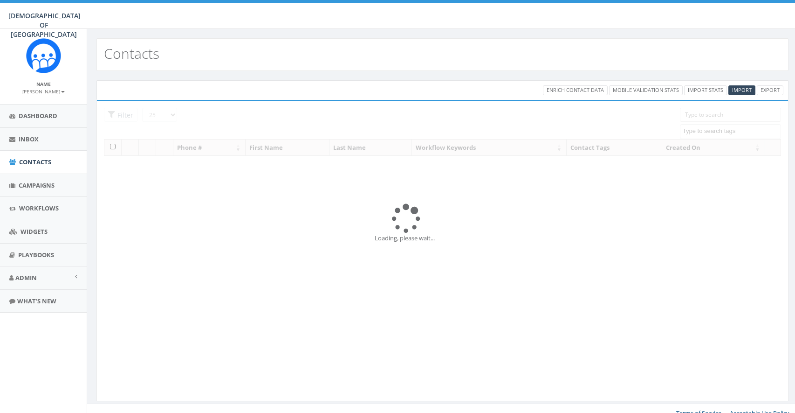
select select
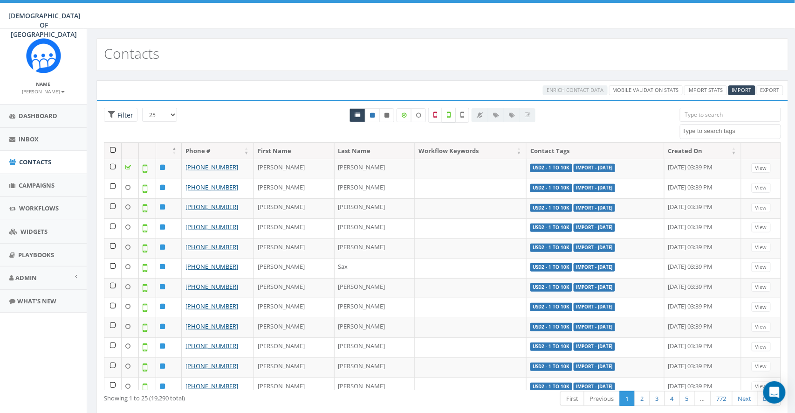
click at [452, 114] on label at bounding box center [449, 115] width 14 height 15
checkbox input "true"
click at [704, 135] on textarea "Search" at bounding box center [732, 131] width 98 height 8
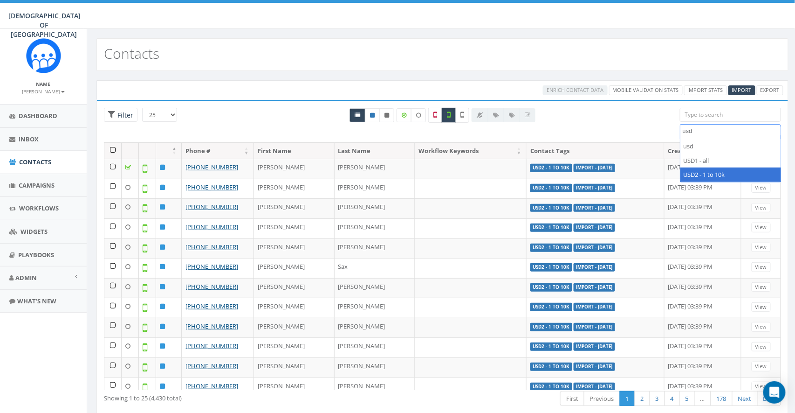
type textarea "usd"
select select "USD2 - 1 to 10k"
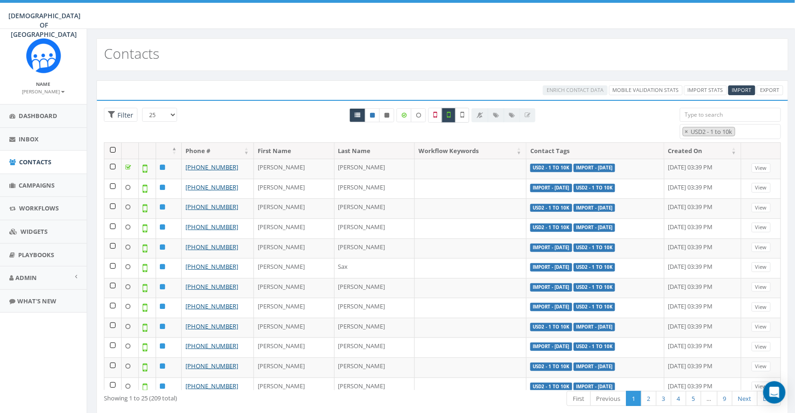
click at [464, 118] on label at bounding box center [462, 115] width 14 height 15
checkbox input "true"
click at [453, 119] on label at bounding box center [449, 115] width 14 height 15
checkbox input "false"
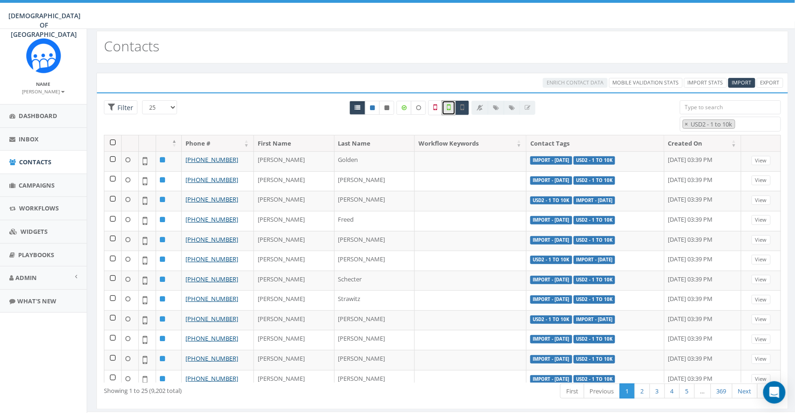
scroll to position [0, 0]
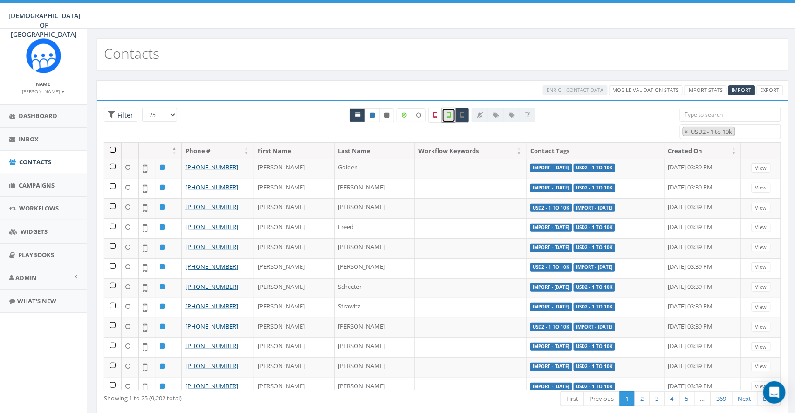
click at [172, 116] on select "25 50 100" at bounding box center [159, 115] width 35 height 14
select select "100"
click at [142, 108] on select "25 50 100" at bounding box center [159, 115] width 35 height 14
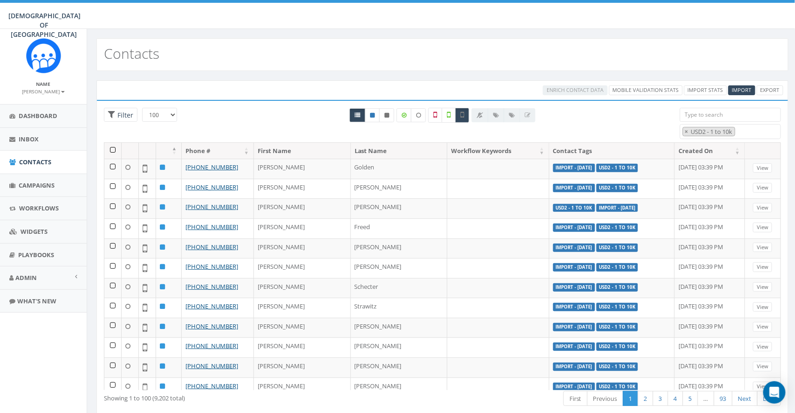
click at [112, 151] on th at bounding box center [112, 151] width 17 height 16
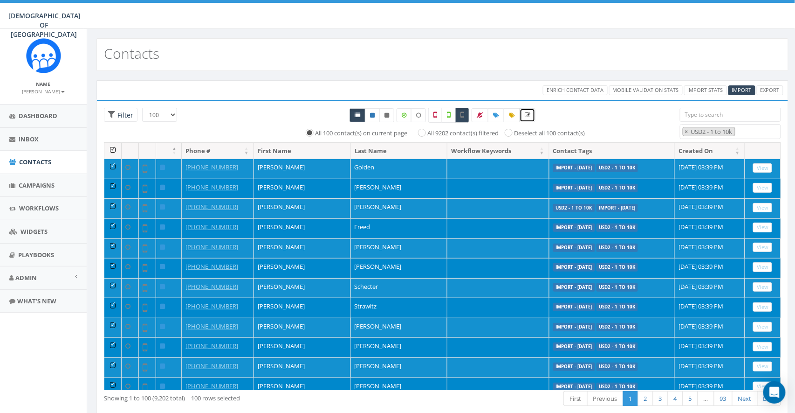
click at [528, 116] on icon at bounding box center [528, 115] width 6 height 6
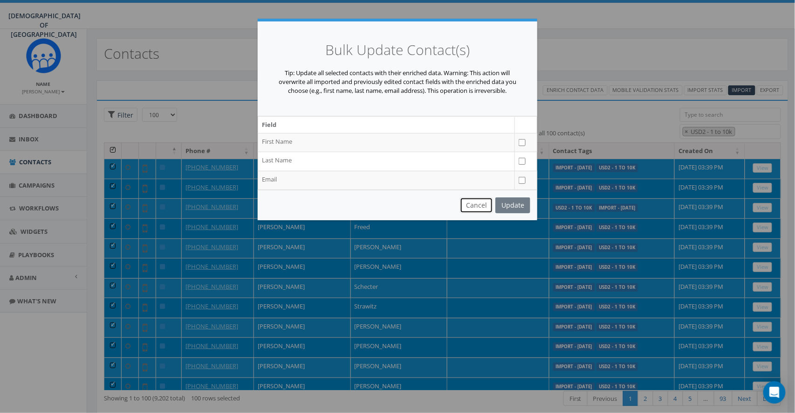
click at [478, 204] on button "Cancel" at bounding box center [476, 205] width 33 height 16
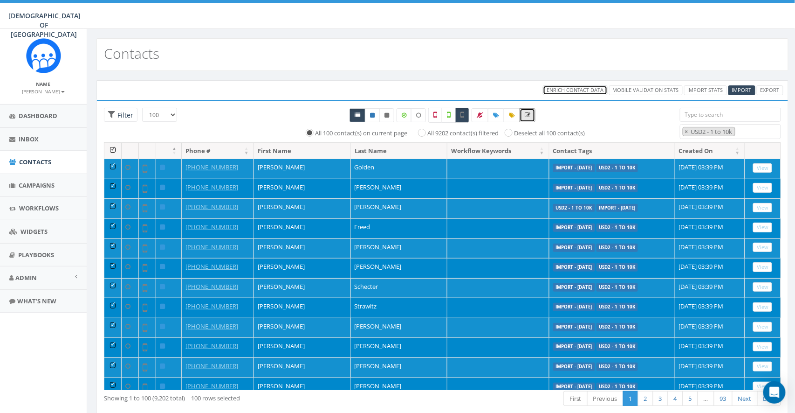
click at [562, 90] on span "Enrich Contact Data" at bounding box center [575, 89] width 57 height 7
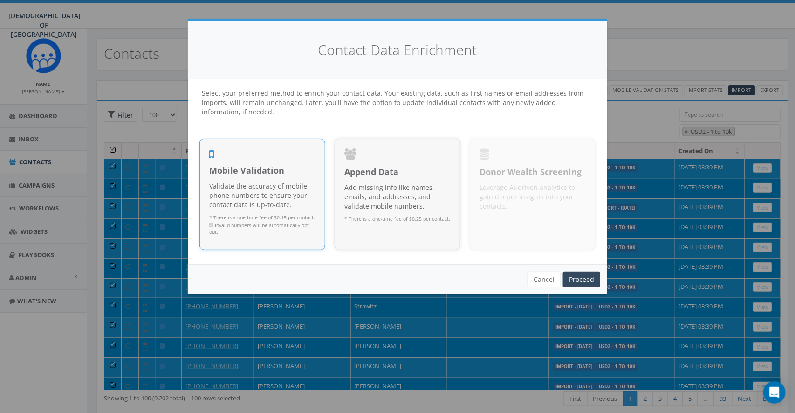
click at [244, 206] on p "Validate the accuracy of mobile phone numbers to ensure your contact data is up…" at bounding box center [262, 195] width 106 height 28
click at [576, 280] on link "Proceed" at bounding box center [581, 279] width 37 height 16
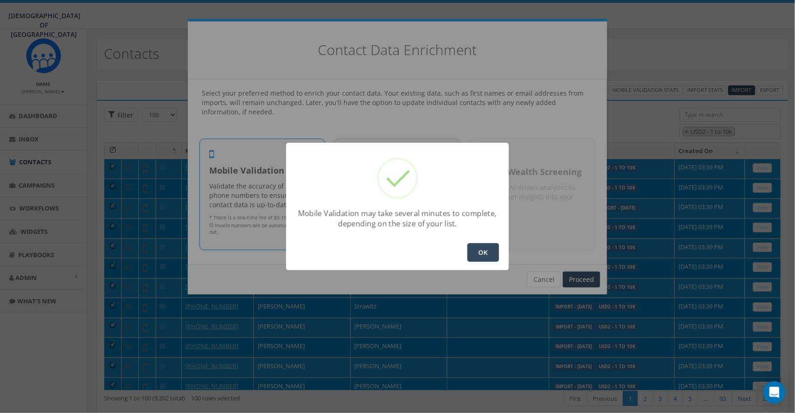
click at [488, 256] on button "OK" at bounding box center [484, 252] width 32 height 19
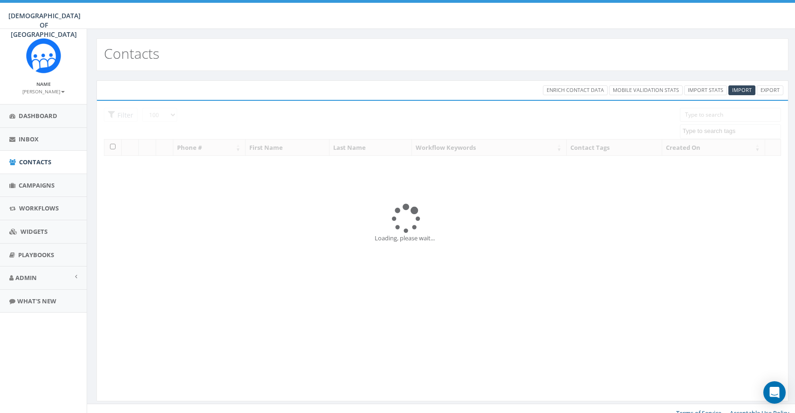
select select "100"
select select
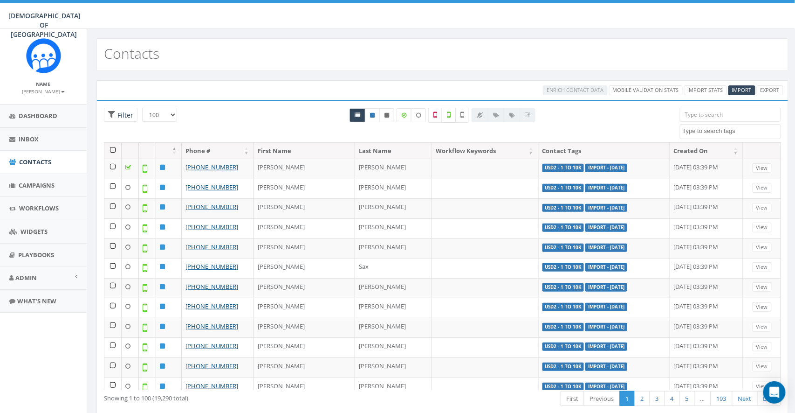
click at [448, 117] on icon at bounding box center [449, 114] width 4 height 8
checkbox input "true"
click at [720, 130] on textarea "Search" at bounding box center [732, 131] width 98 height 8
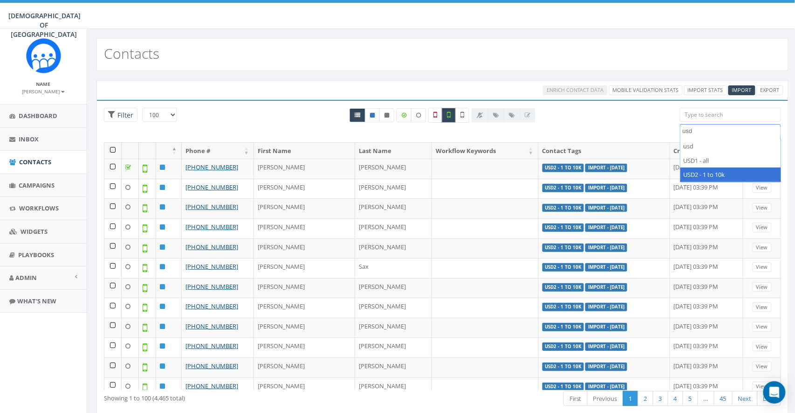
type textarea "usd"
select select "USD2 - 1 to 10k"
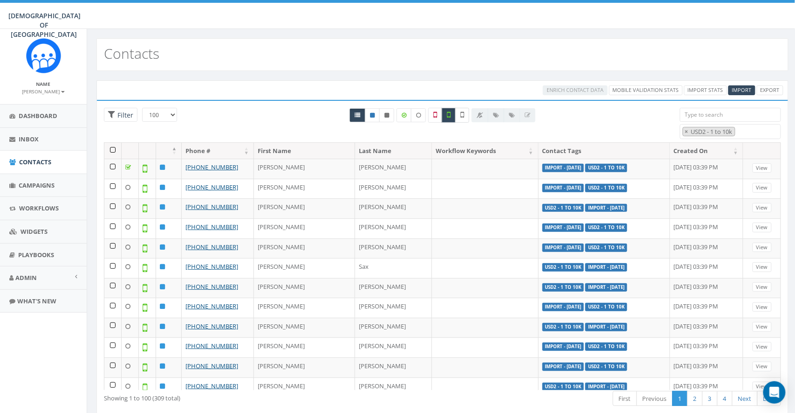
click at [460, 115] on label at bounding box center [462, 115] width 14 height 15
checkbox input "true"
click at [447, 118] on label at bounding box center [449, 115] width 14 height 15
checkbox input "false"
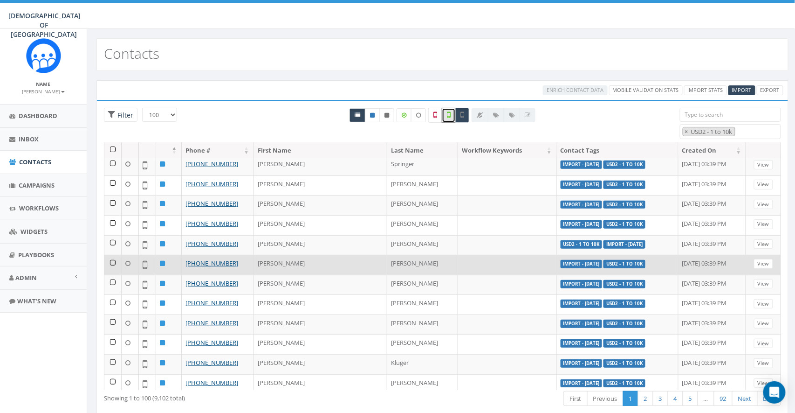
scroll to position [0, 0]
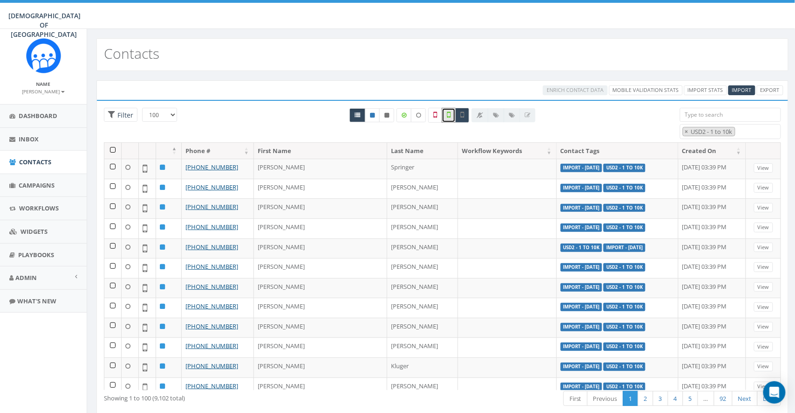
click at [114, 149] on th at bounding box center [112, 151] width 17 height 16
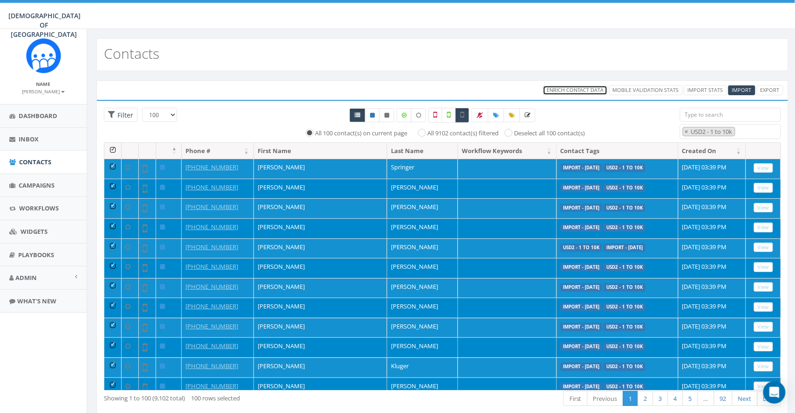
click at [575, 91] on span "Enrich Contact Data" at bounding box center [575, 89] width 57 height 7
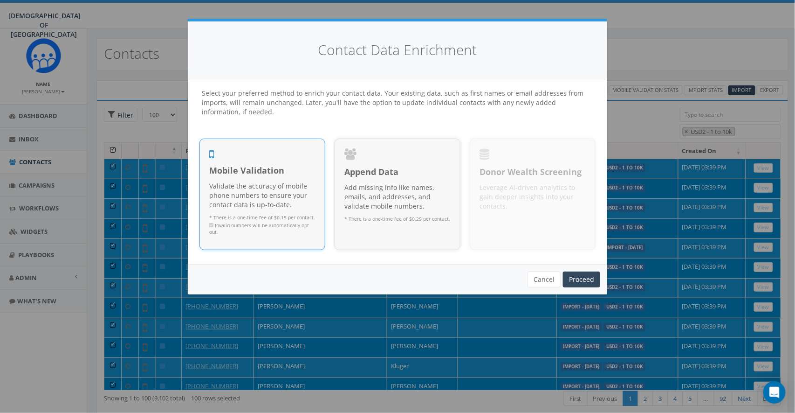
click at [249, 184] on p "Validate the accuracy of mobile phone numbers to ensure your contact data is up…" at bounding box center [262, 195] width 106 height 28
click at [585, 276] on link "Proceed" at bounding box center [581, 279] width 37 height 16
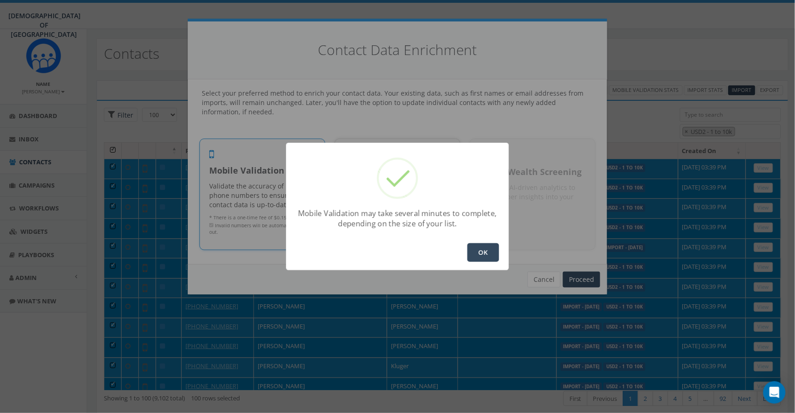
click at [490, 253] on button "OK" at bounding box center [484, 252] width 32 height 19
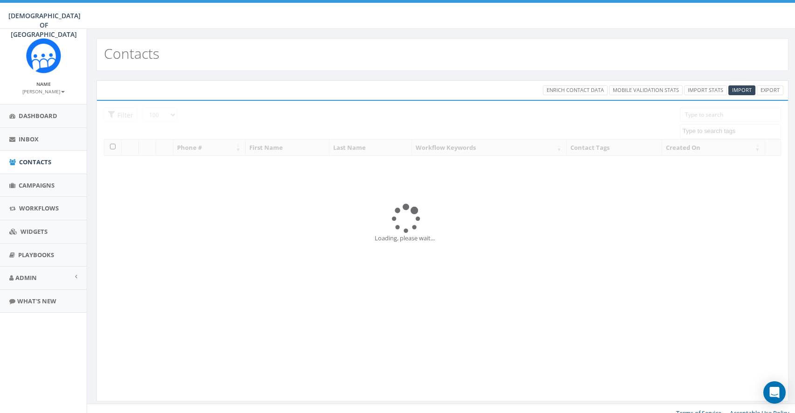
select select "100"
select select
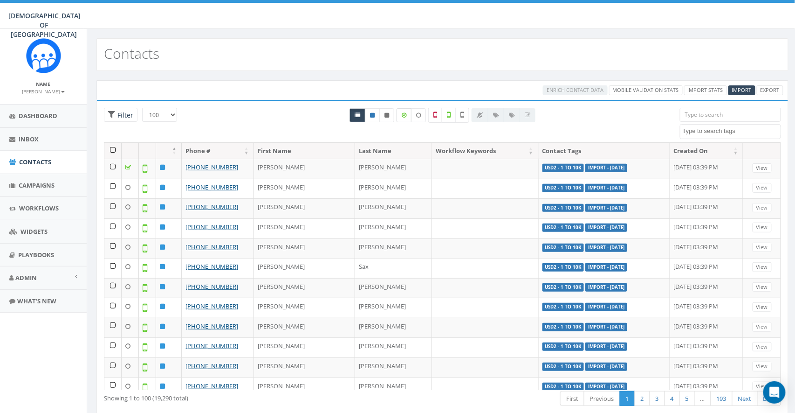
click at [407, 117] on label at bounding box center [404, 115] width 15 height 14
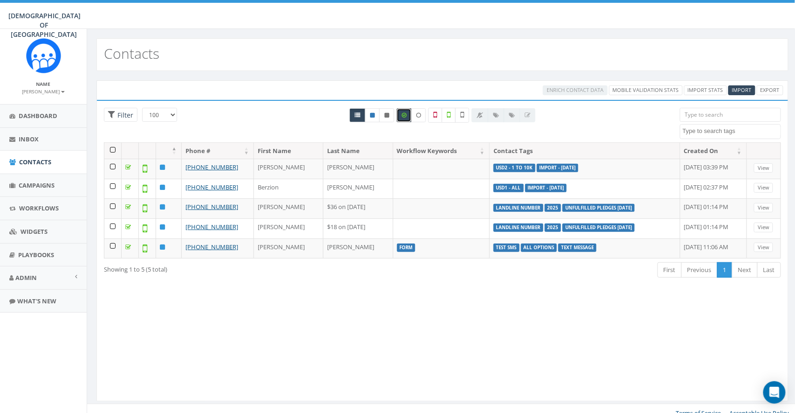
click at [407, 117] on label at bounding box center [404, 115] width 15 height 14
checkbox input "false"
click at [454, 117] on label at bounding box center [449, 115] width 14 height 15
checkbox input "true"
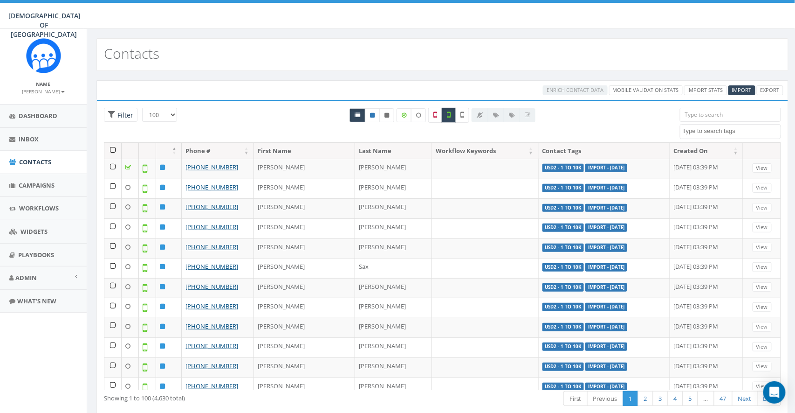
click at [718, 132] on textarea "Search" at bounding box center [732, 131] width 98 height 8
type textarea "usd"
select select "USD2 - 1 to 10k"
click at [113, 149] on th at bounding box center [112, 151] width 17 height 16
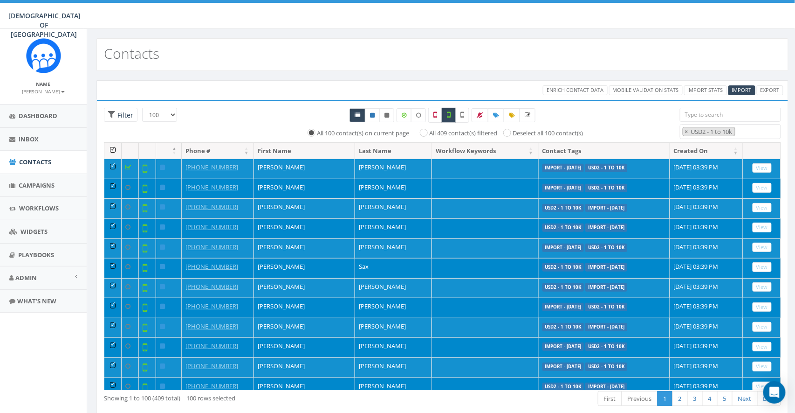
click at [434, 132] on label "All 409 contact(s) filtered" at bounding box center [463, 133] width 68 height 9
click at [429, 132] on input "All 409 contact(s) filtered" at bounding box center [426, 132] width 6 height 6
radio input "true"
click at [495, 116] on icon at bounding box center [496, 115] width 6 height 6
select select
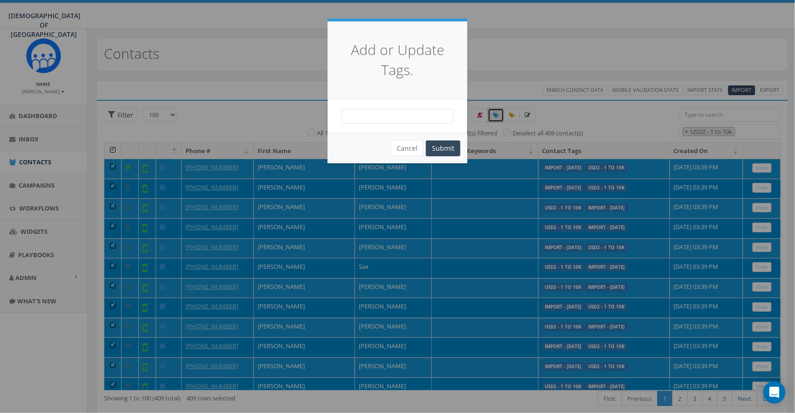
click at [386, 117] on span at bounding box center [398, 116] width 112 height 15
type textarea "ValidatedUSD2"
select select "ValidatedUSD2"
click at [449, 151] on button "Submit" at bounding box center [443, 148] width 34 height 16
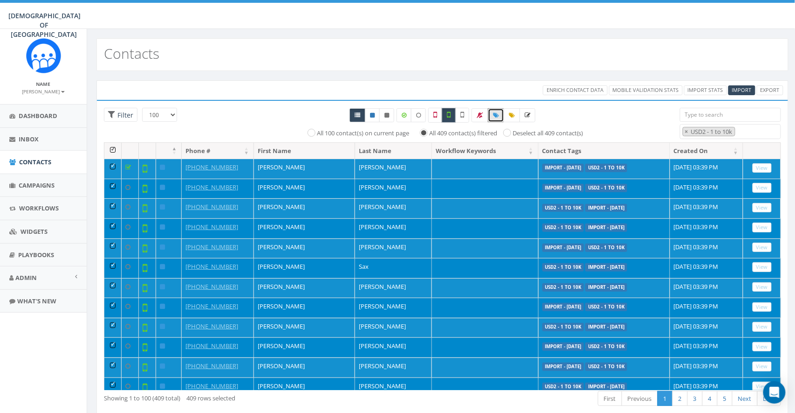
click at [113, 151] on th at bounding box center [112, 151] width 17 height 16
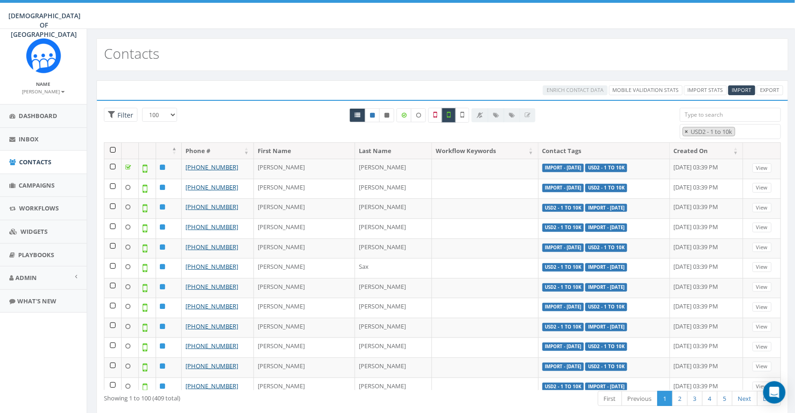
click at [687, 131] on span "×" at bounding box center [686, 131] width 3 height 8
select select
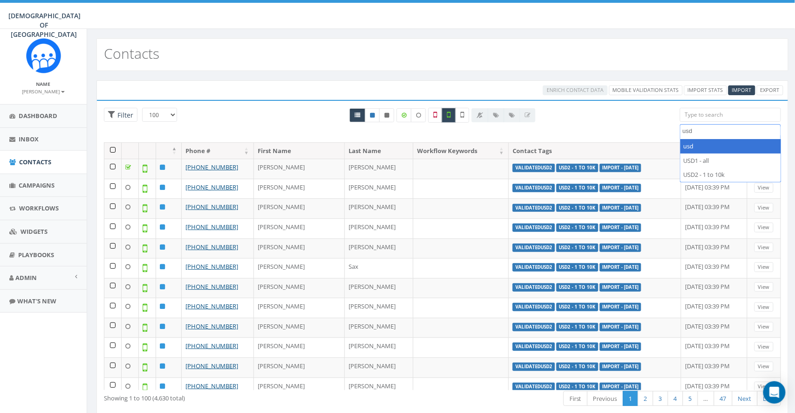
type textarea "usd"
click at [704, 137] on span "usd" at bounding box center [730, 131] width 101 height 15
click at [704, 137] on span at bounding box center [730, 131] width 101 height 15
type textarea "valida"
type textarea "v"
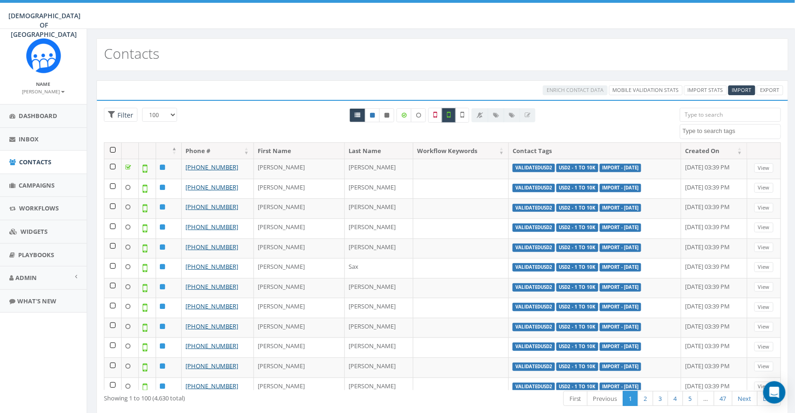
click at [253, 109] on div "All 0 contact(s) on current page All 409 contact(s) filtered Deselect all 409 c…" at bounding box center [442, 125] width 461 height 34
click at [29, 185] on span "Campaigns" at bounding box center [37, 185] width 36 height 8
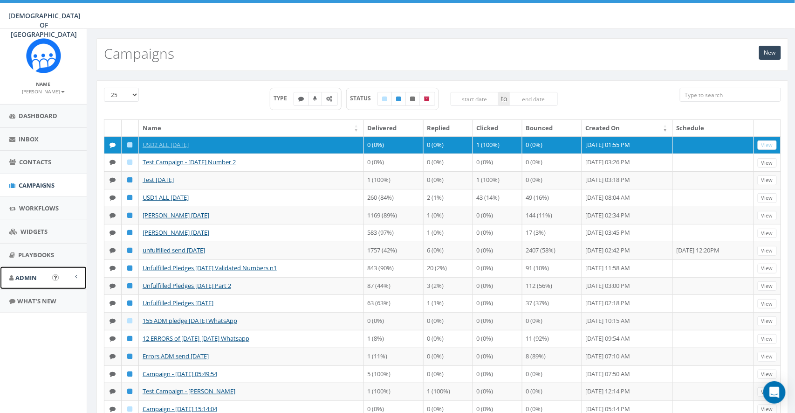
click at [30, 280] on span "Admin" at bounding box center [25, 277] width 21 height 8
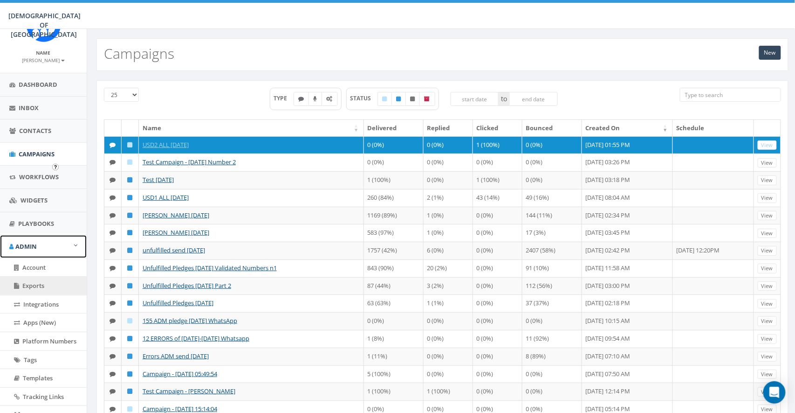
scroll to position [110, 0]
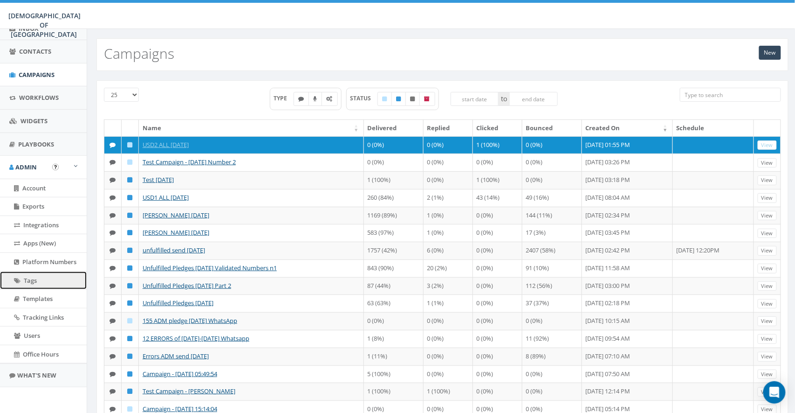
click at [30, 281] on span "Tags" at bounding box center [30, 280] width 13 height 8
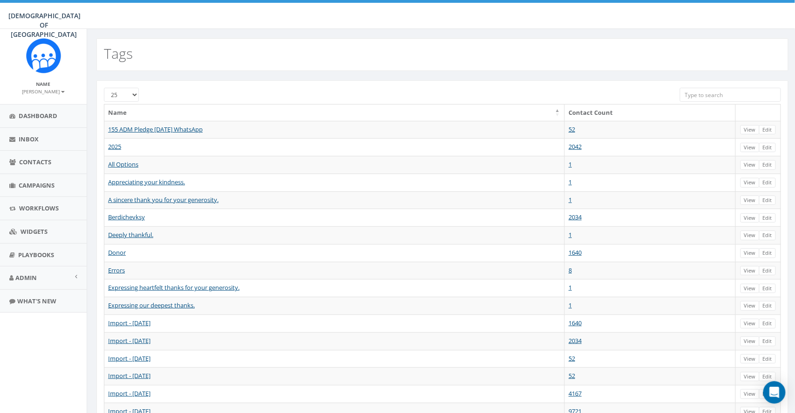
click at [727, 96] on input "search" at bounding box center [730, 95] width 101 height 14
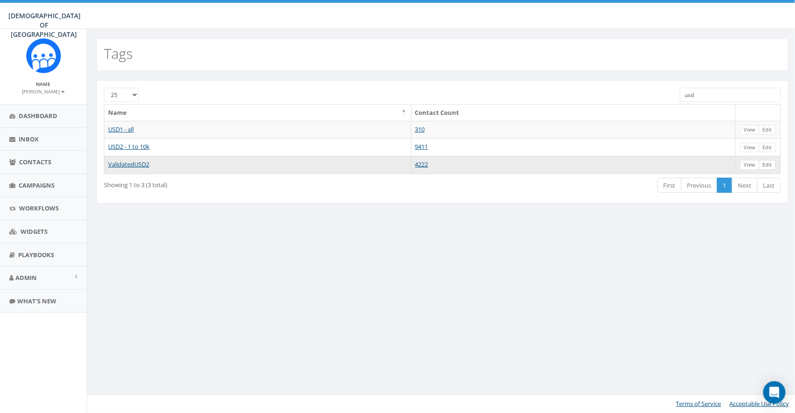
type input "usd"
click at [771, 165] on link "Edit" at bounding box center [767, 165] width 17 height 10
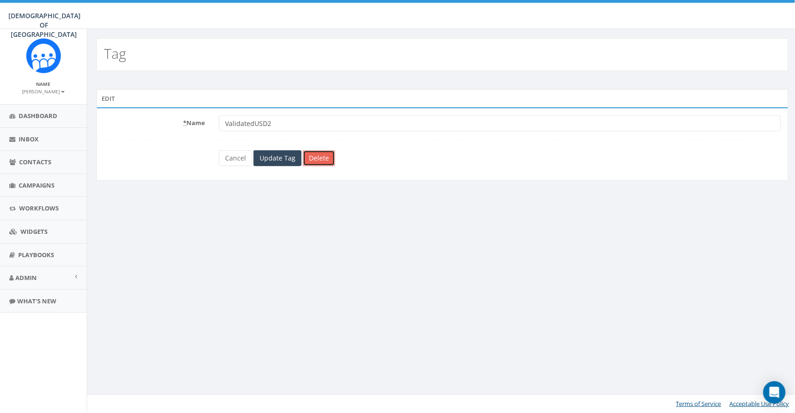
click at [325, 165] on link "Delete" at bounding box center [319, 158] width 32 height 16
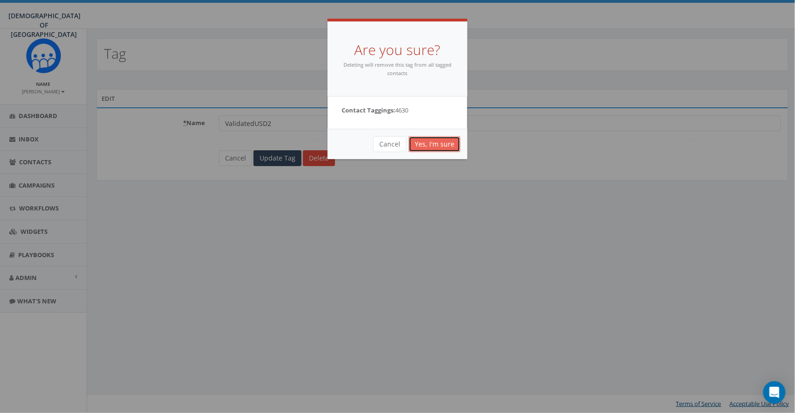
click at [428, 145] on link "Yes, I'm sure" at bounding box center [435, 144] width 52 height 16
click at [443, 146] on link "Yes, I'm sure" at bounding box center [435, 144] width 52 height 16
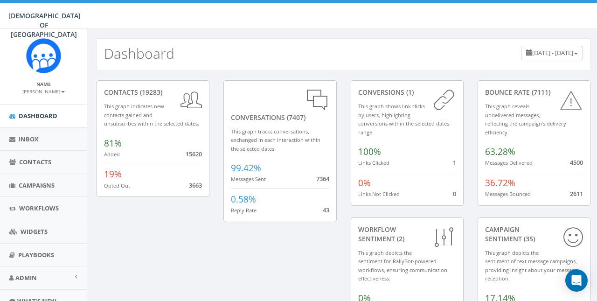
click at [43, 91] on small "[PERSON_NAME]" at bounding box center [43, 91] width 42 height 7
click at [42, 115] on link "Sign Out" at bounding box center [47, 117] width 74 height 12
